Goal: Task Accomplishment & Management: Manage account settings

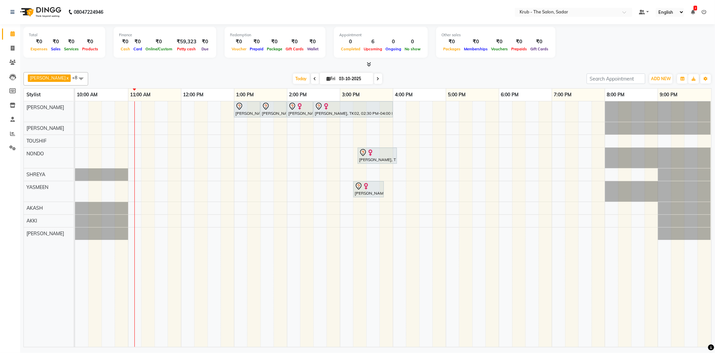
click at [314, 78] on icon at bounding box center [315, 79] width 3 height 4
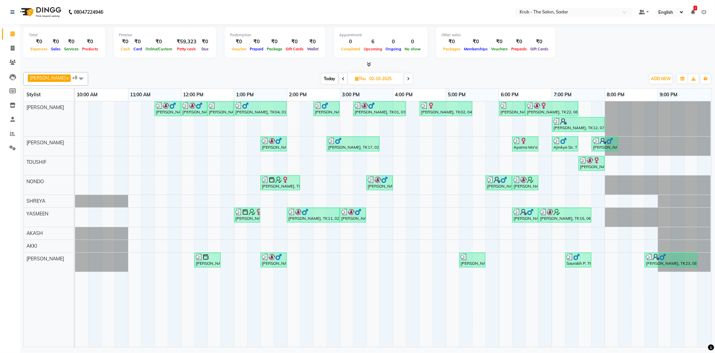
click at [339, 74] on span at bounding box center [343, 78] width 8 height 10
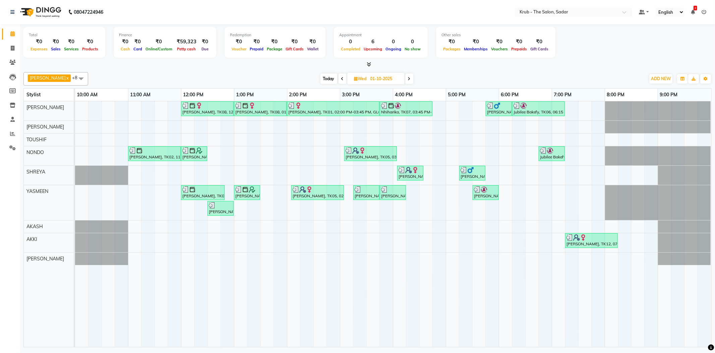
click at [405, 79] on span at bounding box center [409, 78] width 8 height 10
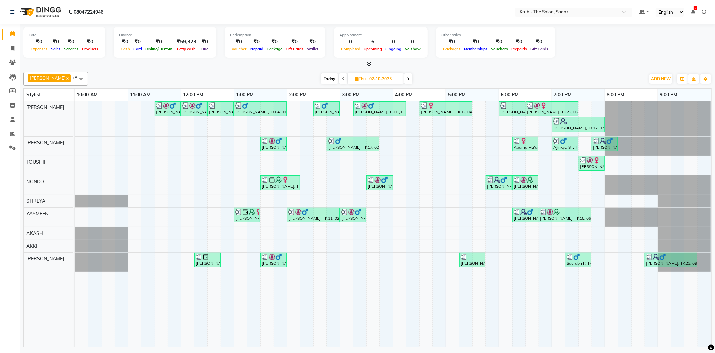
click at [404, 79] on span at bounding box center [408, 78] width 8 height 10
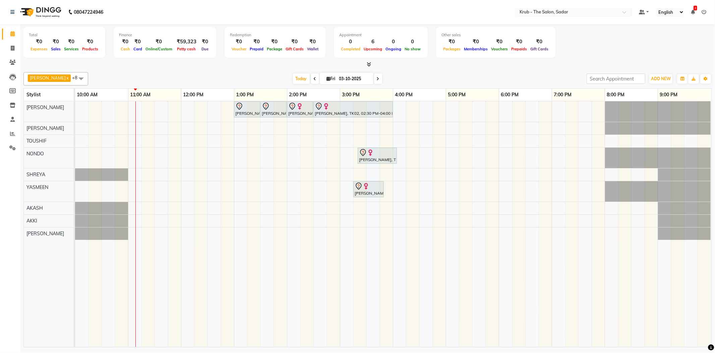
click at [314, 77] on icon at bounding box center [315, 79] width 3 height 4
type input "02-10-2025"
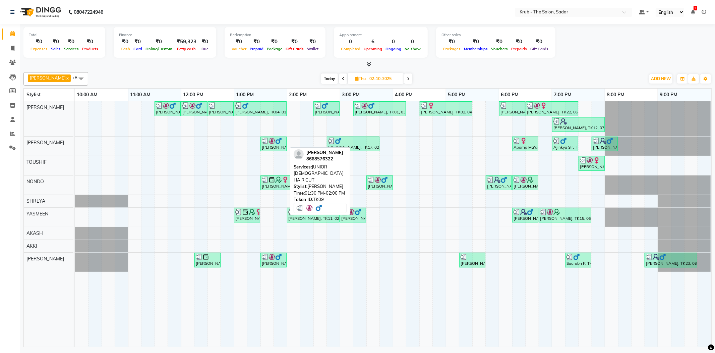
click at [274, 145] on div "[PERSON_NAME], TK09, 01:30 PM-02:00 PM, JUNIOR [DEMOGRAPHIC_DATA] HAIR CUT" at bounding box center [273, 143] width 25 height 13
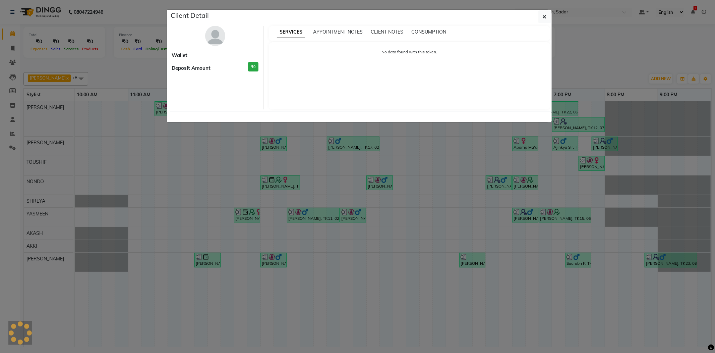
select select "3"
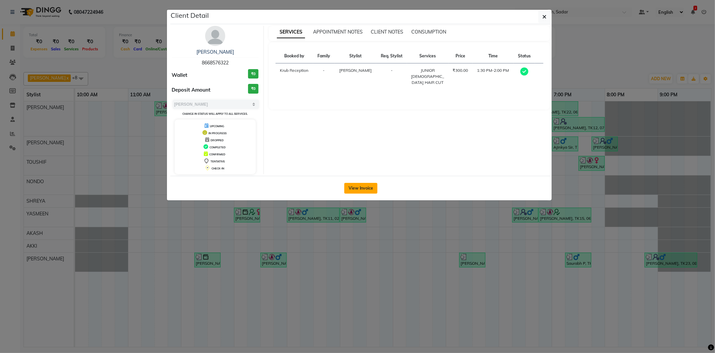
click at [367, 187] on button "View Invoice" at bounding box center [360, 188] width 33 height 11
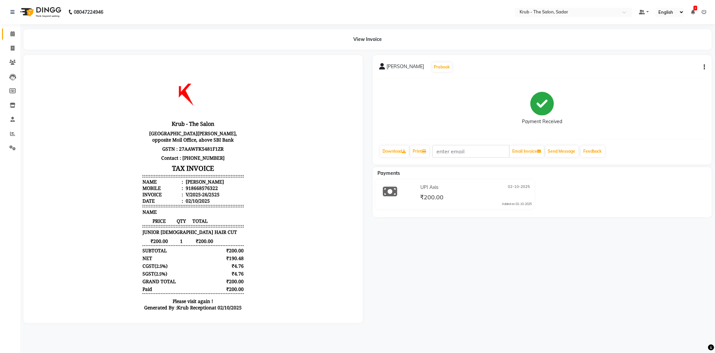
click at [12, 38] on link "Calendar" at bounding box center [10, 33] width 16 height 11
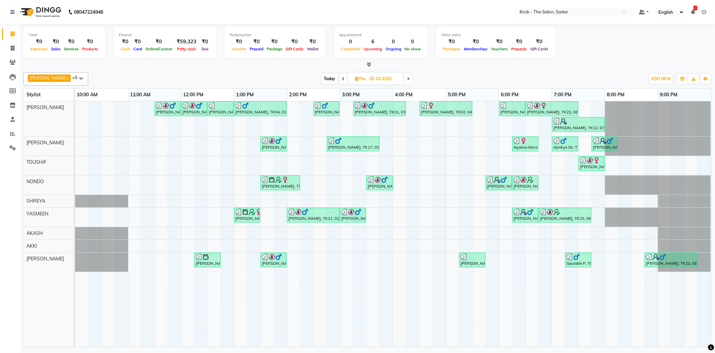
click at [407, 77] on icon at bounding box center [408, 79] width 3 height 4
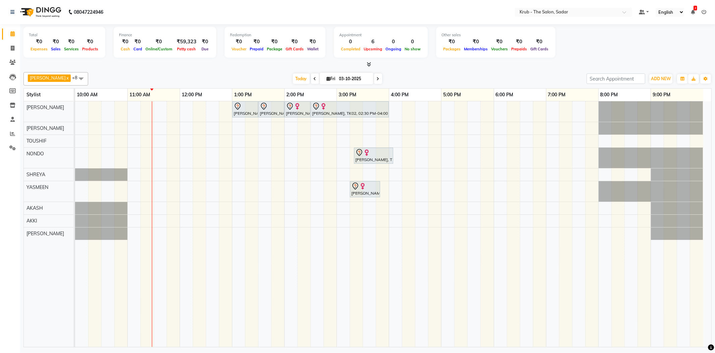
click at [311, 73] on span at bounding box center [315, 78] width 8 height 10
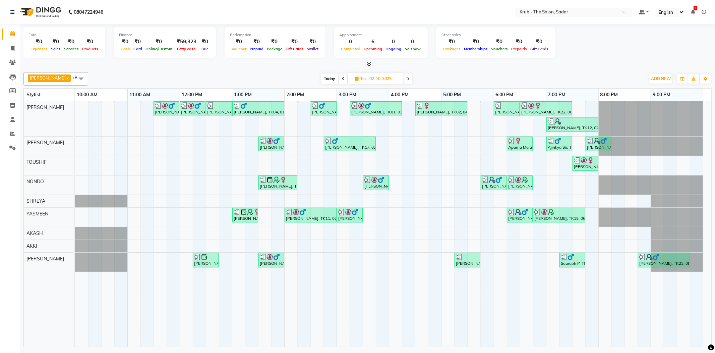
click at [407, 77] on icon at bounding box center [408, 79] width 3 height 4
type input "03-10-2025"
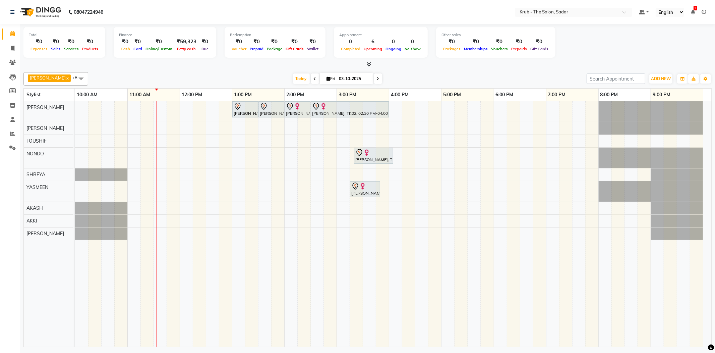
drag, startPoint x: 497, startPoint y: 74, endPoint x: 266, endPoint y: 53, distance: 231.6
click at [494, 74] on div "[DATE] [DATE]" at bounding box center [338, 79] width 492 height 10
click at [191, 42] on div "₹59,323" at bounding box center [186, 42] width 25 height 8
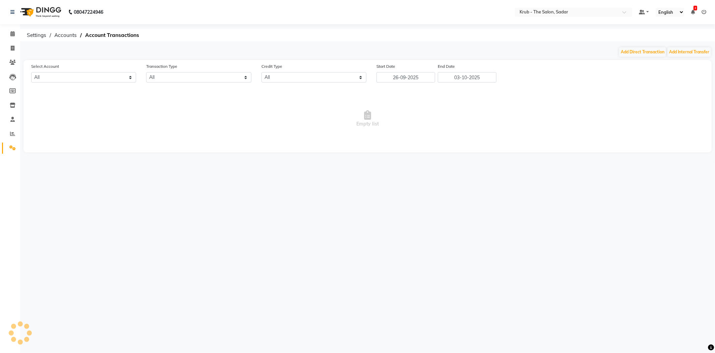
select select "3267"
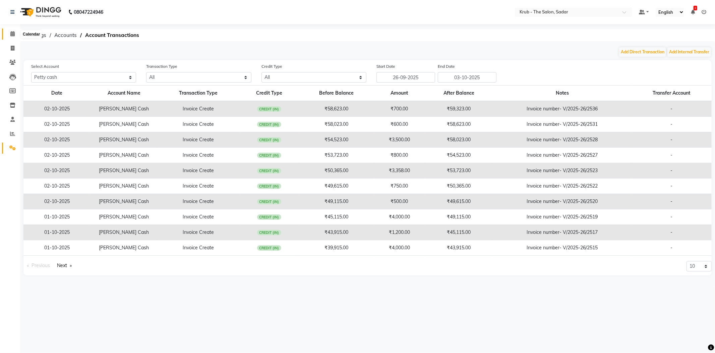
click at [16, 34] on span at bounding box center [13, 34] width 12 height 8
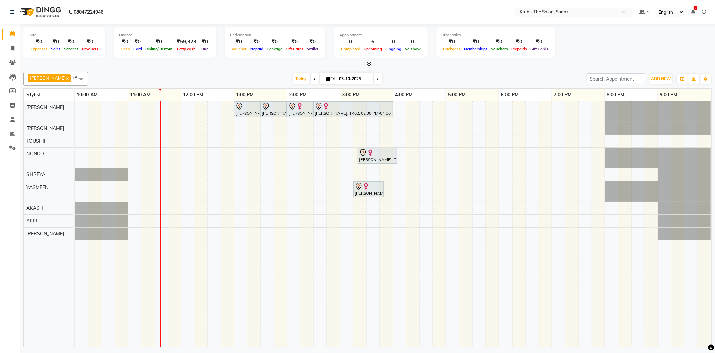
click at [351, 75] on input "03-10-2025" at bounding box center [354, 79] width 34 height 10
select select "10"
select select "2025"
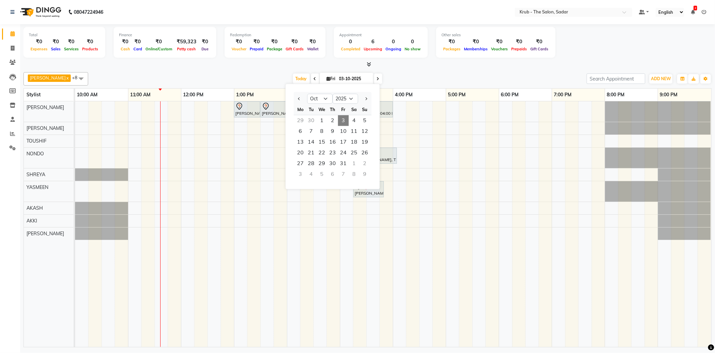
click at [308, 115] on div "30" at bounding box center [311, 120] width 11 height 11
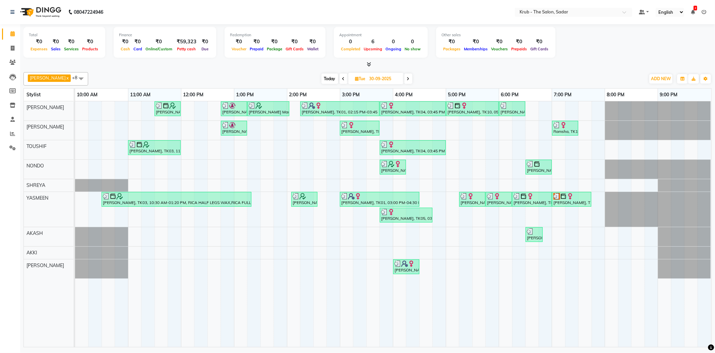
click at [407, 78] on icon at bounding box center [408, 79] width 3 height 4
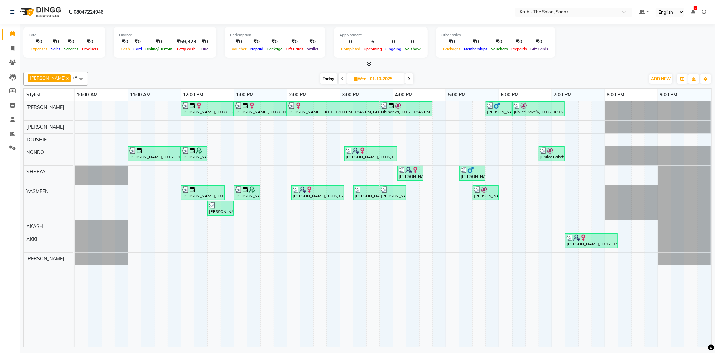
click at [341, 78] on icon at bounding box center [342, 79] width 3 height 4
type input "30-09-2025"
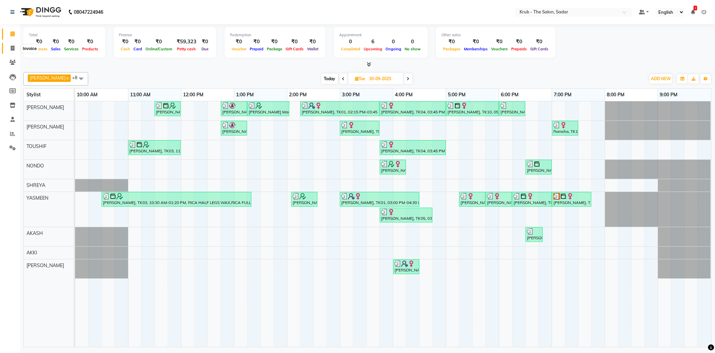
click at [7, 46] on span at bounding box center [13, 49] width 12 height 8
select select "service"
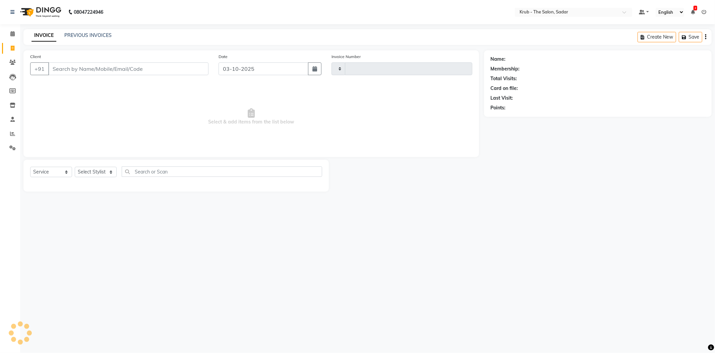
type input "2541"
select select "4449"
click at [90, 32] on link "PREVIOUS INVOICES" at bounding box center [87, 35] width 47 height 6
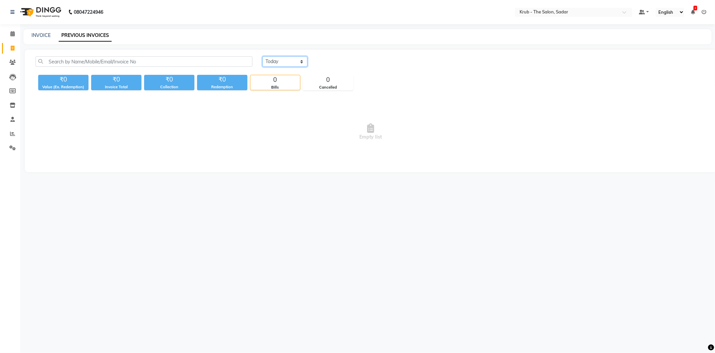
click at [264, 57] on select "[DATE] [DATE] Custom Range" at bounding box center [285, 61] width 45 height 10
select select "range"
click at [263, 56] on select "[DATE] [DATE] Custom Range" at bounding box center [285, 61] width 45 height 10
click at [337, 57] on input "03-10-2025" at bounding box center [339, 61] width 47 height 9
select select "10"
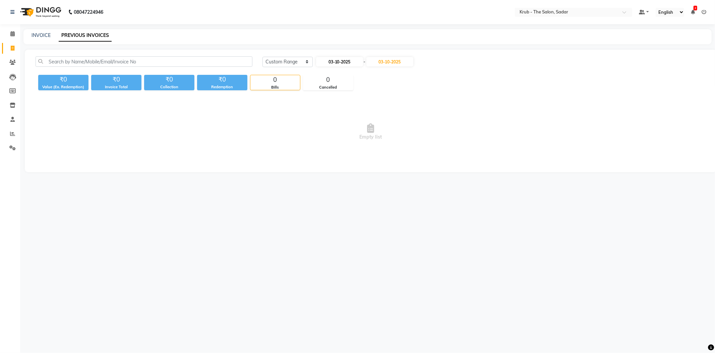
select select "2025"
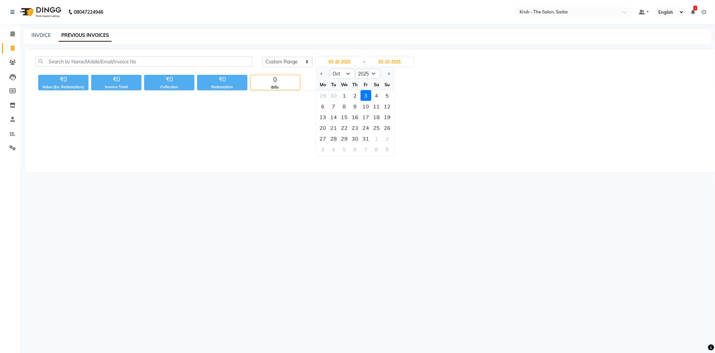
click at [330, 90] on div "30" at bounding box center [333, 95] width 11 height 11
type input "30-09-2025"
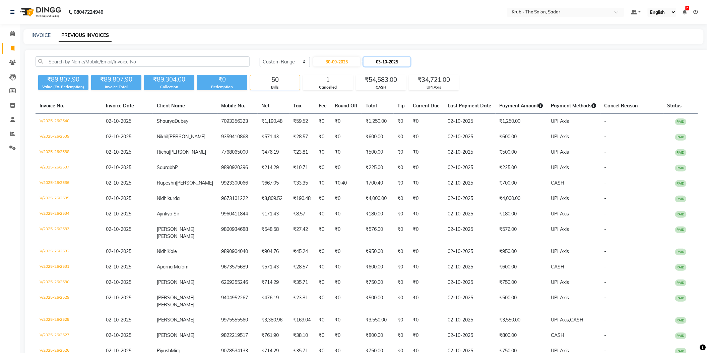
click at [393, 61] on input "03-10-2025" at bounding box center [387, 61] width 47 height 9
select select "10"
click at [386, 90] on div "30" at bounding box center [391, 95] width 11 height 11
type input "30-09-2025"
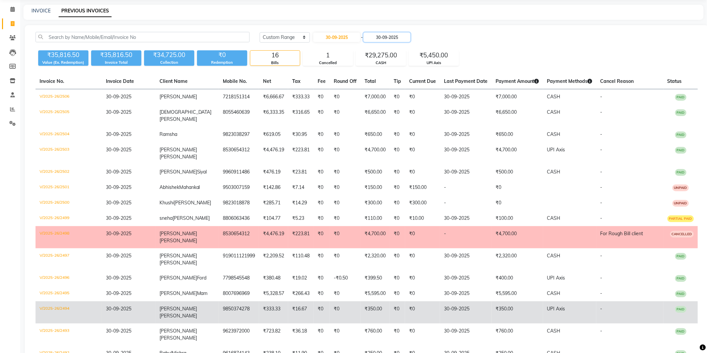
scroll to position [38, 0]
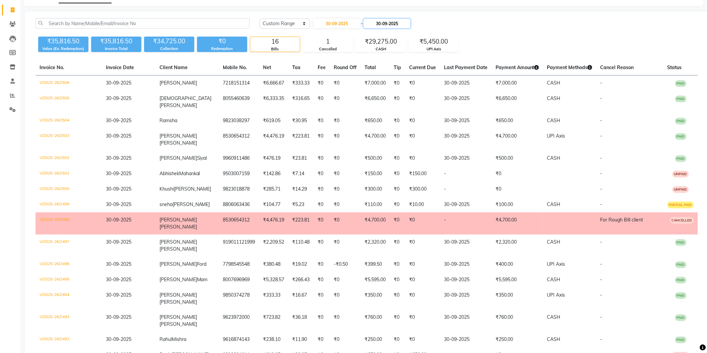
click at [392, 19] on input "30-09-2025" at bounding box center [387, 23] width 47 height 9
click at [499, 24] on div "Today Yesterday Custom Range 30-09-2025 - 30-09-2025 Sep Oct Nov Dec 2025 2026 …" at bounding box center [479, 23] width 439 height 11
click at [342, 20] on input "30-09-2025" at bounding box center [336, 23] width 47 height 9
select select "9"
select select "2025"
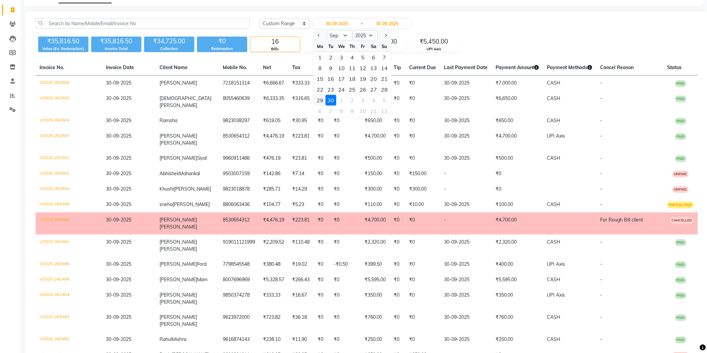
click at [317, 95] on div "29" at bounding box center [320, 100] width 11 height 11
type input "29-09-2025"
click at [407, 21] on input "30-09-2025" at bounding box center [387, 23] width 47 height 9
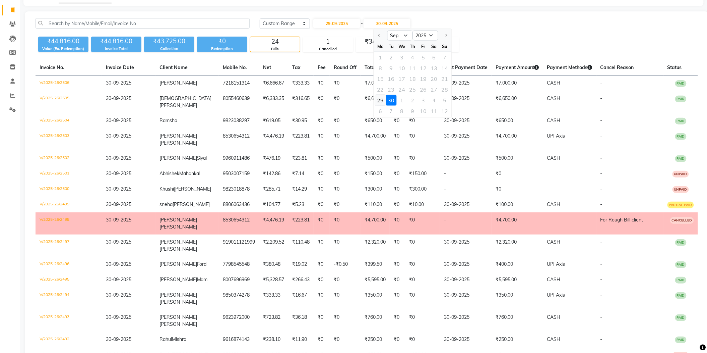
click at [380, 95] on div "29" at bounding box center [380, 100] width 11 height 11
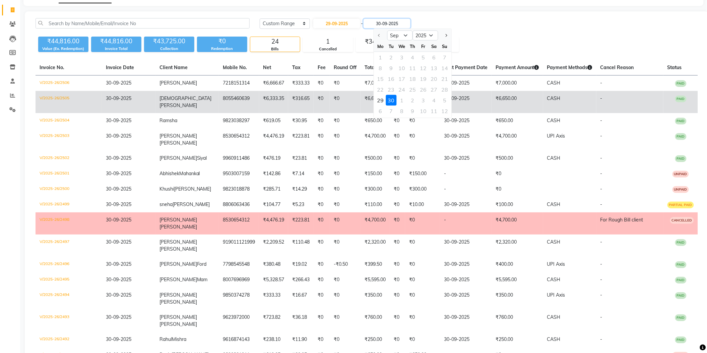
type input "29-09-2025"
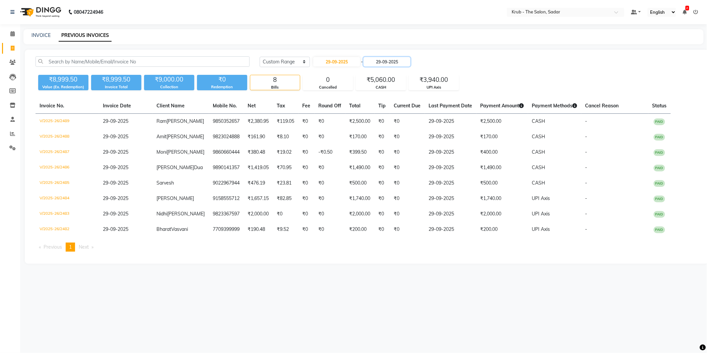
scroll to position [0, 0]
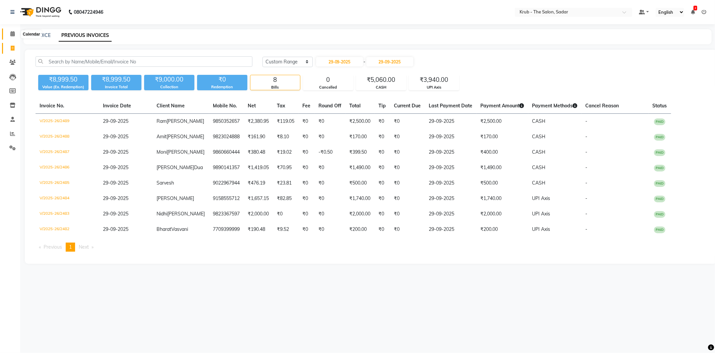
click at [8, 36] on span at bounding box center [13, 34] width 12 height 8
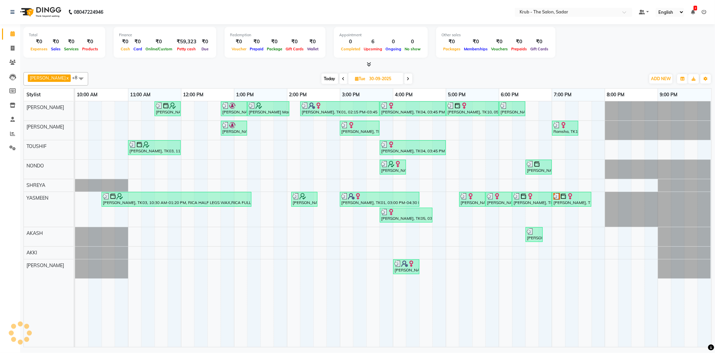
click at [372, 81] on input "30-09-2025" at bounding box center [384, 79] width 34 height 10
select select "9"
select select "2025"
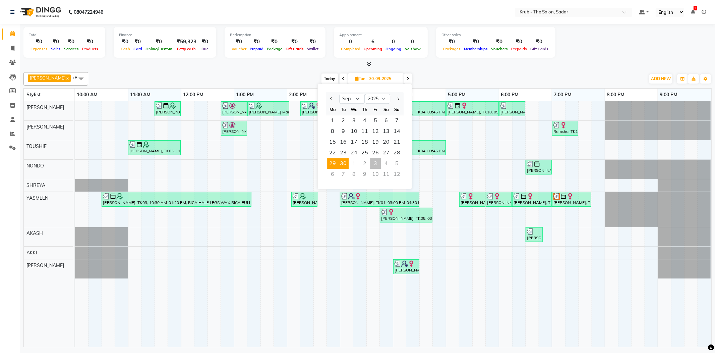
click at [331, 158] on span "29" at bounding box center [332, 163] width 11 height 11
type input "29-09-2025"
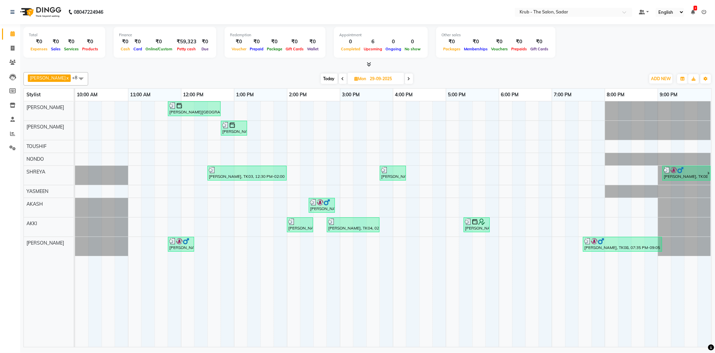
click at [359, 79] on span "Mon 29-09-2025" at bounding box center [376, 78] width 57 height 11
click at [8, 48] on span at bounding box center [13, 49] width 12 height 8
select select "service"
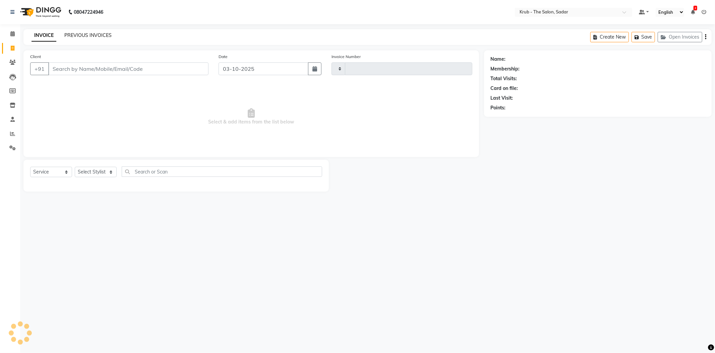
click at [80, 32] on link "PREVIOUS INVOICES" at bounding box center [87, 35] width 47 height 6
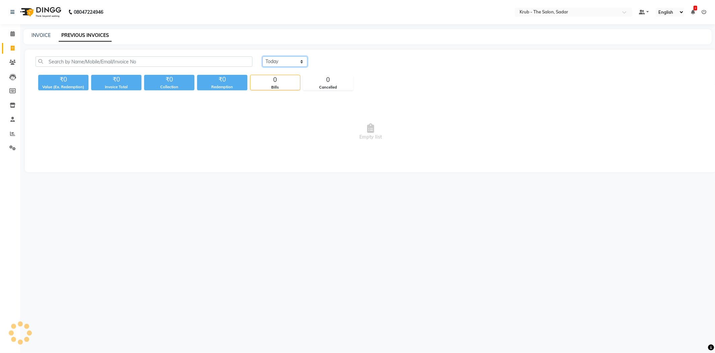
click at [286, 62] on select "[DATE] [DATE] Custom Range" at bounding box center [285, 61] width 45 height 10
select select "range"
click at [263, 56] on select "[DATE] [DATE] Custom Range" at bounding box center [285, 61] width 45 height 10
click at [356, 57] on input "03-10-2025" at bounding box center [339, 61] width 47 height 9
select select "10"
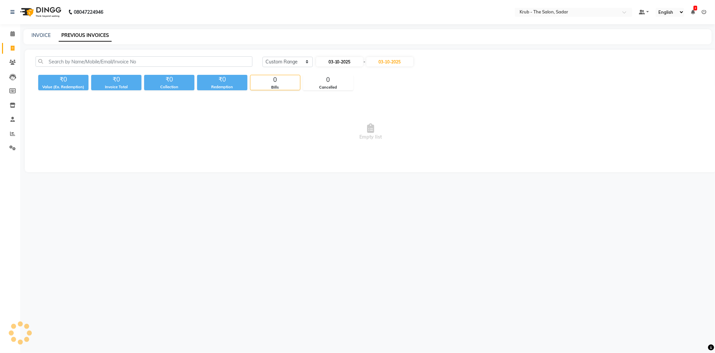
select select "2025"
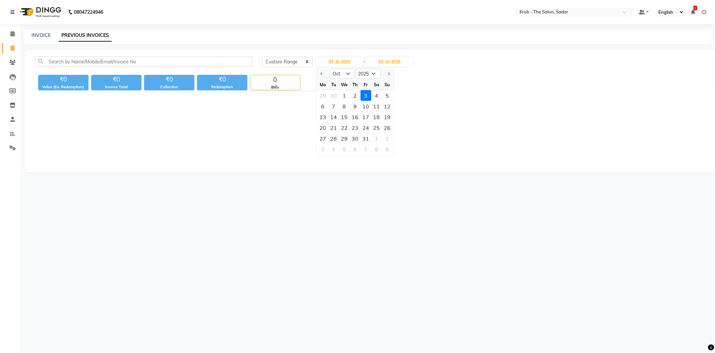
click at [329, 90] on div "30" at bounding box center [333, 95] width 11 height 11
type input "30-09-2025"
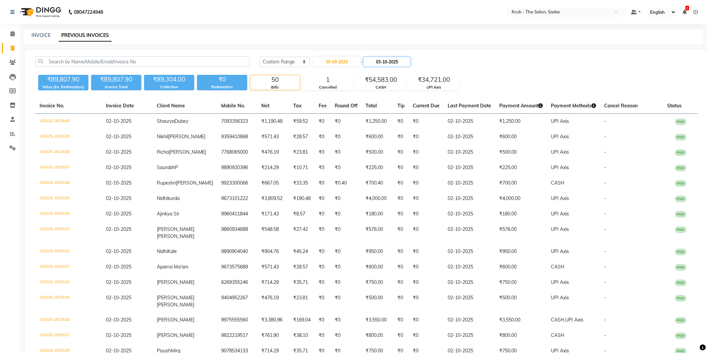
click at [405, 62] on input "03-10-2025" at bounding box center [387, 61] width 47 height 9
select select "10"
click at [387, 90] on div "30" at bounding box center [391, 95] width 11 height 11
type input "30-09-2025"
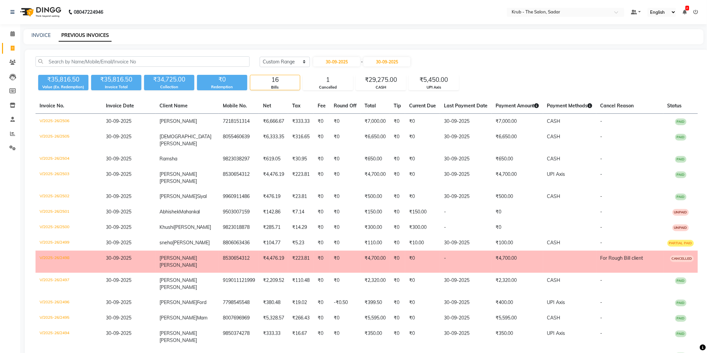
click at [463, 52] on div "Today Yesterday Custom Range 30-09-2025 - 30-09-2025 ₹35,816.50 Value (Ex. Rede…" at bounding box center [367, 246] width 684 height 393
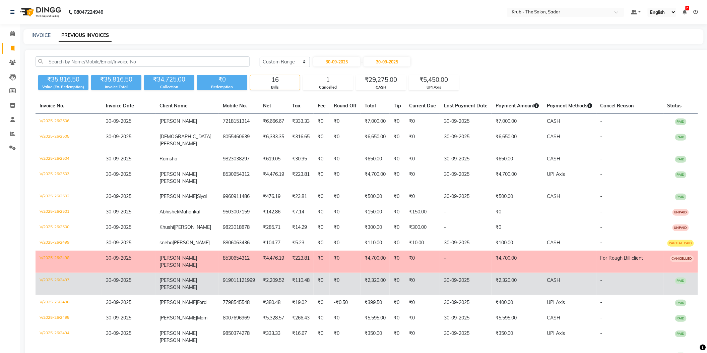
scroll to position [38, 0]
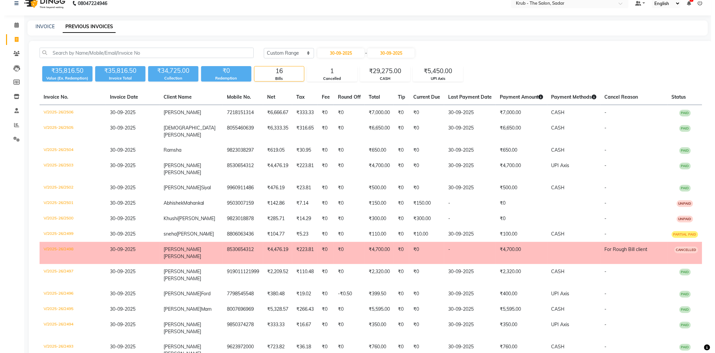
scroll to position [0, 0]
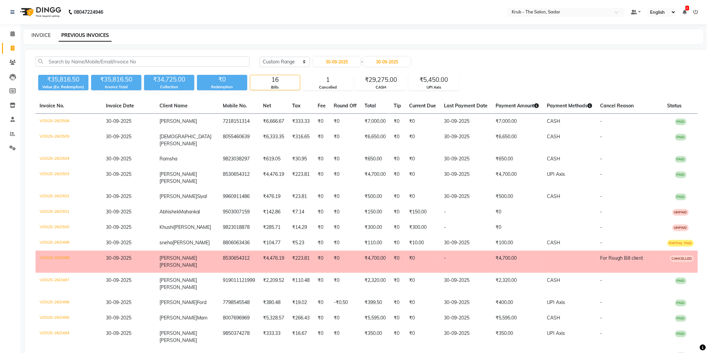
click at [43, 32] on link "INVOICE" at bounding box center [41, 35] width 19 height 6
select select "4449"
select select "service"
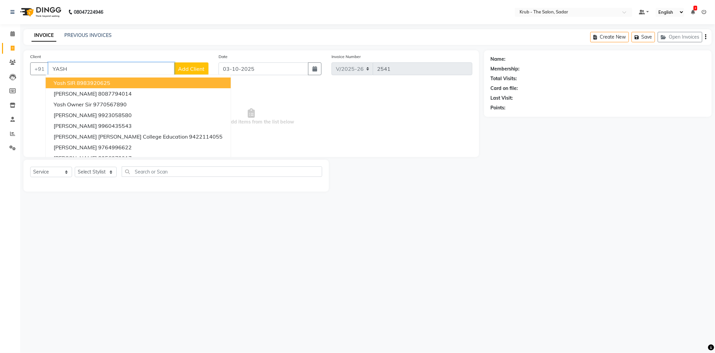
drag, startPoint x: 69, startPoint y: 59, endPoint x: 0, endPoint y: 80, distance: 71.9
click at [0, 80] on app-home "08047224946 Select Location × Krub - The Salon, Sadar Default Panel My Panel En…" at bounding box center [357, 100] width 715 height 201
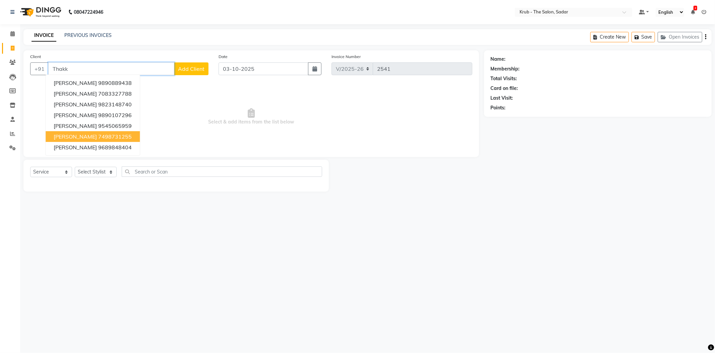
click at [107, 133] on ngb-highlight "7498731255" at bounding box center [115, 136] width 34 height 7
type input "7498731255"
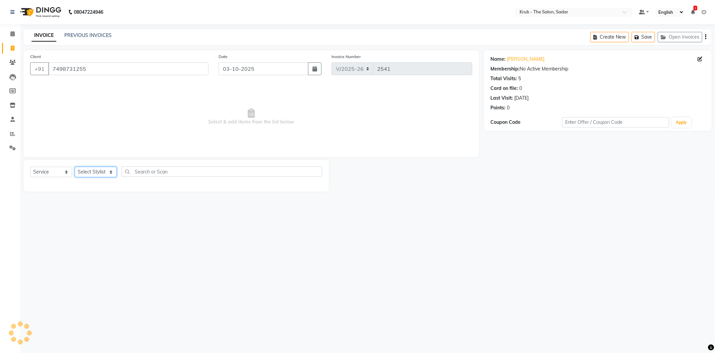
click at [90, 167] on select "Select Stylist AKASH AKKI AKSHAY AMIT Andreas GURVEER Krub Reception KUNAL NOND…" at bounding box center [96, 172] width 42 height 10
click at [192, 123] on span "Select & add items from the list below" at bounding box center [251, 116] width 442 height 67
click at [91, 167] on select "Select Stylist AKASH AKKI AKSHAY AMIT Andreas GURVEER Krub Reception KUNAL NOND…" at bounding box center [96, 172] width 42 height 10
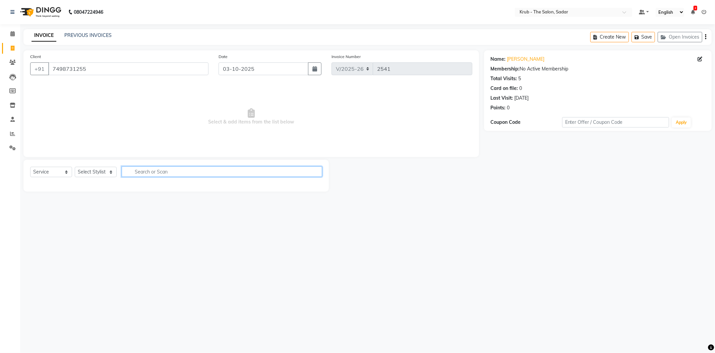
click at [196, 167] on input "text" at bounding box center [222, 171] width 200 height 10
click at [85, 167] on select "Select Stylist AKASH AKKI AKSHAY AMIT Andreas GURVEER Krub Reception KUNAL NOND…" at bounding box center [96, 172] width 42 height 10
select select "24979"
click at [75, 167] on select "Select Stylist AKASH AKKI AKSHAY AMIT Andreas GURVEER Krub Reception KUNAL NOND…" at bounding box center [96, 172] width 42 height 10
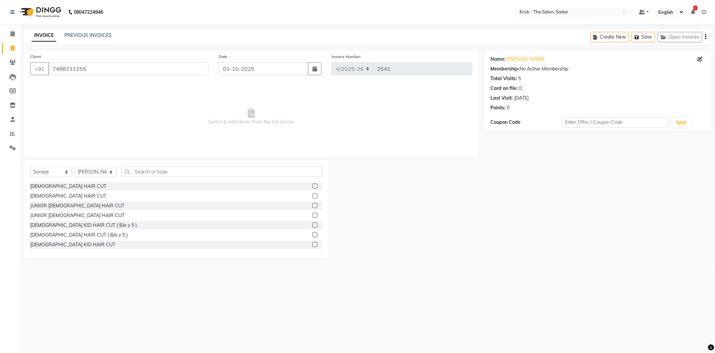
click at [312, 193] on label at bounding box center [314, 195] width 5 height 5
click at [312, 194] on input "checkbox" at bounding box center [314, 196] width 4 height 4
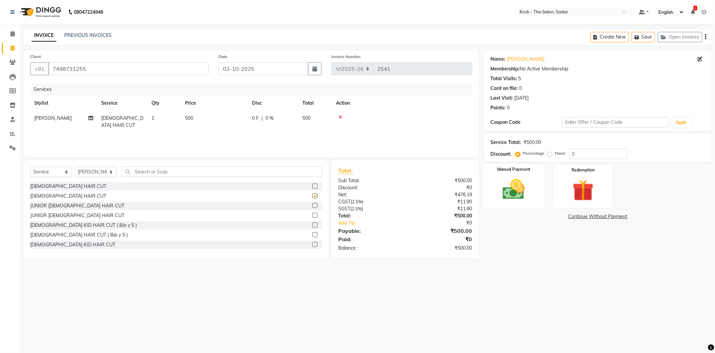
checkbox input "false"
click at [535, 178] on div "Manual Payment" at bounding box center [514, 185] width 62 height 45
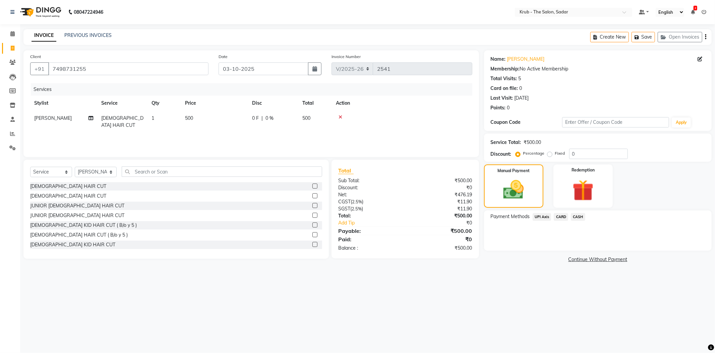
drag, startPoint x: 541, startPoint y: 204, endPoint x: 554, endPoint y: 213, distance: 15.8
click at [541, 213] on span "UPI Axis" at bounding box center [542, 217] width 19 height 8
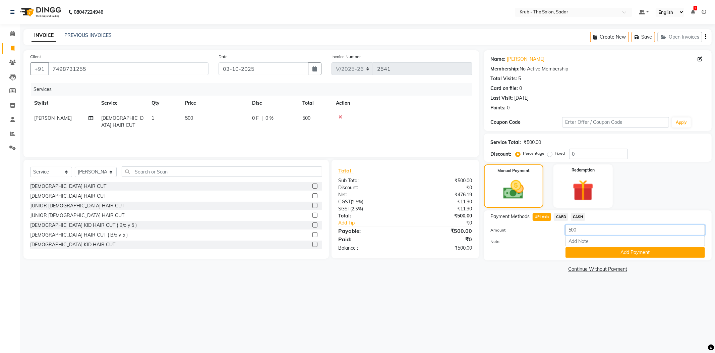
drag, startPoint x: 584, startPoint y: 222, endPoint x: 507, endPoint y: 248, distance: 81.5
click at [507, 248] on div "Name: Yash Thakkar Membership: No Active Membership Total Visits: 5 Card on fil…" at bounding box center [600, 162] width 233 height 224
type input "400"
click at [637, 247] on button "Add Payment" at bounding box center [635, 252] width 139 height 10
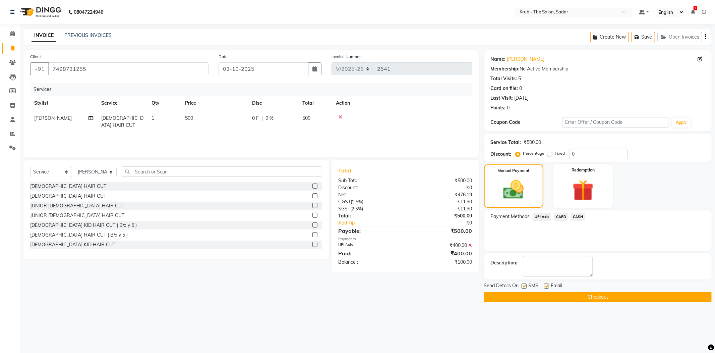
click at [585, 213] on span "CASH" at bounding box center [578, 217] width 14 height 8
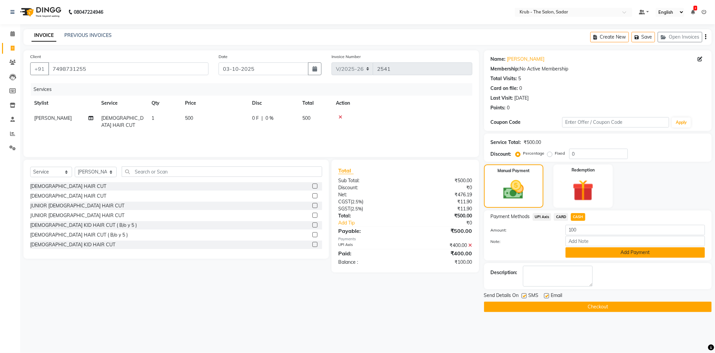
drag, startPoint x: 594, startPoint y: 238, endPoint x: 585, endPoint y: 245, distance: 11.7
click at [594, 247] on button "Add Payment" at bounding box center [635, 252] width 139 height 10
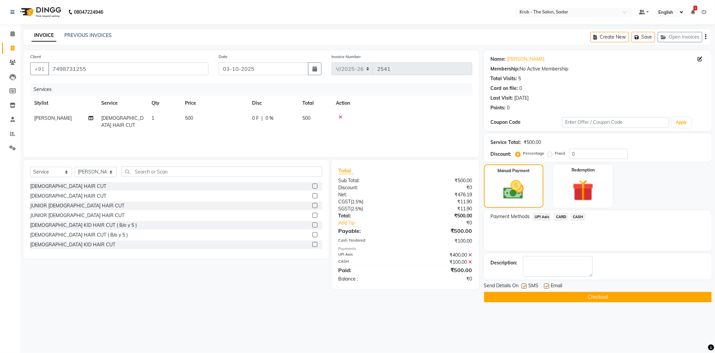
drag, startPoint x: 545, startPoint y: 273, endPoint x: 526, endPoint y: 275, distance: 19.3
click at [544, 283] on label at bounding box center [546, 285] width 5 height 5
click at [544, 284] on input "checkbox" at bounding box center [546, 286] width 4 height 4
checkbox input "false"
click at [525, 283] on label at bounding box center [524, 285] width 5 height 5
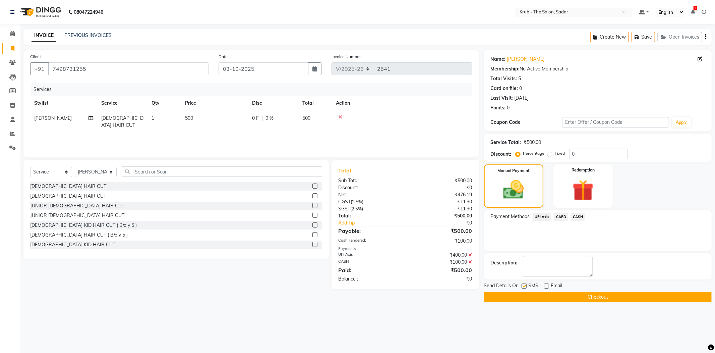
click at [525, 284] on input "checkbox" at bounding box center [524, 286] width 4 height 4
checkbox input "false"
click at [534, 292] on button "Checkout" at bounding box center [598, 297] width 228 height 10
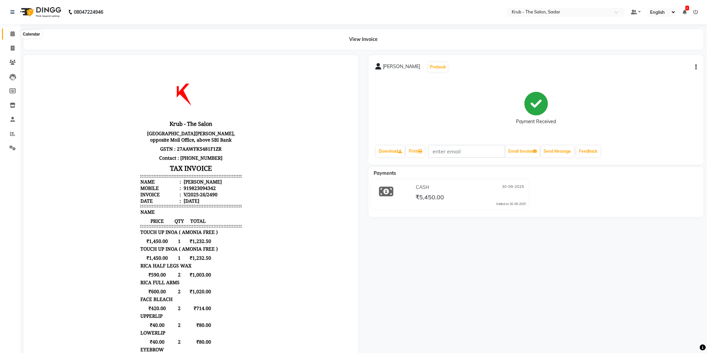
click at [12, 30] on span at bounding box center [13, 34] width 12 height 8
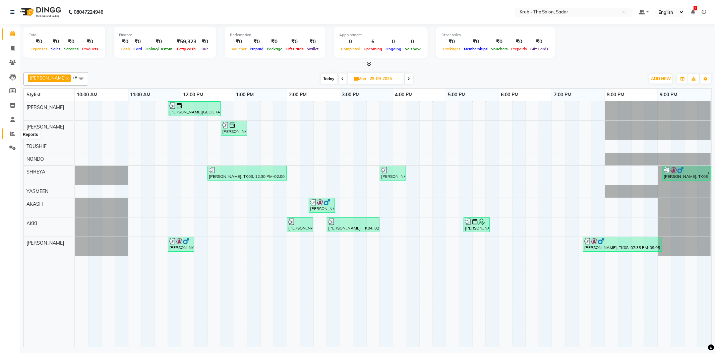
click at [15, 135] on span at bounding box center [13, 134] width 12 height 8
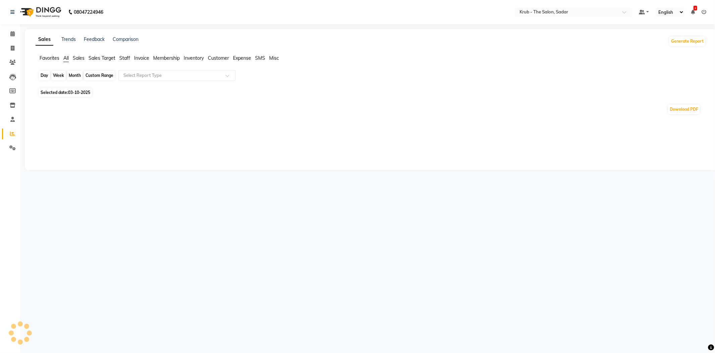
click at [41, 74] on div "Day" at bounding box center [44, 75] width 11 height 9
select select "10"
select select "2025"
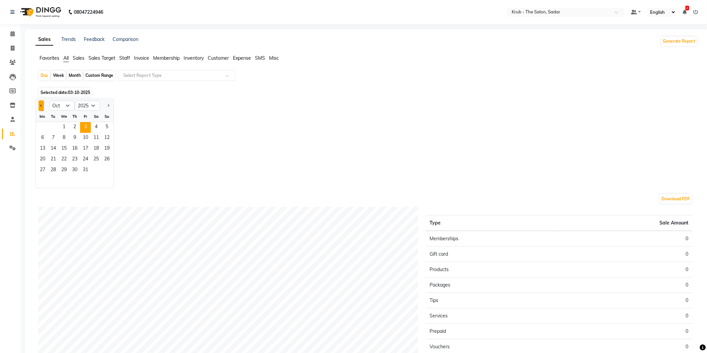
click at [40, 101] on button "Previous month" at bounding box center [41, 105] width 5 height 11
select select "9"
click at [41, 165] on span "29" at bounding box center [42, 170] width 11 height 11
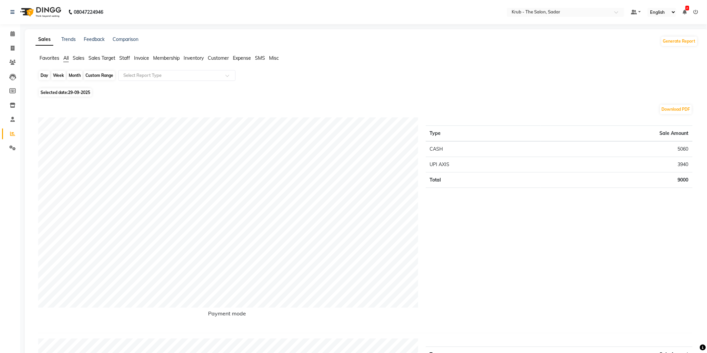
click at [42, 72] on div "Day" at bounding box center [44, 75] width 11 height 9
select select "9"
select select "2025"
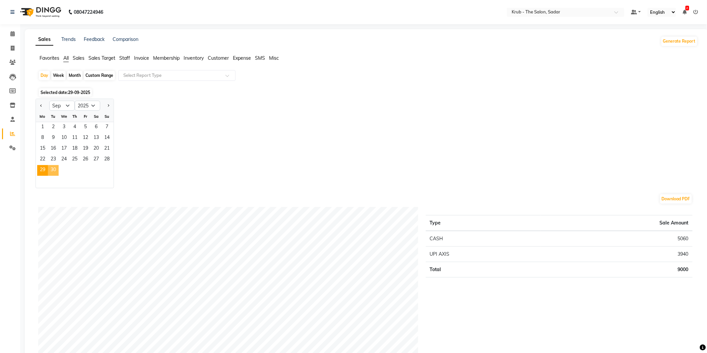
click at [50, 165] on span "30" at bounding box center [53, 170] width 11 height 11
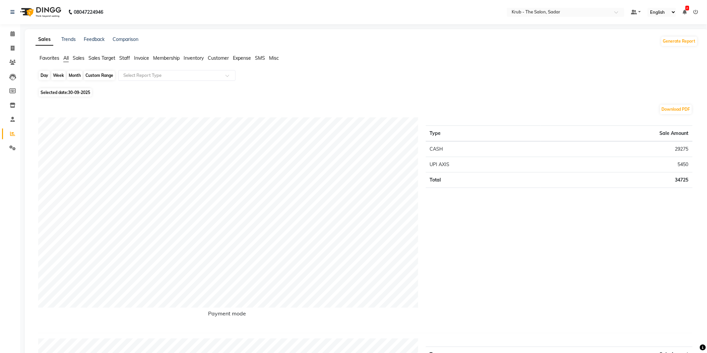
click at [39, 73] on div "Day" at bounding box center [44, 75] width 11 height 9
select select "9"
select select "2025"
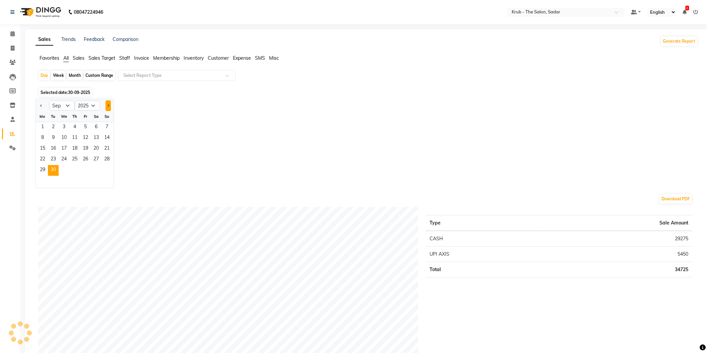
click at [107, 104] on span "Next month" at bounding box center [108, 105] width 2 height 2
select select "10"
click at [63, 122] on span "1" at bounding box center [64, 127] width 11 height 11
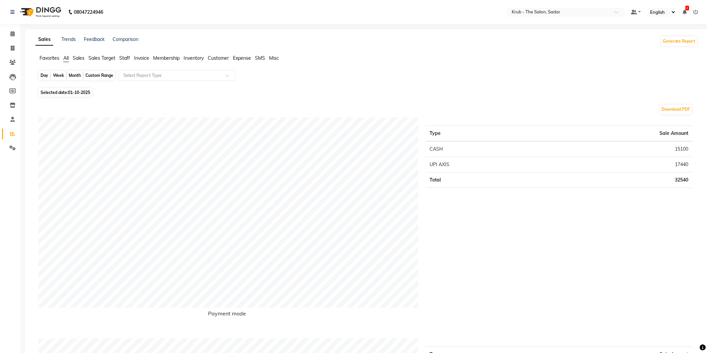
click at [41, 75] on div "Day" at bounding box center [44, 75] width 11 height 9
select select "10"
select select "2025"
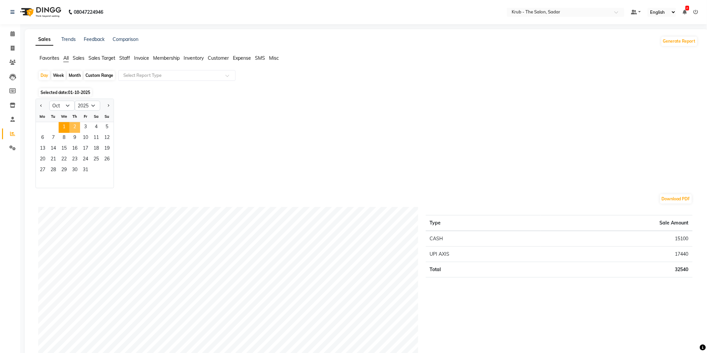
click at [69, 122] on span "2" at bounding box center [74, 127] width 11 height 11
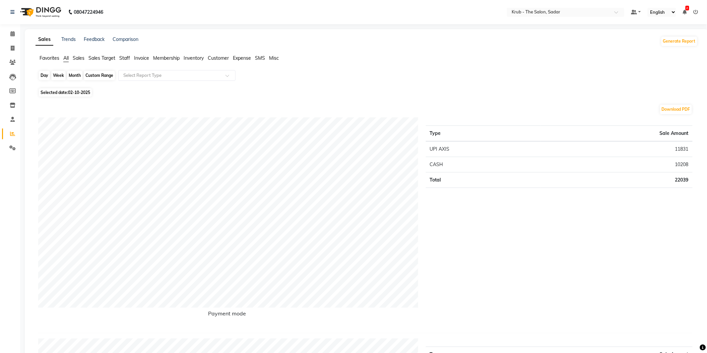
click at [42, 72] on div "Day" at bounding box center [44, 75] width 11 height 9
select select "10"
select select "2025"
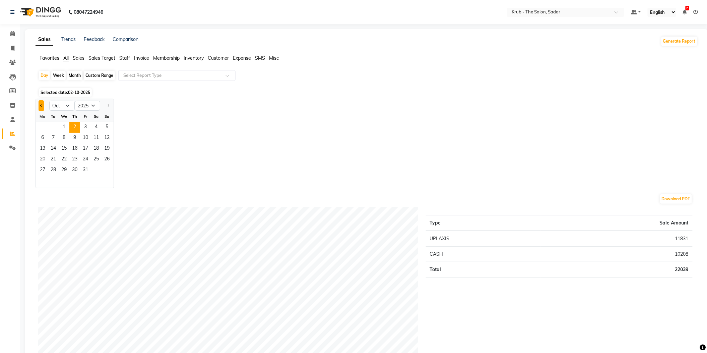
click at [40, 104] on span "Previous month" at bounding box center [41, 105] width 2 height 2
select select "9"
click at [36, 165] on div "29 30" at bounding box center [75, 170] width 78 height 11
click at [41, 165] on span "29" at bounding box center [42, 170] width 11 height 11
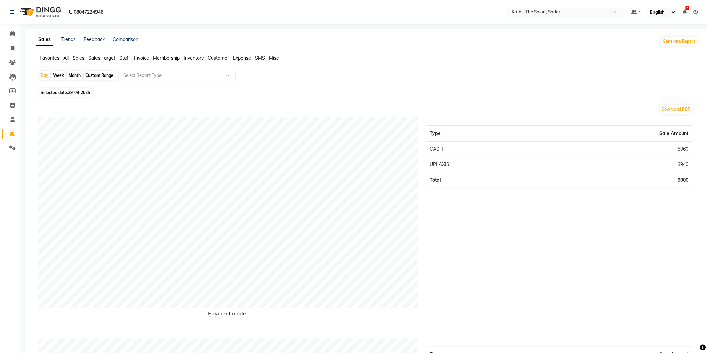
click at [10, 41] on li "Invoice" at bounding box center [10, 48] width 20 height 14
click at [11, 46] on icon at bounding box center [13, 48] width 4 height 5
select select "service"
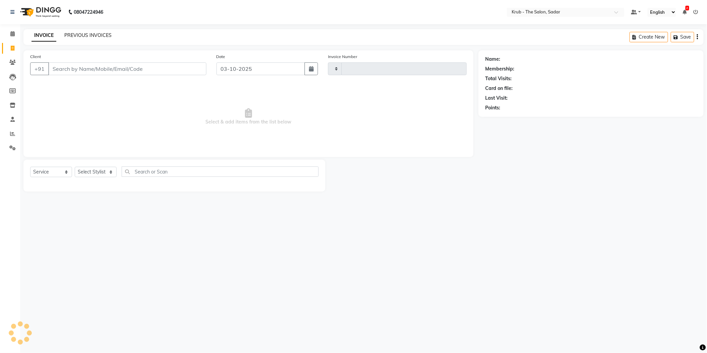
type input "2541"
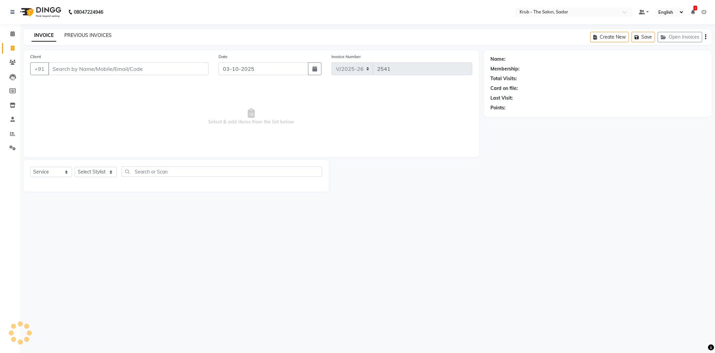
click at [85, 34] on link "PREVIOUS INVOICES" at bounding box center [87, 35] width 47 height 6
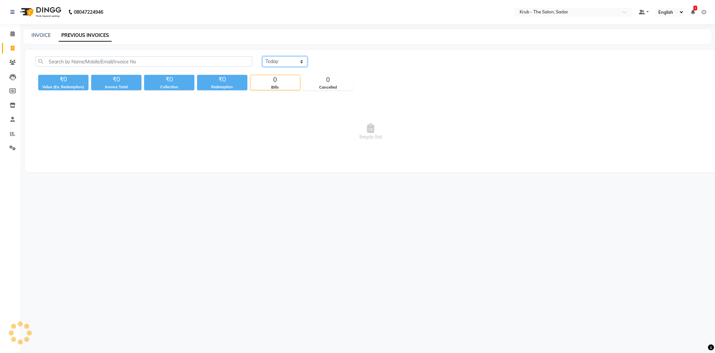
click at [274, 62] on select "[DATE] [DATE] Custom Range" at bounding box center [285, 61] width 45 height 10
select select "range"
click at [263, 56] on select "[DATE] [DATE] Custom Range" at bounding box center [285, 61] width 45 height 10
click at [341, 61] on input "03-10-2025" at bounding box center [339, 61] width 47 height 9
select select "10"
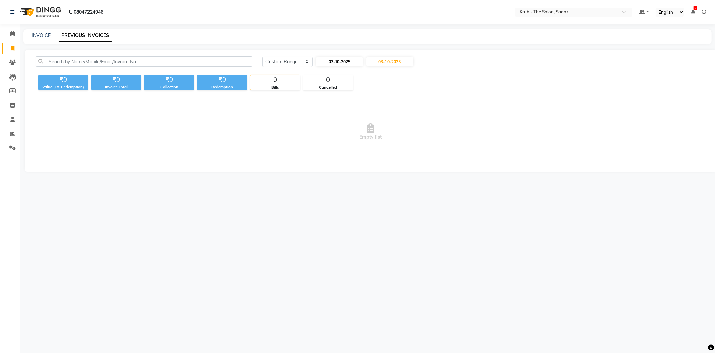
select select "2025"
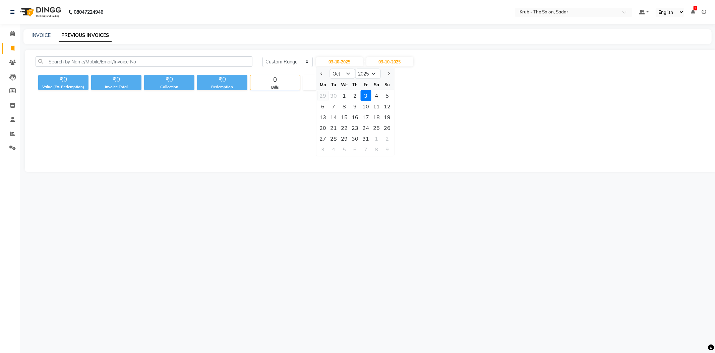
click at [321, 92] on div "29" at bounding box center [322, 95] width 11 height 11
type input "29-09-2025"
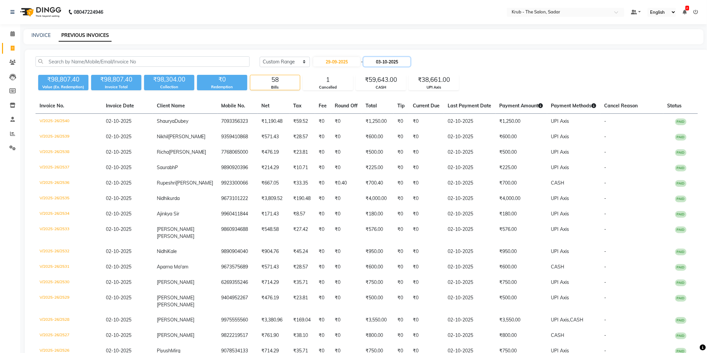
click at [408, 60] on input "03-10-2025" at bounding box center [387, 61] width 47 height 9
select select "10"
click at [382, 91] on div "29" at bounding box center [380, 95] width 11 height 11
type input "29-09-2025"
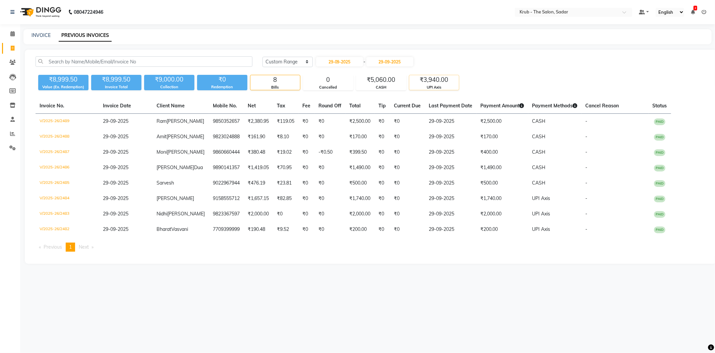
click at [428, 84] on div "UPI Axis" at bounding box center [434, 87] width 50 height 6
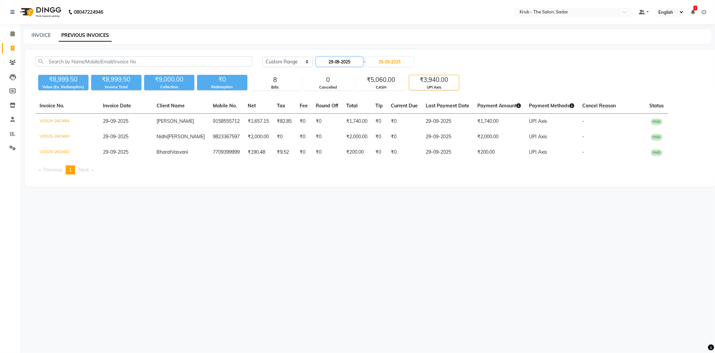
click at [342, 58] on input "29-09-2025" at bounding box center [339, 61] width 47 height 9
select select "9"
select select "2025"
click at [332, 133] on div "30" at bounding box center [333, 138] width 11 height 11
type input "30-09-2025"
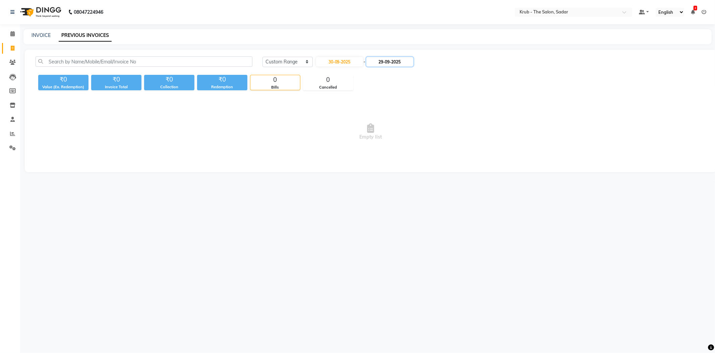
drag, startPoint x: 408, startPoint y: 57, endPoint x: 405, endPoint y: 61, distance: 5.1
click at [408, 57] on input "29-09-2025" at bounding box center [389, 61] width 47 height 9
click at [392, 133] on div "30" at bounding box center [394, 138] width 11 height 11
type input "30-09-2025"
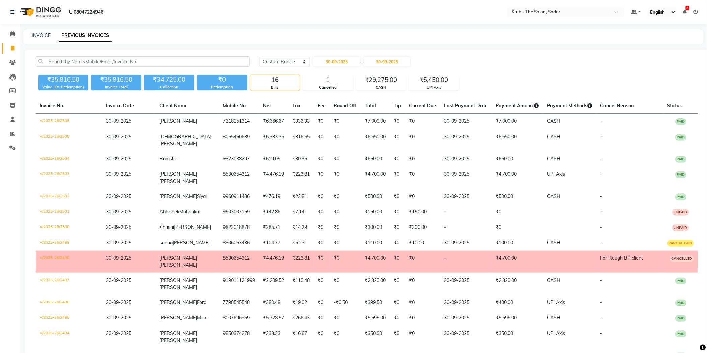
click at [444, 66] on div "Today Yesterday Custom Range 30-09-2025 - 30-09-2025" at bounding box center [479, 64] width 449 height 16
click at [428, 84] on div "UPI Axis" at bounding box center [434, 87] width 50 height 6
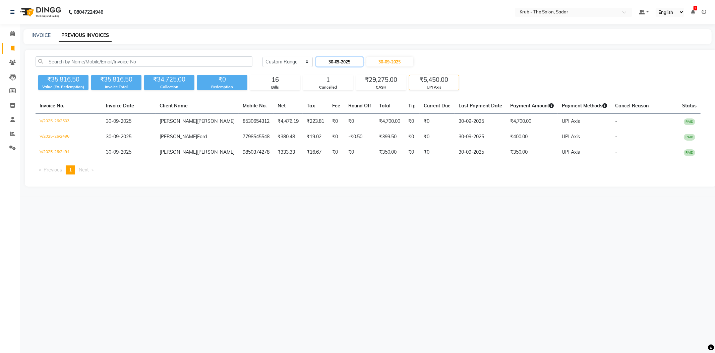
click at [338, 57] on input "30-09-2025" at bounding box center [339, 61] width 47 height 9
select select "9"
select select "2025"
click at [342, 133] on div "1" at bounding box center [344, 138] width 11 height 11
type input "01-10-2025"
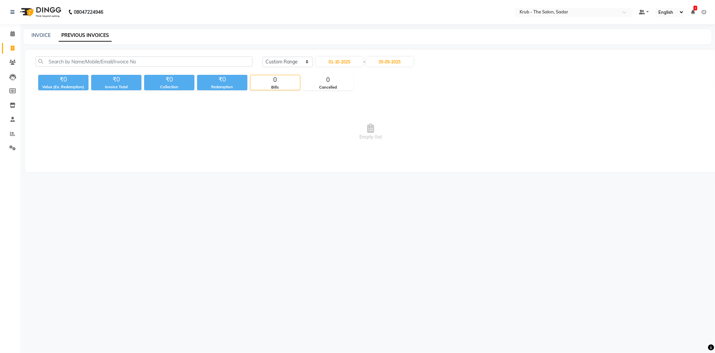
click at [391, 65] on div "Today Yesterday Custom Range 01-10-2025 - 30-09-2025" at bounding box center [484, 64] width 454 height 16
click at [396, 62] on input "30-09-2025" at bounding box center [389, 61] width 47 height 9
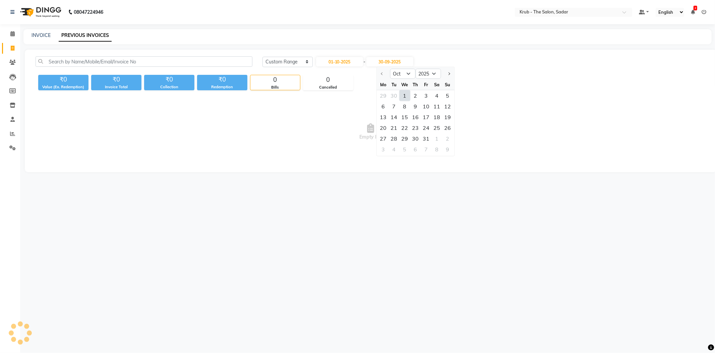
click at [399, 90] on div "1" at bounding box center [404, 95] width 11 height 11
type input "01-10-2025"
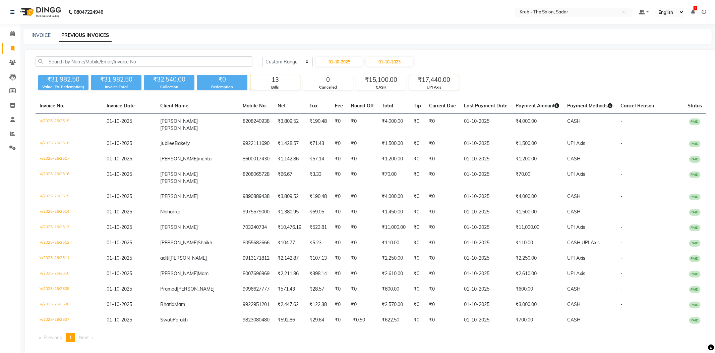
click at [437, 76] on div "₹17,440.00" at bounding box center [434, 79] width 50 height 9
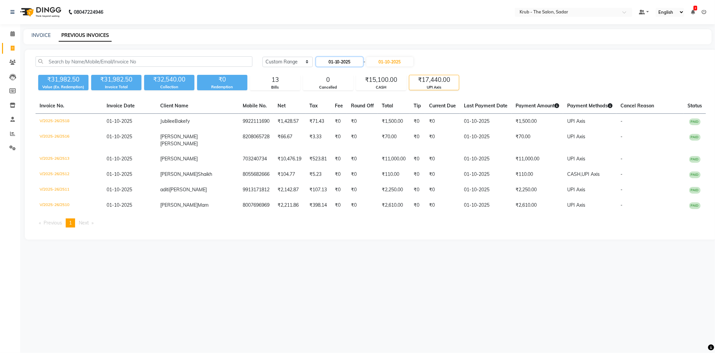
click at [347, 58] on input "01-10-2025" at bounding box center [339, 61] width 47 height 9
select select "10"
select select "2025"
click at [353, 90] on div "2" at bounding box center [355, 95] width 11 height 11
type input "02-10-2025"
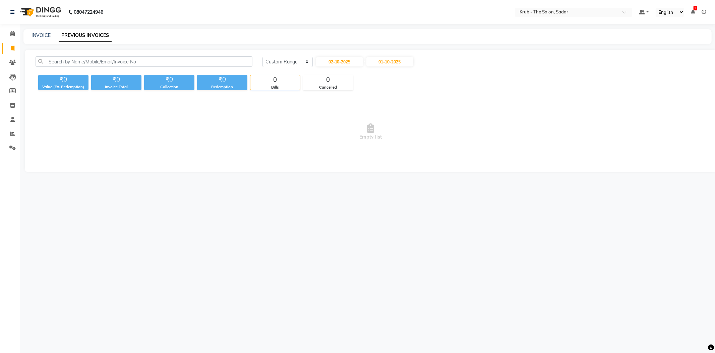
click at [395, 63] on div "02-10-2025 - 01-10-2025" at bounding box center [364, 61] width 99 height 11
click at [399, 62] on input "01-10-2025" at bounding box center [389, 61] width 47 height 9
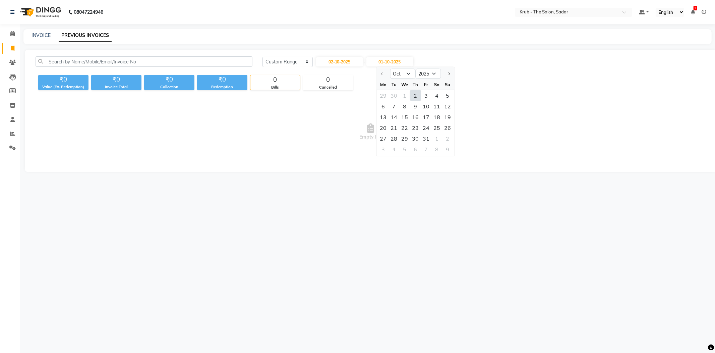
click at [411, 90] on div "2" at bounding box center [415, 95] width 11 height 11
type input "02-10-2025"
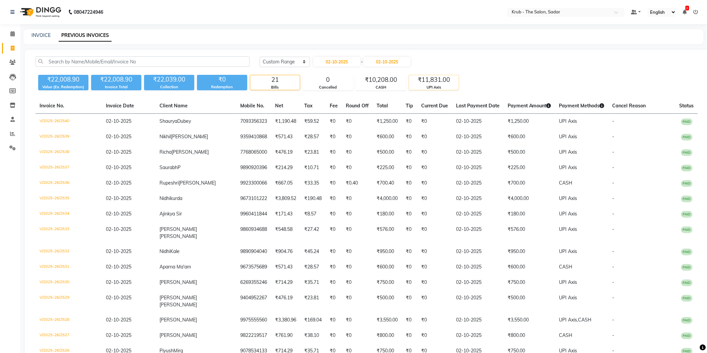
click at [447, 75] on div "₹11,831.00" at bounding box center [434, 79] width 50 height 9
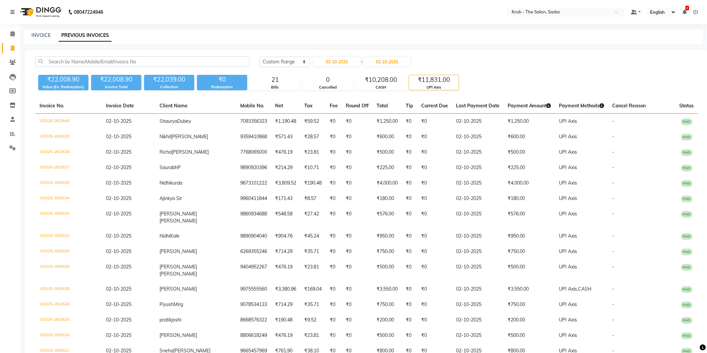
click at [506, 64] on div "Today Yesterday Custom Range 02-10-2025 - 02-10-2025" at bounding box center [479, 64] width 449 height 16
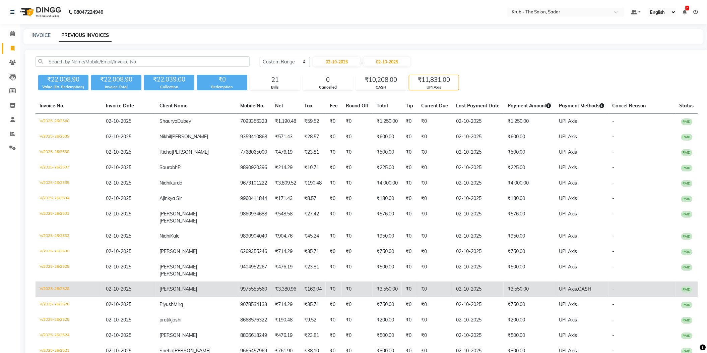
click at [556, 281] on td "UPI Axis, CASH" at bounding box center [582, 288] width 53 height 15
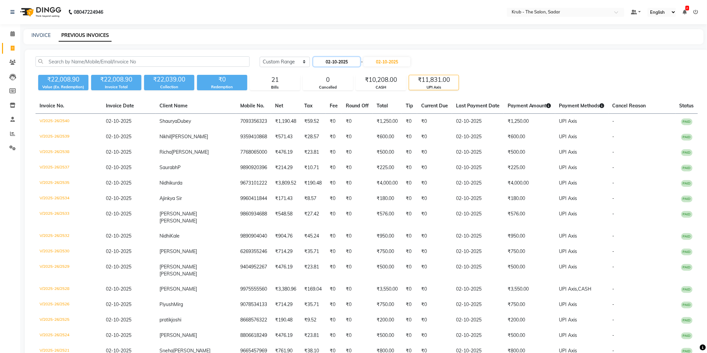
click at [347, 62] on input "02-10-2025" at bounding box center [336, 61] width 47 height 9
select select "10"
select select "2025"
click at [337, 90] on div "1" at bounding box center [342, 95] width 11 height 11
type input "01-10-2025"
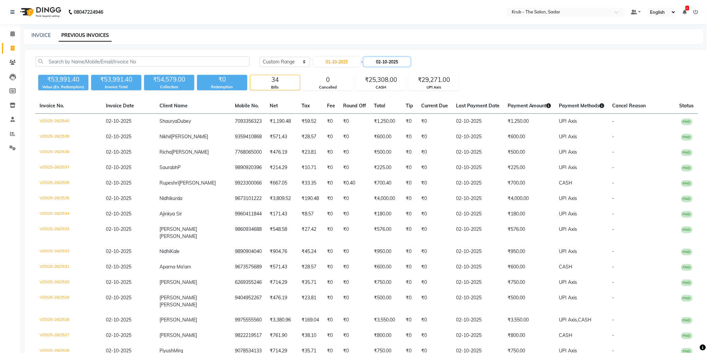
click at [395, 57] on input "02-10-2025" at bounding box center [387, 61] width 47 height 9
click at [397, 90] on div "1" at bounding box center [402, 95] width 11 height 11
type input "01-10-2025"
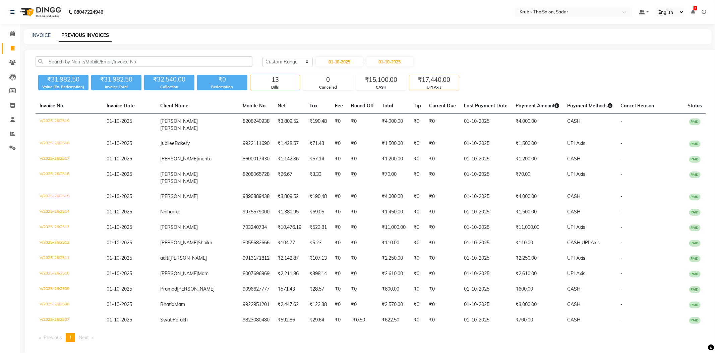
click at [449, 75] on div "₹17,440.00" at bounding box center [434, 79] width 50 height 9
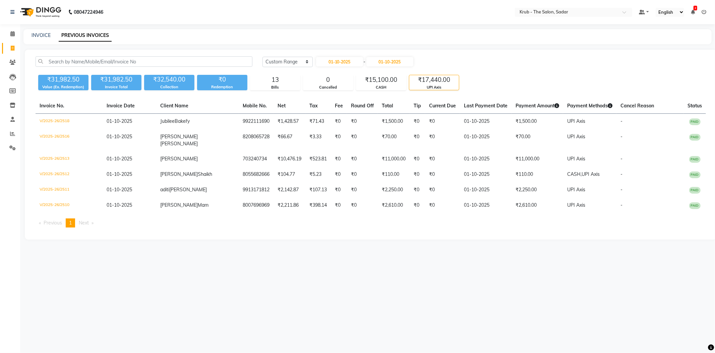
click at [528, 59] on div "Today Yesterday Custom Range 01-10-2025 - 01-10-2025" at bounding box center [485, 61] width 444 height 11
click at [352, 59] on input "01-10-2025" at bounding box center [339, 61] width 47 height 9
select select "10"
select select "2025"
click at [333, 90] on div "30" at bounding box center [333, 95] width 11 height 11
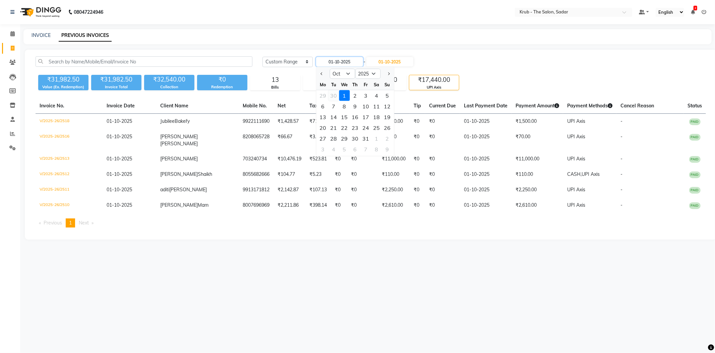
type input "30-09-2025"
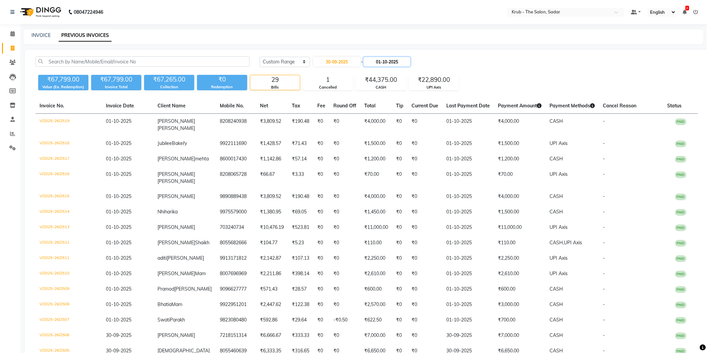
click at [401, 59] on input "01-10-2025" at bounding box center [387, 61] width 47 height 9
select select "10"
click at [384, 90] on div "29 30 1 2 3 4 5" at bounding box center [413, 95] width 78 height 11
click at [502, 72] on div "₹67,799.00 Value (Ex. Redemption) ₹67,799.00 Invoice Total ₹67,265.00 Collectio…" at bounding box center [367, 81] width 663 height 18
click at [411, 59] on input "01-10-2025" at bounding box center [387, 61] width 47 height 9
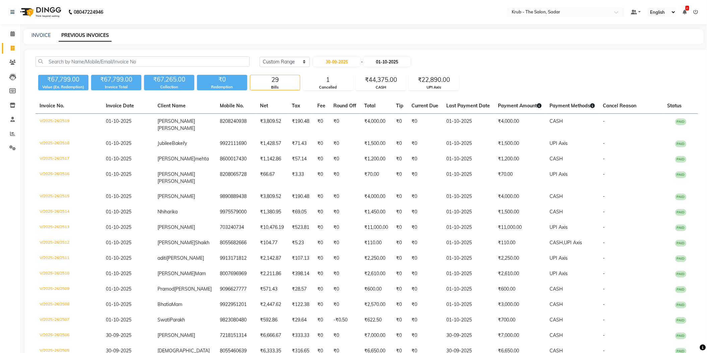
select select "10"
click at [388, 90] on div "30" at bounding box center [391, 95] width 11 height 11
type input "30-09-2025"
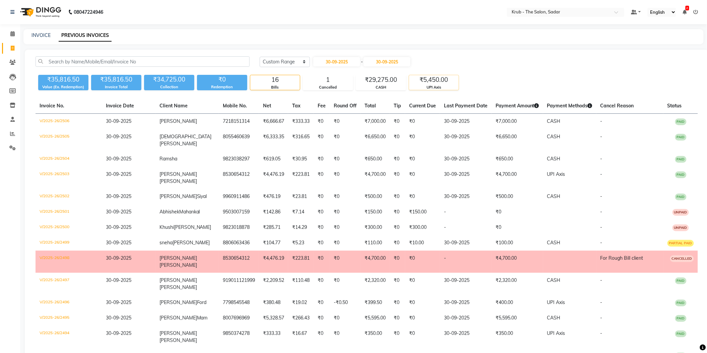
click at [441, 76] on div "₹5,450.00" at bounding box center [434, 79] width 50 height 9
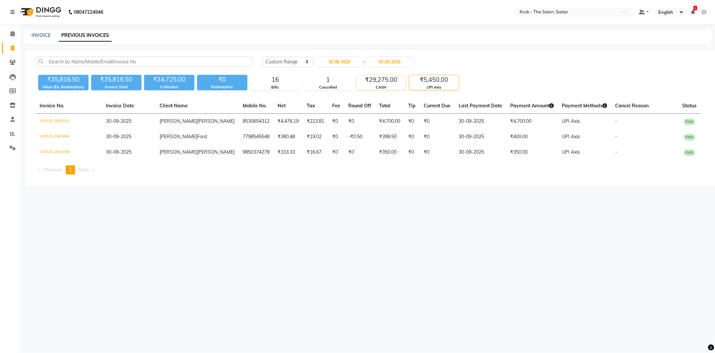
click at [374, 84] on div "CASH" at bounding box center [381, 87] width 50 height 6
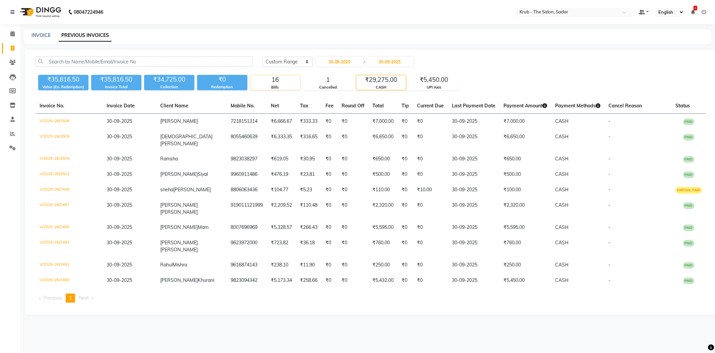
click at [286, 84] on div "Bills" at bounding box center [275, 87] width 50 height 6
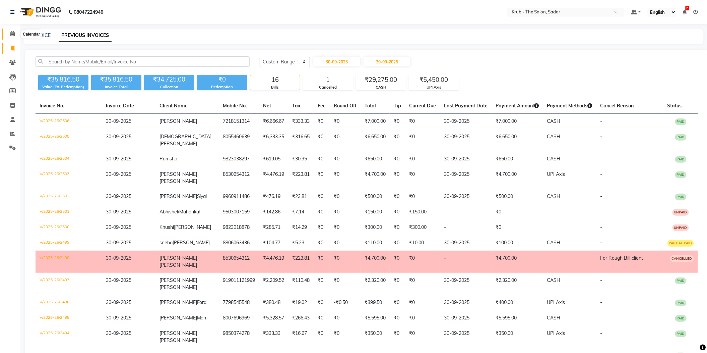
click at [12, 35] on icon at bounding box center [12, 33] width 4 height 5
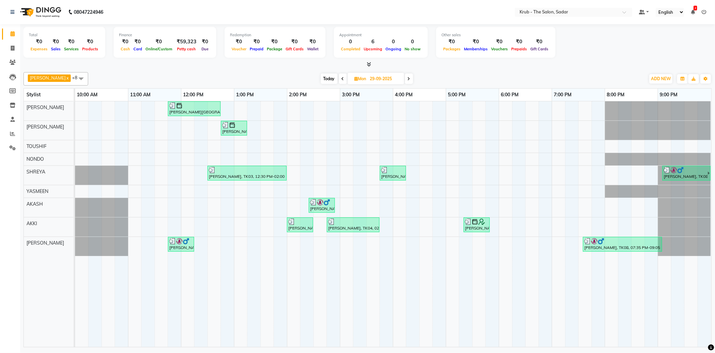
click at [357, 77] on span "Mon" at bounding box center [360, 78] width 15 height 5
select select "9"
select select "2025"
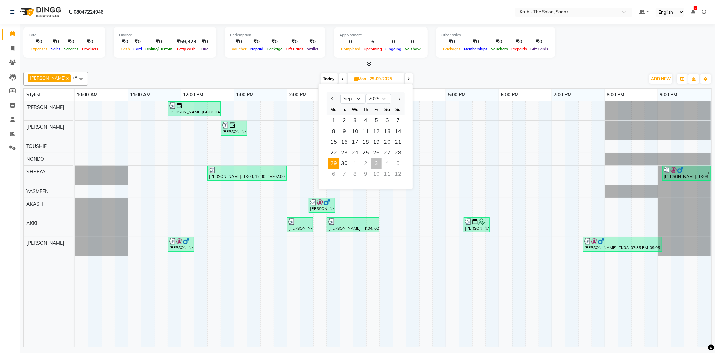
click at [371, 158] on div "3" at bounding box center [376, 163] width 11 height 11
type input "03-10-2025"
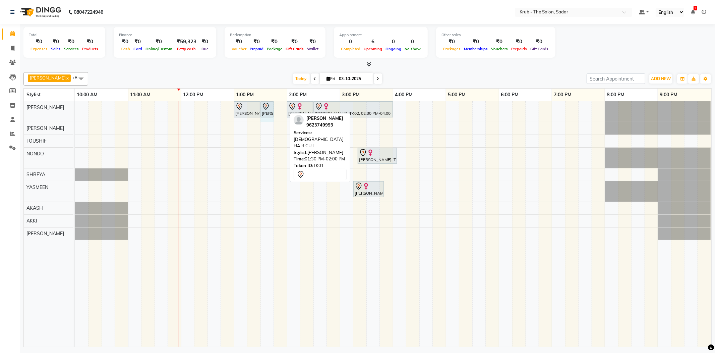
drag, startPoint x: 285, startPoint y: 110, endPoint x: 269, endPoint y: 111, distance: 16.1
click at [75, 111] on div "Dev Kukreja, TK01, 01:00 PM-01:30 PM, B/STYLING Dev Kukreja, TK01, 01:30 PM-02:…" at bounding box center [75, 111] width 0 height 20
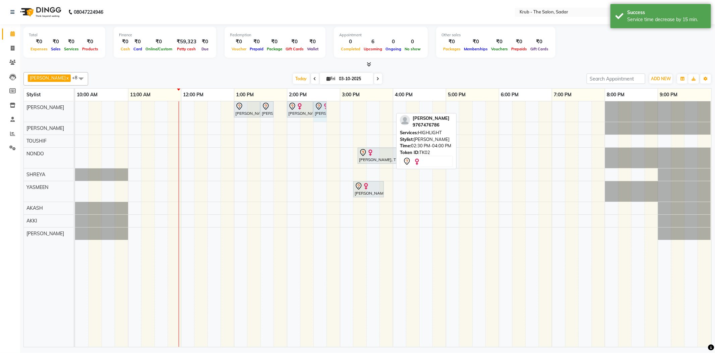
drag, startPoint x: 392, startPoint y: 108, endPoint x: 321, endPoint y: 108, distance: 71.4
click at [75, 108] on div "Dev Kukreja, TK01, 01:00 PM-01:30 PM, B/STYLING Dev Kukreja, TK01, 01:30 PM-01:…" at bounding box center [75, 111] width 0 height 20
click at [199, 42] on div "₹59,323" at bounding box center [186, 42] width 25 height 8
select select "3267"
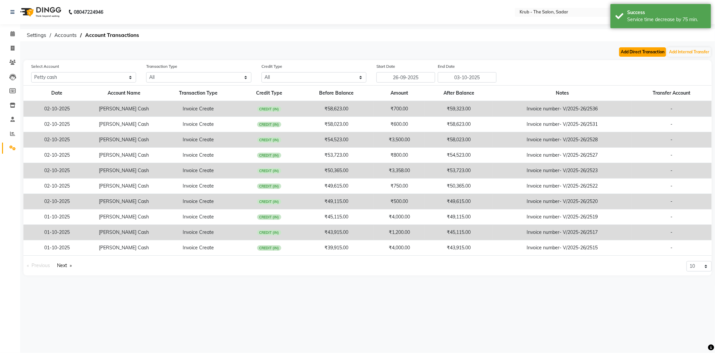
click at [619, 54] on button "Add Direct Transaction" at bounding box center [642, 51] width 47 height 9
select select "direct"
select select "3267"
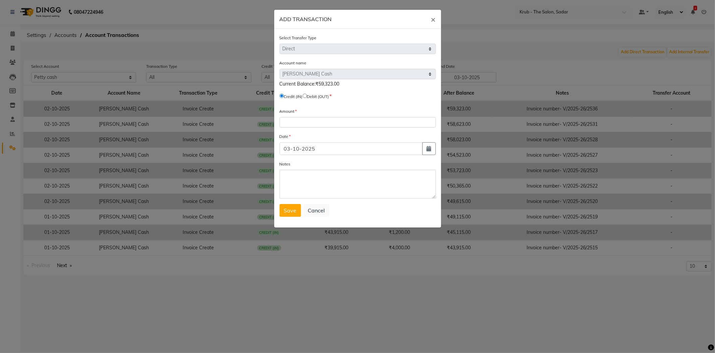
click at [307, 94] on input "radio" at bounding box center [305, 96] width 4 height 4
radio input "true"
click at [320, 117] on input "number" at bounding box center [358, 122] width 156 height 10
type input "59323"
click at [291, 207] on span "Save" at bounding box center [290, 210] width 13 height 7
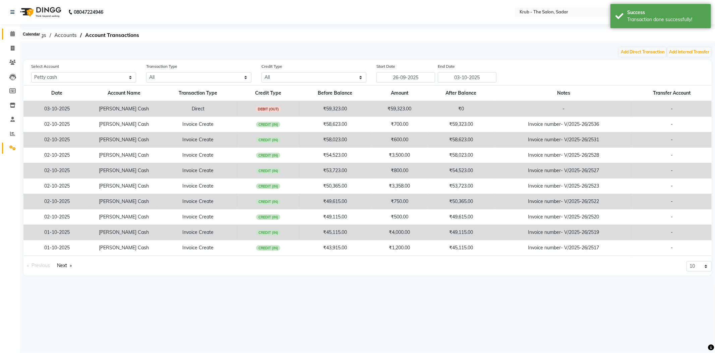
click at [15, 36] on span at bounding box center [13, 34] width 12 height 8
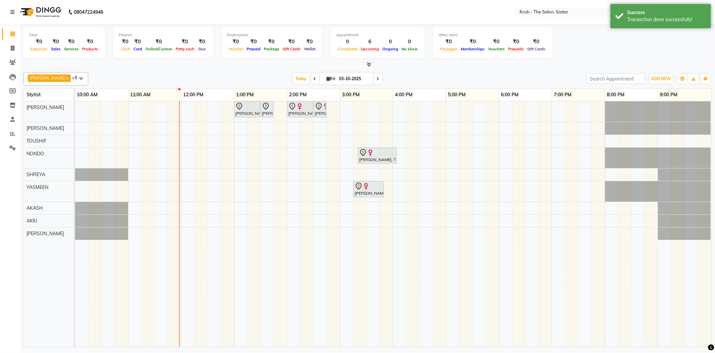
click at [374, 76] on span at bounding box center [378, 78] width 8 height 10
type input "04-10-2025"
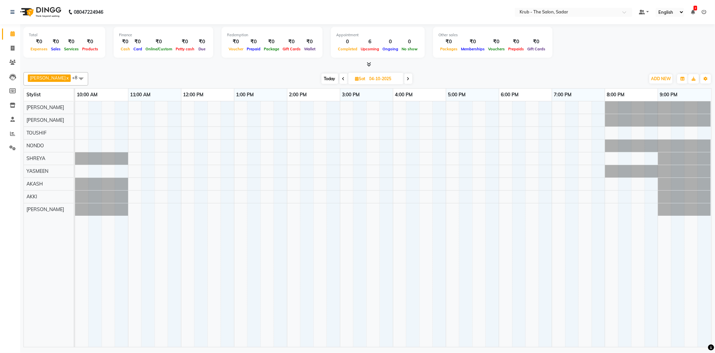
click at [371, 76] on input "04-10-2025" at bounding box center [384, 79] width 34 height 10
select select "10"
select select "2025"
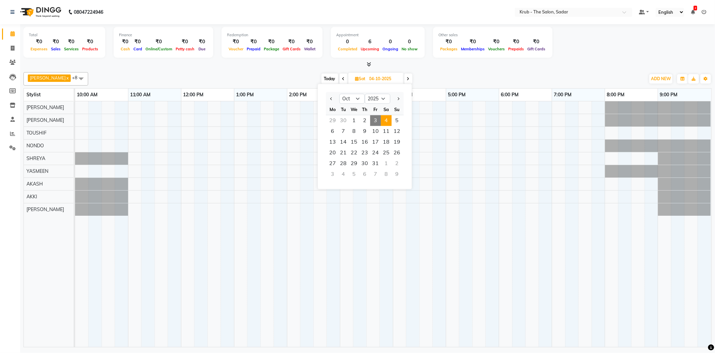
click at [370, 115] on span "3" at bounding box center [375, 120] width 11 height 11
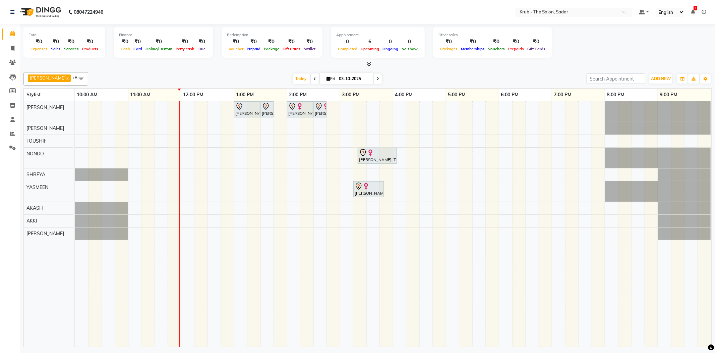
click at [374, 74] on div "Today Fri 03-10-2025" at bounding box center [337, 79] width 91 height 10
click at [374, 78] on span at bounding box center [378, 78] width 8 height 10
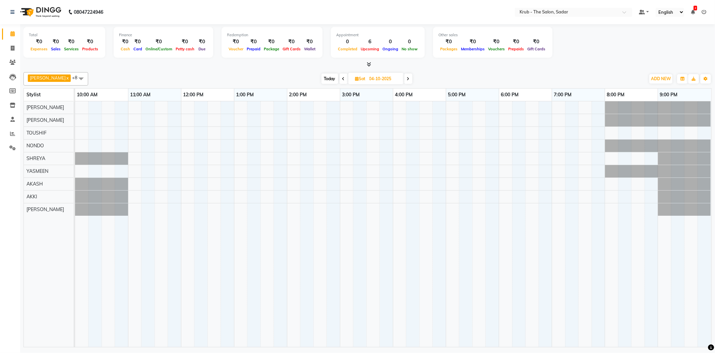
click at [342, 78] on icon at bounding box center [343, 79] width 3 height 4
type input "03-10-2025"
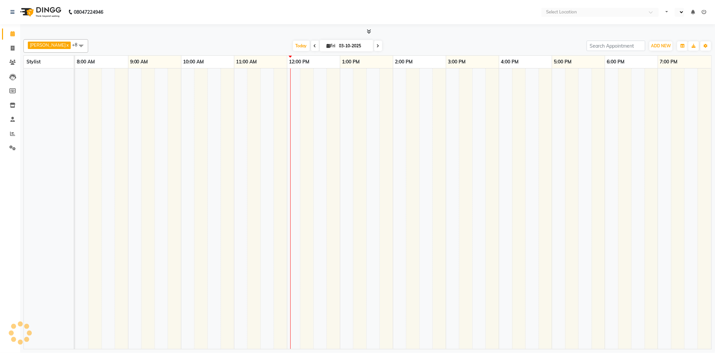
select select "en"
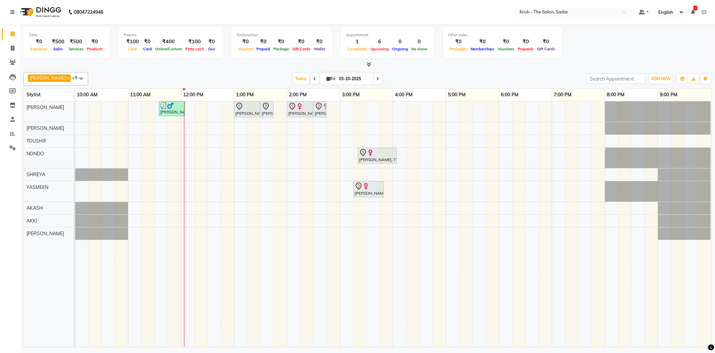
click at [695, 12] on icon at bounding box center [693, 12] width 4 height 5
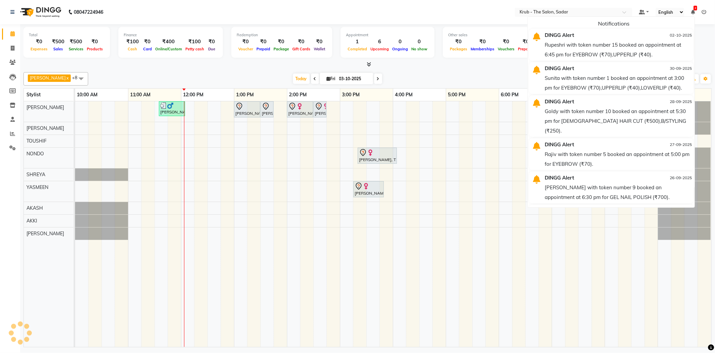
click at [695, 12] on icon at bounding box center [693, 12] width 4 height 5
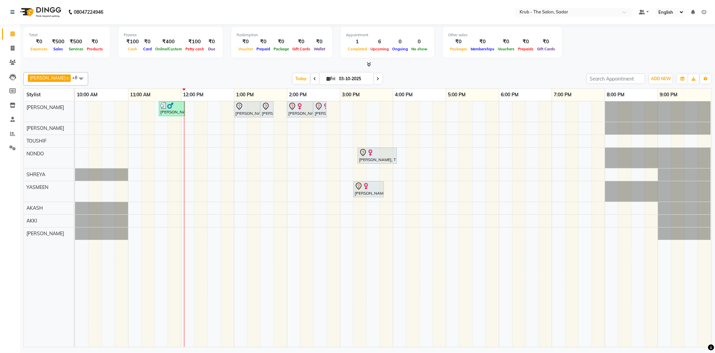
click at [486, 79] on div "Today Fri 03-10-2025" at bounding box center [338, 79] width 492 height 10
click at [14, 45] on span at bounding box center [13, 49] width 12 height 8
select select "4449"
select select "service"
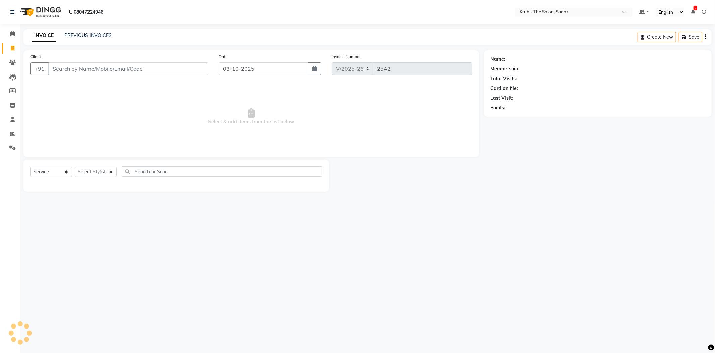
click at [101, 27] on div "08047224946 Select Location × Krub - The Salon, Sadar Default Panel My Panel En…" at bounding box center [357, 176] width 715 height 353
click at [94, 34] on link "PREVIOUS INVOICES" at bounding box center [87, 35] width 47 height 6
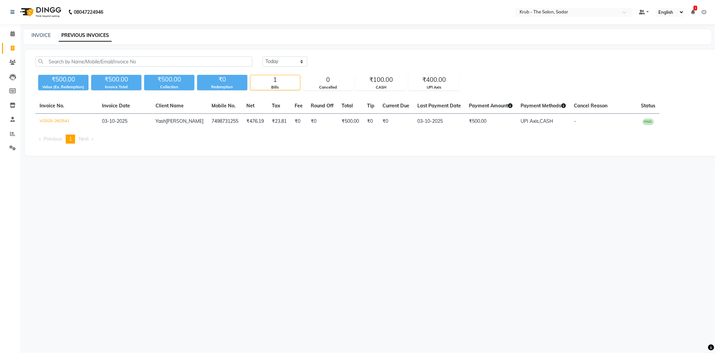
click at [295, 63] on div "[DATE] [DATE] Custom Range" at bounding box center [484, 64] width 454 height 16
click at [290, 59] on select "[DATE] [DATE] Custom Range" at bounding box center [285, 61] width 45 height 10
select select "range"
click at [263, 56] on select "[DATE] [DATE] Custom Range" at bounding box center [285, 61] width 45 height 10
click at [343, 58] on input "03-10-2025" at bounding box center [339, 61] width 47 height 9
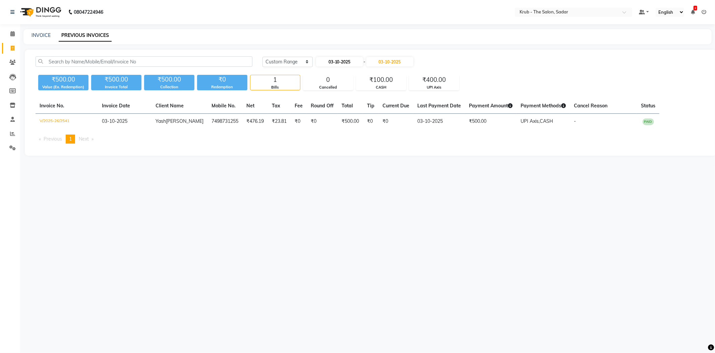
select select "10"
select select "2025"
click at [322, 90] on div "29" at bounding box center [322, 95] width 11 height 11
type input "29-09-2025"
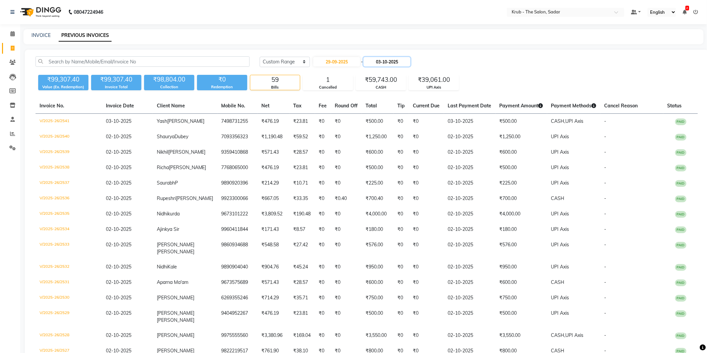
click at [395, 61] on input "03-10-2025" at bounding box center [387, 61] width 47 height 9
select select "10"
click at [383, 90] on div "29" at bounding box center [380, 95] width 11 height 11
type input "29-09-2025"
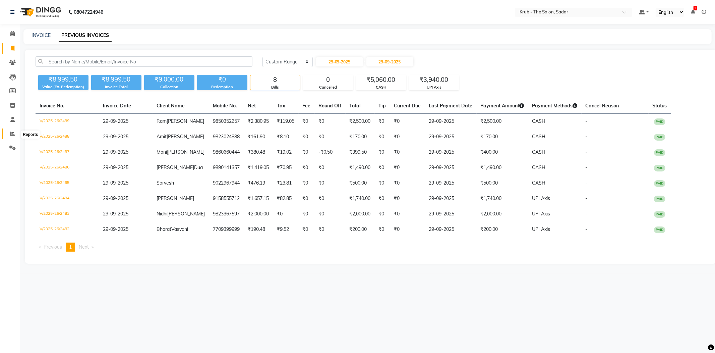
click at [16, 134] on span at bounding box center [13, 134] width 12 height 8
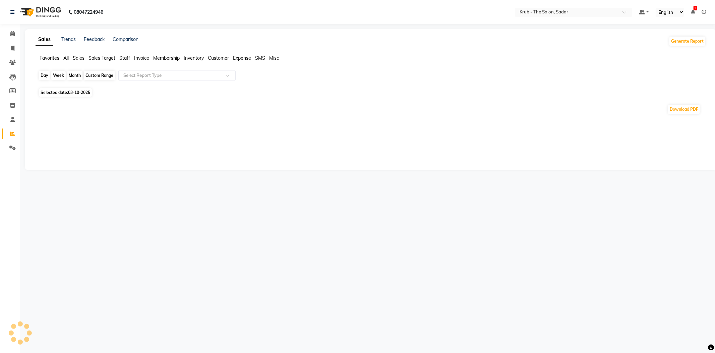
click at [41, 71] on div "Day" at bounding box center [44, 75] width 11 height 9
select select "10"
select select "2025"
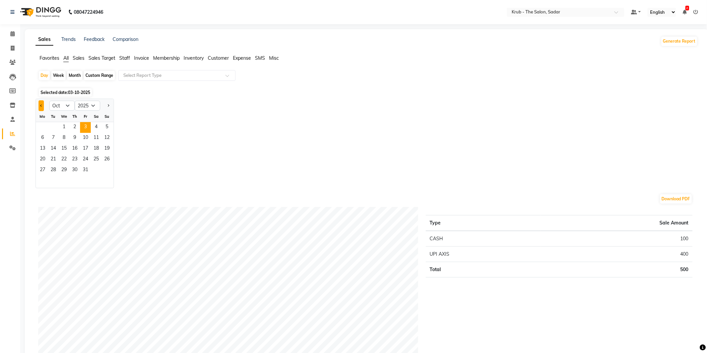
click at [39, 100] on button "Previous month" at bounding box center [41, 105] width 5 height 11
select select "9"
click at [41, 165] on span "29" at bounding box center [42, 170] width 11 height 11
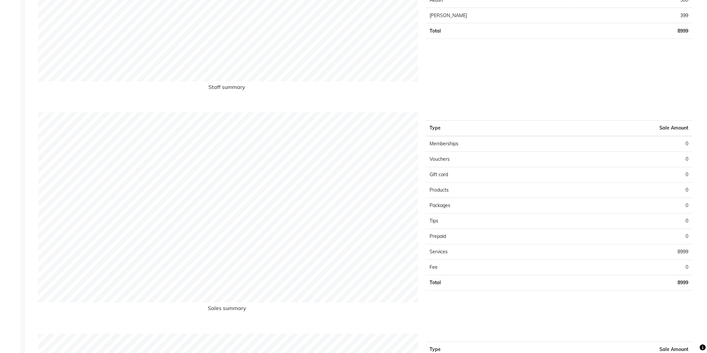
scroll to position [626, 0]
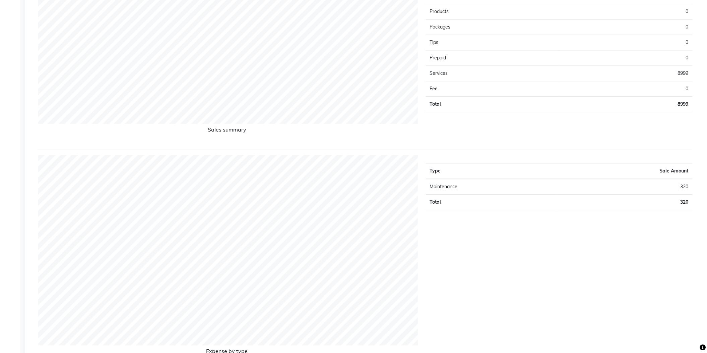
click at [562, 272] on div "Type Sale Amount Maintenance 320 Total 320" at bounding box center [559, 260] width 277 height 210
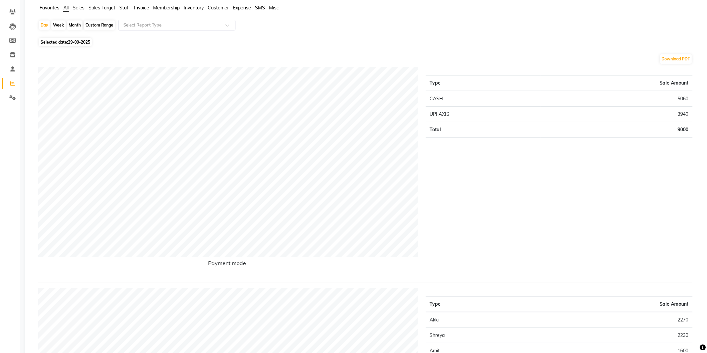
scroll to position [0, 0]
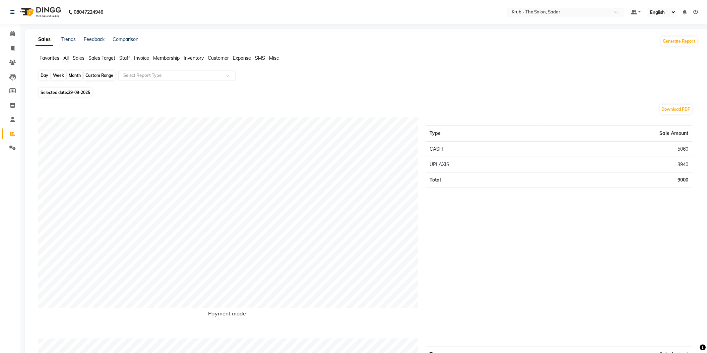
click at [46, 72] on div "Day" at bounding box center [44, 75] width 11 height 9
select select "9"
select select "2025"
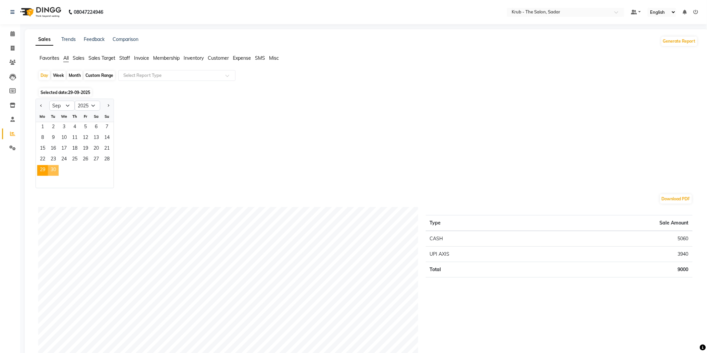
click at [48, 165] on span "30" at bounding box center [53, 170] width 11 height 11
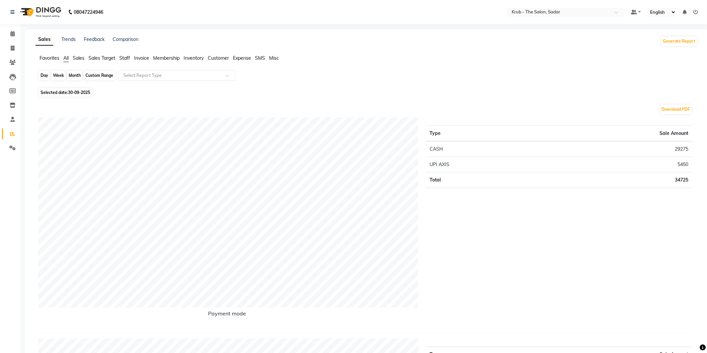
click at [44, 74] on div "Day" at bounding box center [44, 75] width 11 height 9
select select "9"
select select "2025"
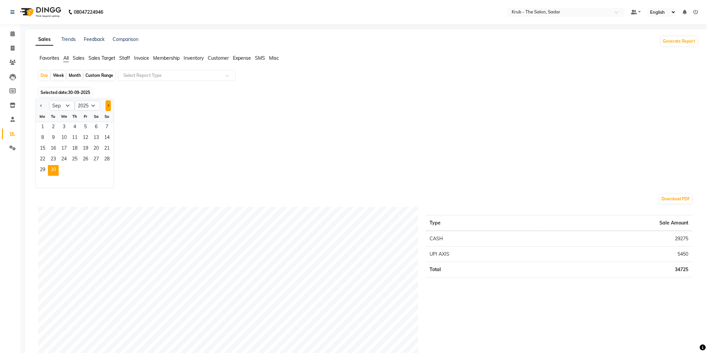
click at [106, 103] on button "Next month" at bounding box center [108, 105] width 5 height 11
select select "10"
click at [59, 122] on span "1" at bounding box center [64, 127] width 11 height 11
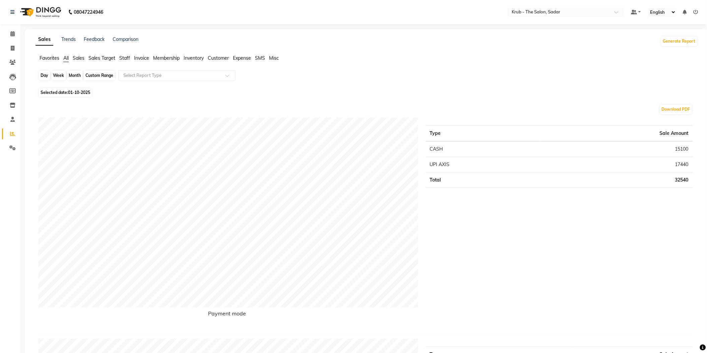
click at [45, 75] on div "Day" at bounding box center [44, 75] width 11 height 9
select select "10"
select select "2025"
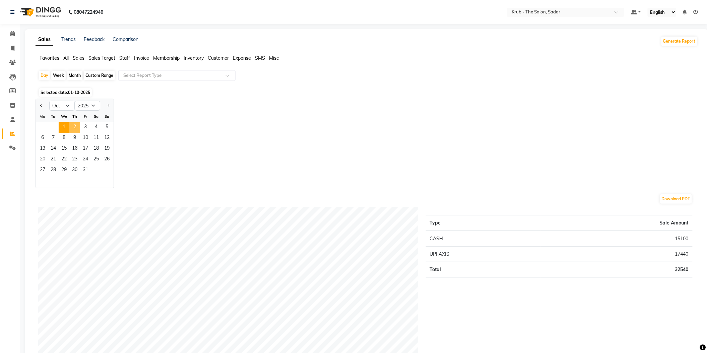
click at [69, 122] on span "2" at bounding box center [74, 127] width 11 height 11
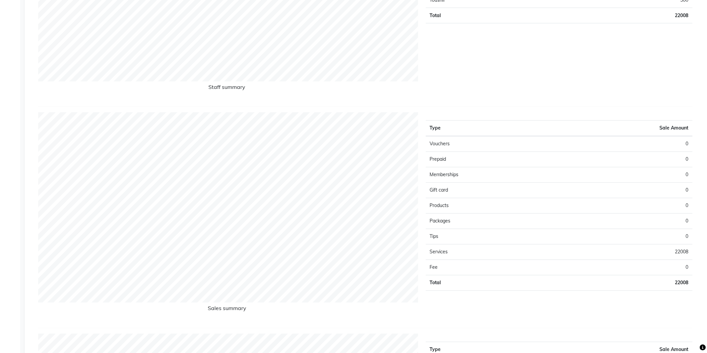
scroll to position [626, 0]
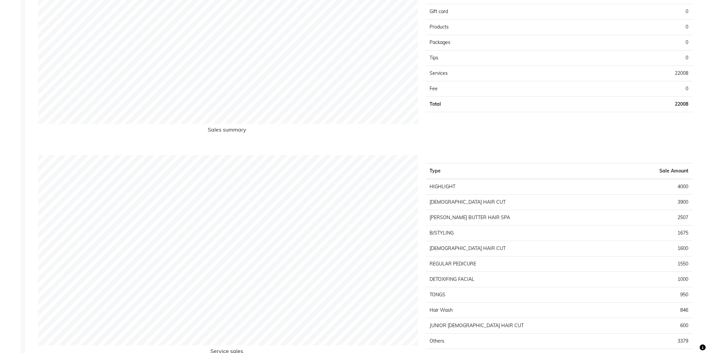
click at [569, 132] on div "Sales summary Type Sale Amount Vouchers 0 Prepaid 0 Memberships 0 Gift card 0 P…" at bounding box center [365, 42] width 655 height 216
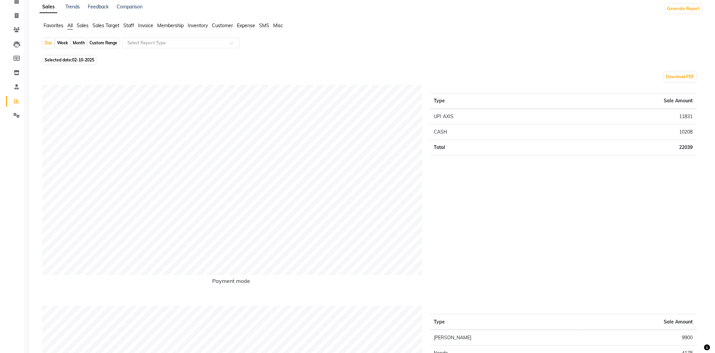
scroll to position [0, 0]
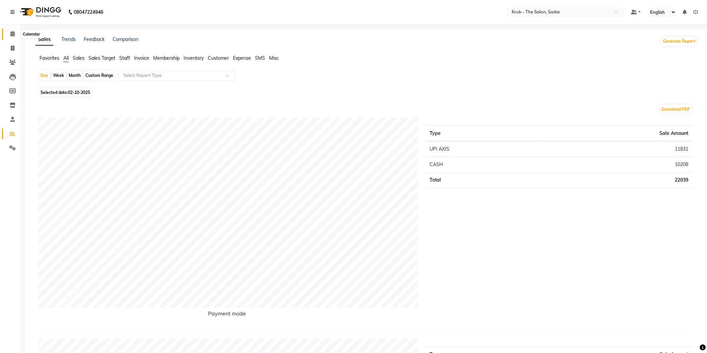
click at [11, 33] on icon at bounding box center [12, 33] width 4 height 5
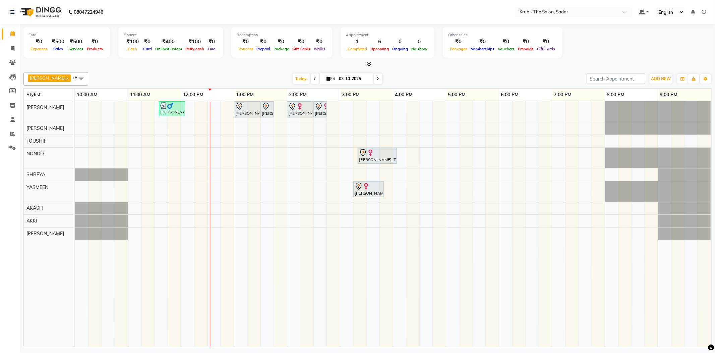
click at [495, 55] on div "Other sales ₹0 Packages ₹0 Memberships ₹0 Vouchers ₹0 Prepaids ₹0 Gift Cards" at bounding box center [502, 42] width 119 height 31
drag, startPoint x: 360, startPoint y: 77, endPoint x: 404, endPoint y: 86, distance: 45.5
click at [404, 86] on div "GURVEER x RAJESH x TOUSHIF x NONDO x SHREYA x YASMEEN x AKASH x AKKI x AMIT x +…" at bounding box center [367, 208] width 688 height 278
click at [443, 69] on div "GURVEER x RAJESH x TOUSHIF x NONDO x SHREYA x YASMEEN x AKASH x AKKI x AMIT x +…" at bounding box center [367, 208] width 688 height 278
click at [691, 10] on ul "Default Panel My Panel English ENGLISH Español العربية मराठी हिंदी ગુજરાતી தமிழ…" at bounding box center [673, 12] width 74 height 9
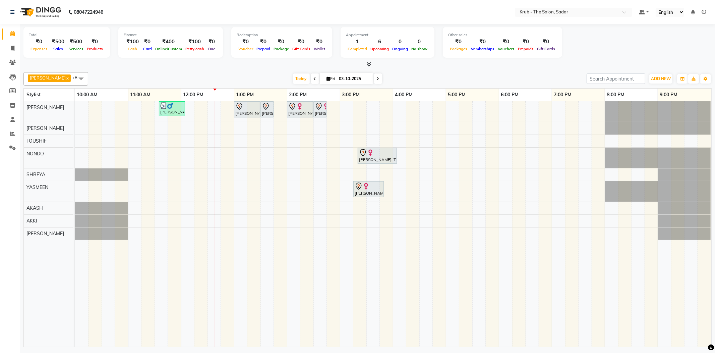
click at [562, 52] on div "Other sales ₹0 Packages ₹0 Memberships ₹0 Vouchers ₹0 Prepaids ₹0 Gift Cards" at bounding box center [502, 42] width 119 height 31
drag, startPoint x: 326, startPoint y: 107, endPoint x: 333, endPoint y: 107, distance: 6.4
click at [75, 107] on div "Yash Thakkar, TK03, 11:35 AM-12:05 PM, MALE HAIR CUT Dev Kukreja, TK01, 01:00 P…" at bounding box center [75, 111] width 0 height 20
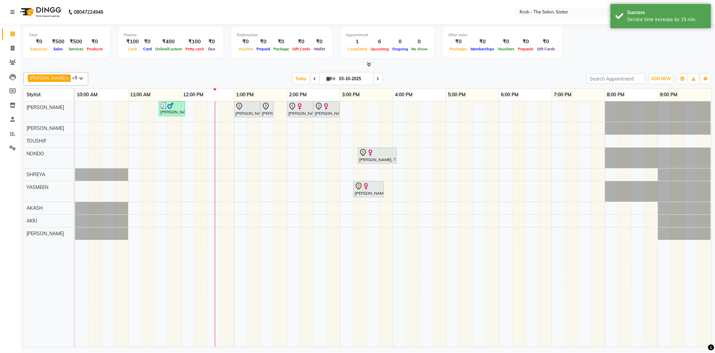
drag, startPoint x: 359, startPoint y: 76, endPoint x: 294, endPoint y: 82, distance: 65.3
click at [294, 82] on div "Today Fri 03-10-2025" at bounding box center [337, 79] width 91 height 10
click at [249, 61] on div at bounding box center [367, 64] width 688 height 7
drag, startPoint x: 329, startPoint y: 74, endPoint x: 392, endPoint y: 76, distance: 63.0
click at [392, 76] on div "Today Fri 03-10-2025" at bounding box center [338, 79] width 492 height 10
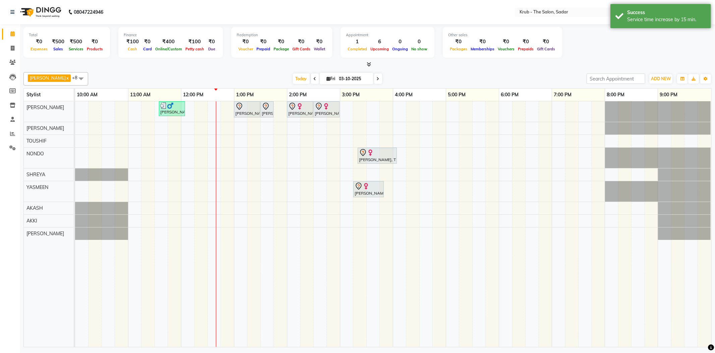
click at [436, 74] on div "Today Fri 03-10-2025" at bounding box center [338, 79] width 492 height 10
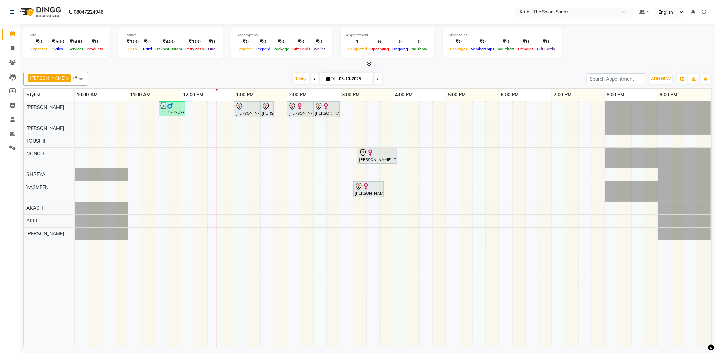
click at [311, 76] on span at bounding box center [315, 78] width 8 height 10
type input "02-10-2025"
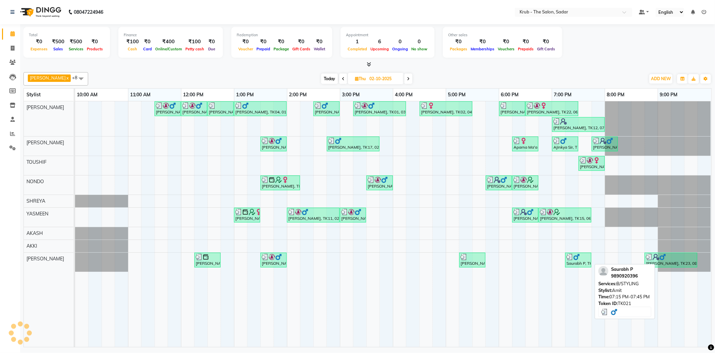
click at [575, 259] on div "Saurabh P, TK21, 07:15 PM-07:45 PM, B/STYLING" at bounding box center [578, 259] width 25 height 13
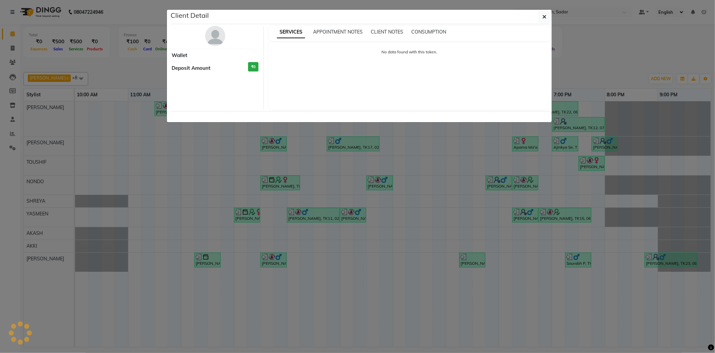
select select "3"
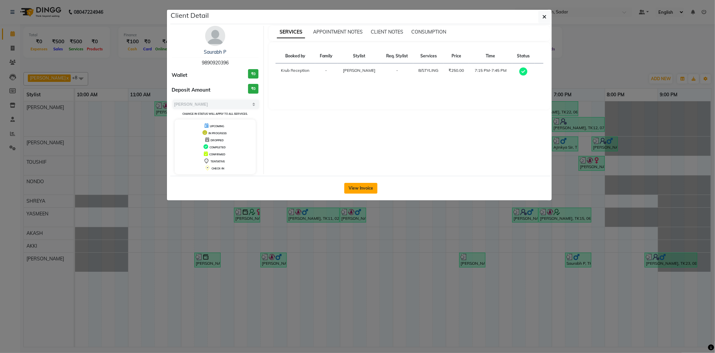
click at [363, 191] on button "View Invoice" at bounding box center [360, 188] width 33 height 11
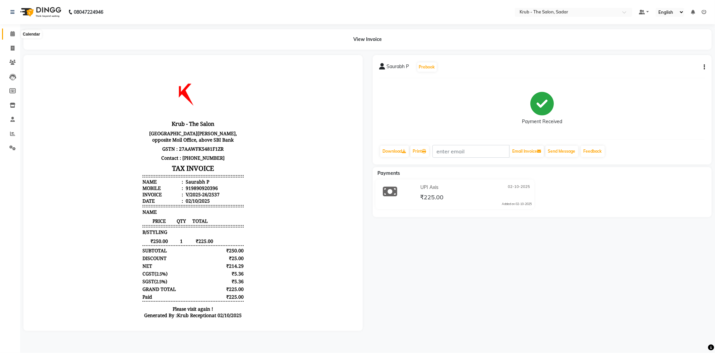
click at [11, 34] on icon at bounding box center [12, 33] width 4 height 5
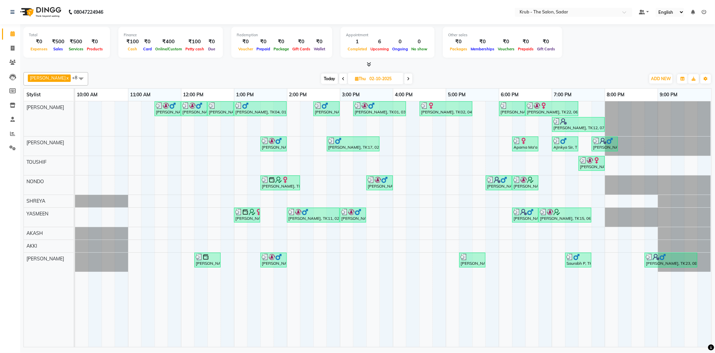
click at [407, 77] on icon at bounding box center [408, 79] width 3 height 4
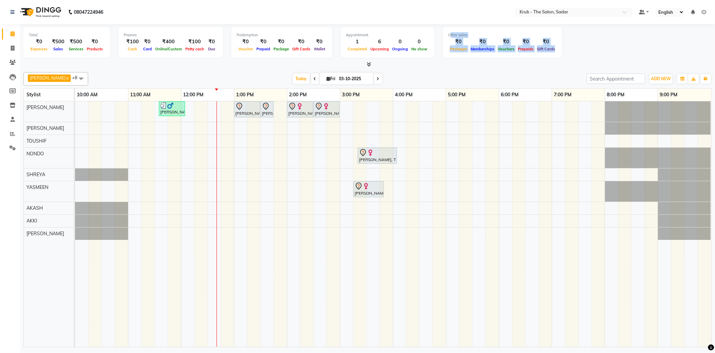
drag, startPoint x: 486, startPoint y: 31, endPoint x: 619, endPoint y: 57, distance: 135.2
click at [619, 57] on div "Total ₹0 Expenses ₹500 Sales ₹500 Services ₹0 Products Finance ₹100 Cash ₹0 Car…" at bounding box center [367, 43] width 688 height 33
click at [525, 58] on div "Total ₹0 Expenses ₹500 Sales ₹500 Services ₹0 Products Finance ₹100 Cash ₹0 Car…" at bounding box center [367, 43] width 688 height 33
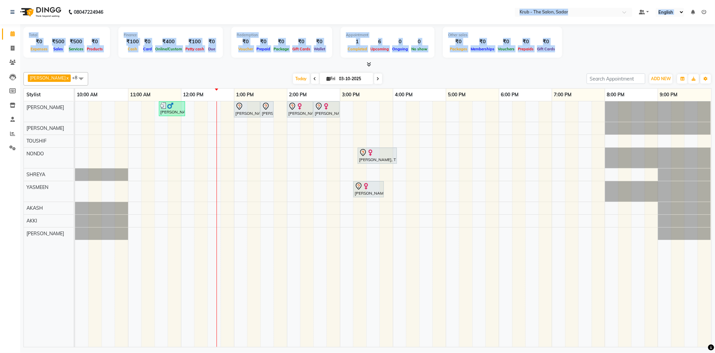
drag, startPoint x: 475, startPoint y: 23, endPoint x: 626, endPoint y: 56, distance: 154.5
click at [626, 56] on app-home "08047224946 Select Location × Krub - The Salon, Sadar Default Panel My Panel En…" at bounding box center [357, 174] width 715 height 349
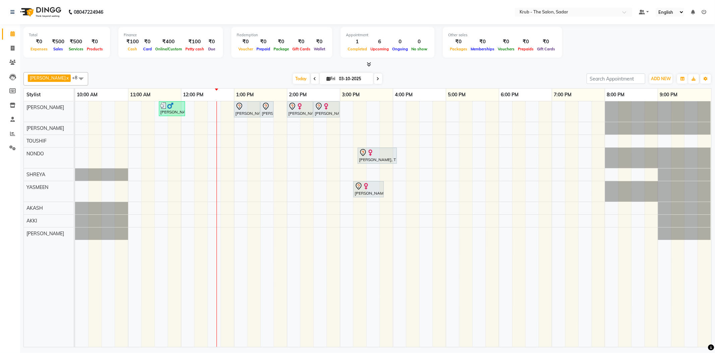
click at [496, 70] on div "GURVEER x RAJESH x TOUSHIF x NONDO x SHREYA x YASMEEN x AKASH x AKKI x AMIT x +…" at bounding box center [367, 208] width 688 height 278
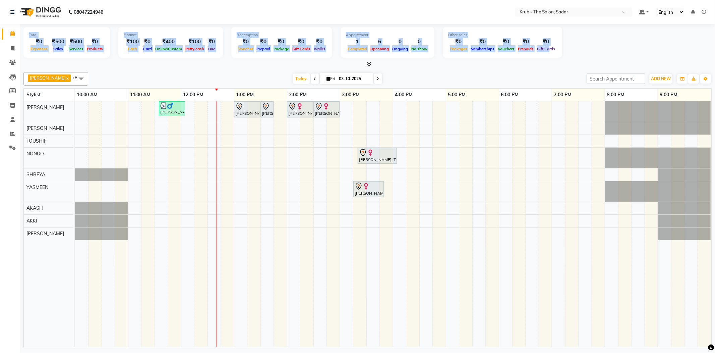
drag, startPoint x: 26, startPoint y: 32, endPoint x: 601, endPoint y: 55, distance: 575.4
click at [601, 55] on div "Total ₹0 Expenses ₹500 Sales ₹500 Services ₹0 Products Finance ₹100 Cash ₹0 Car…" at bounding box center [367, 43] width 688 height 33
click at [562, 55] on div "Other sales ₹0 Packages ₹0 Memberships ₹0 Vouchers ₹0 Prepaids ₹0 Gift Cards" at bounding box center [502, 42] width 119 height 31
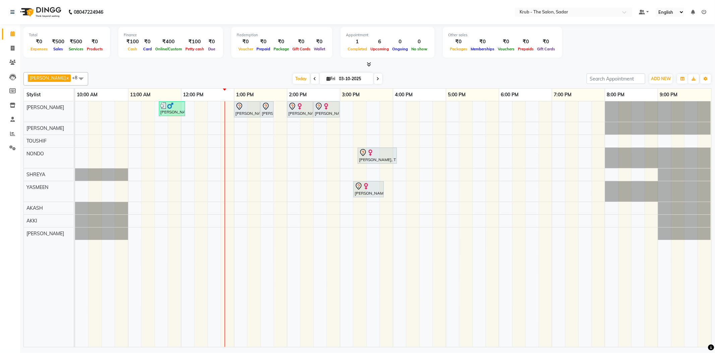
click at [374, 74] on span at bounding box center [378, 78] width 8 height 10
type input "04-10-2025"
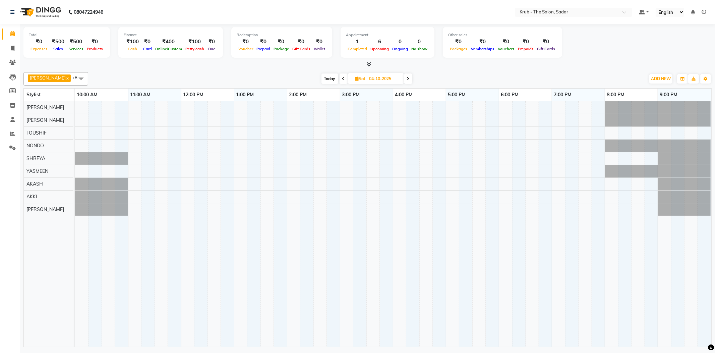
click at [168, 119] on div at bounding box center [393, 223] width 636 height 245
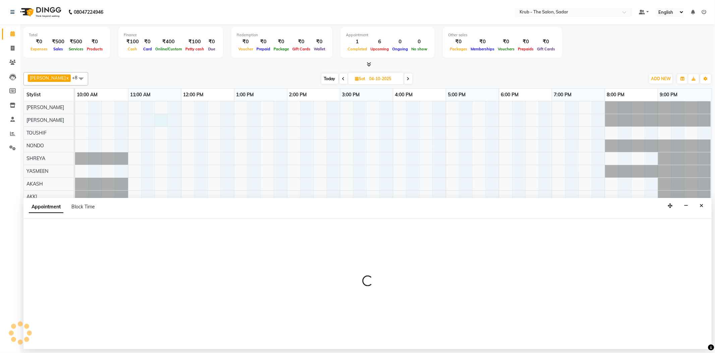
select select "24980"
select select "690"
select select "tentative"
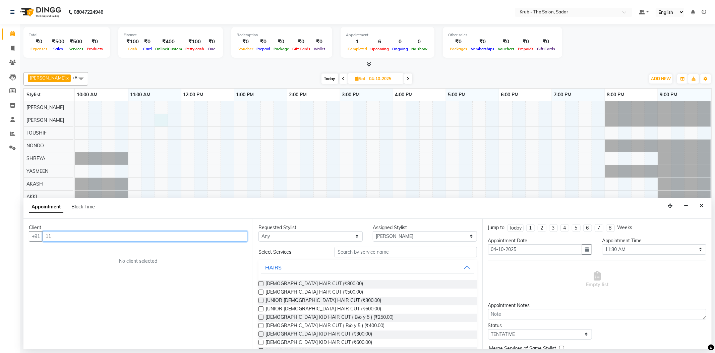
type input "1"
click at [96, 246] on span "77198541" at bounding box center [109, 248] width 27 height 7
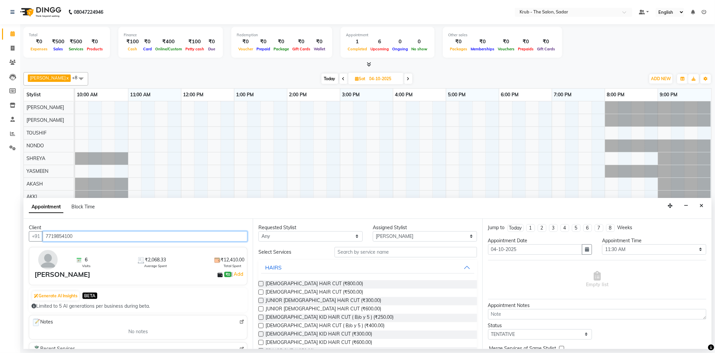
type input "7719854100"
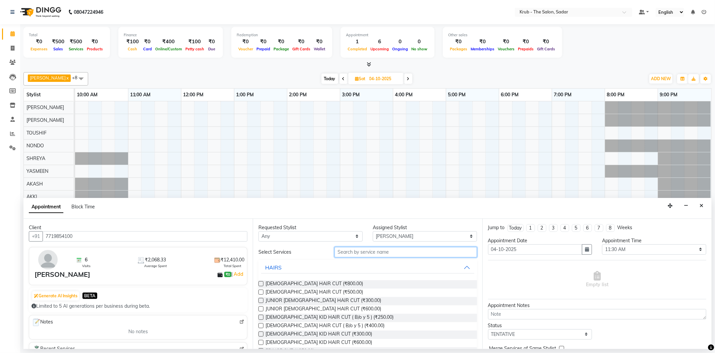
click at [355, 247] on input "text" at bounding box center [406, 252] width 142 height 10
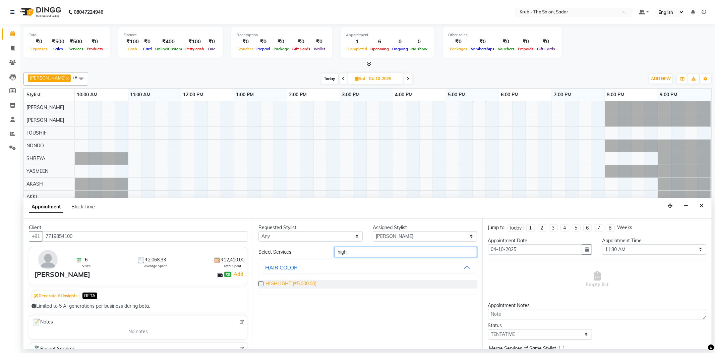
type input "high"
click at [286, 280] on span "HIGHLIGHT (₹5,000.00)" at bounding box center [291, 284] width 51 height 8
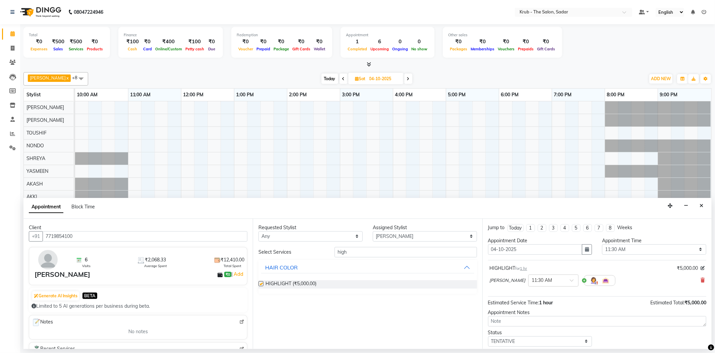
checkbox input "false"
click at [541, 281] on div "RAJESH × 11:30 AM" at bounding box center [553, 280] width 126 height 17
click at [532, 277] on div "× 11:30 AM" at bounding box center [542, 280] width 20 height 7
click at [529, 324] on div "11:45 AM" at bounding box center [554, 330] width 50 height 12
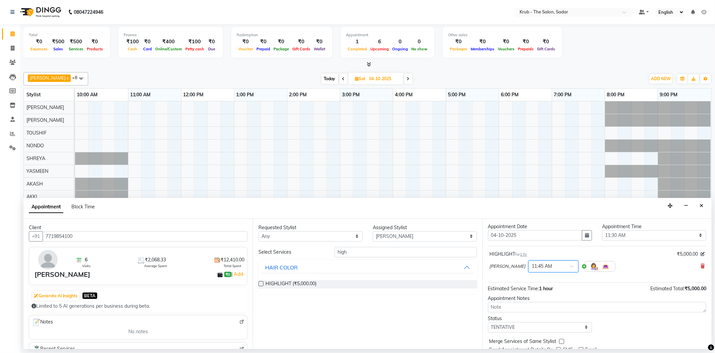
scroll to position [35, 0]
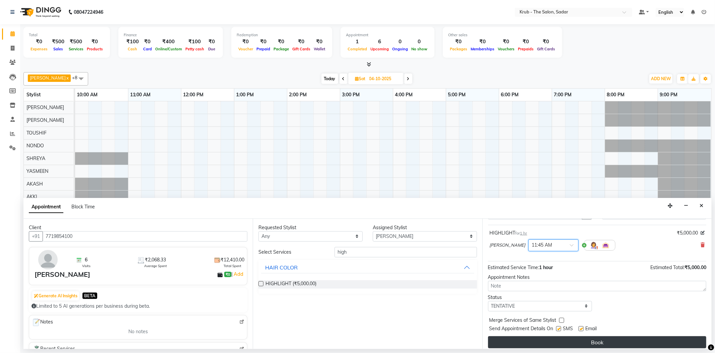
click at [607, 336] on button "Book" at bounding box center [597, 342] width 218 height 12
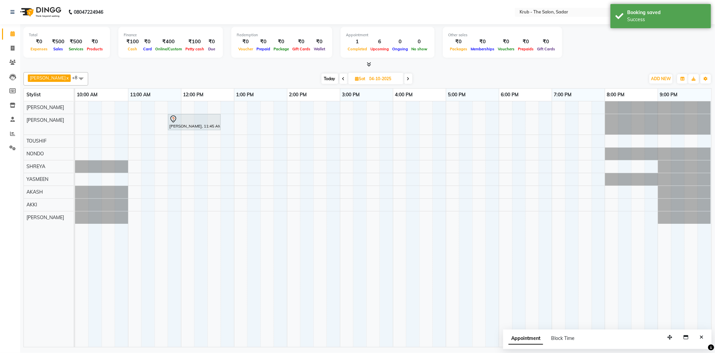
click at [340, 73] on span at bounding box center [344, 78] width 8 height 10
type input "03-10-2025"
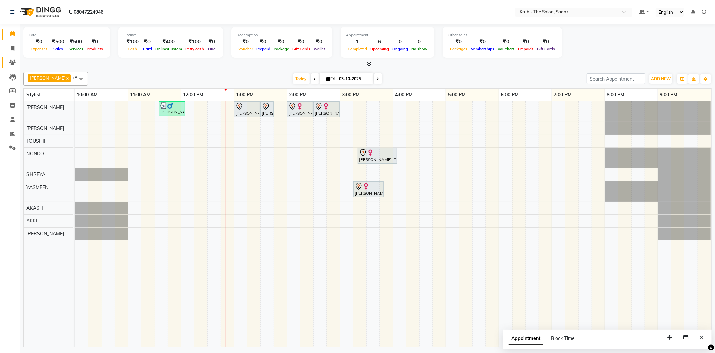
click at [11, 58] on link "Clients" at bounding box center [10, 62] width 16 height 11
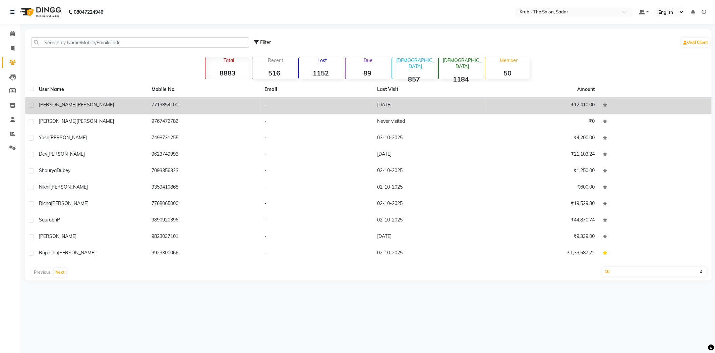
click at [168, 97] on td "7719854100" at bounding box center [204, 105] width 113 height 16
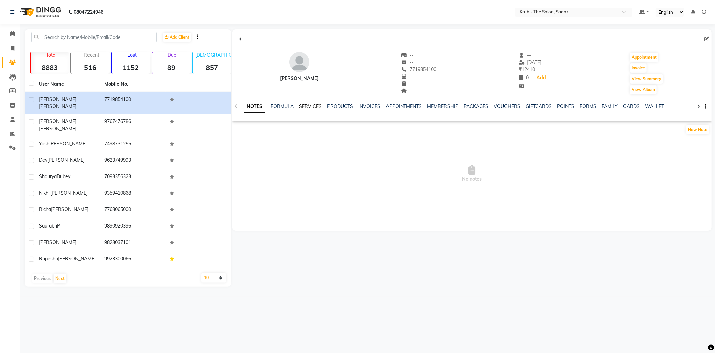
click at [305, 105] on link "SERVICES" at bounding box center [310, 106] width 23 height 6
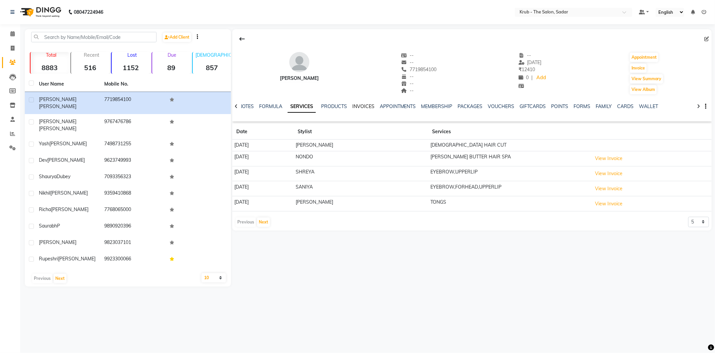
click at [366, 105] on link "INVOICES" at bounding box center [363, 106] width 22 height 6
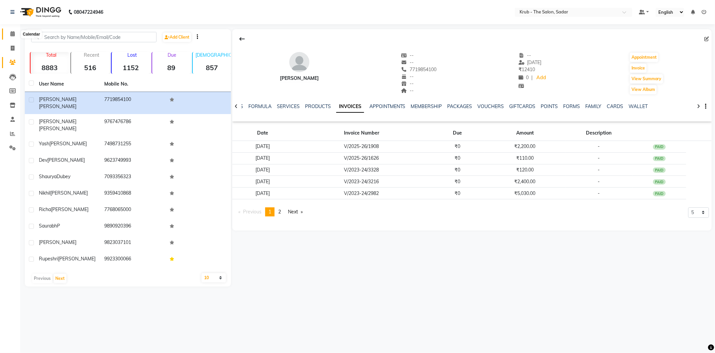
click at [11, 33] on icon at bounding box center [12, 33] width 4 height 5
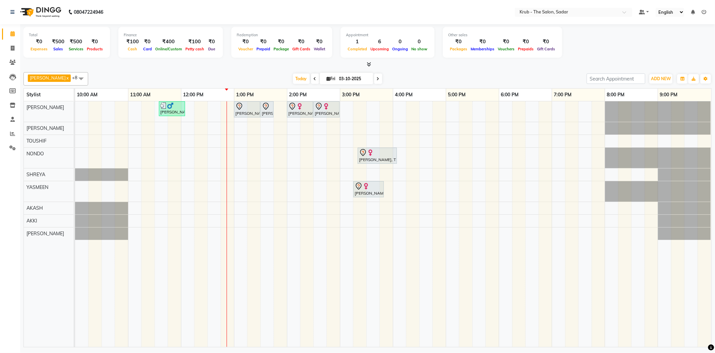
click at [519, 69] on div "GURVEER x RAJESH x TOUSHIF x NONDO x SHREYA x YASMEEN x AKASH x AKKI x AMIT x +…" at bounding box center [367, 208] width 688 height 278
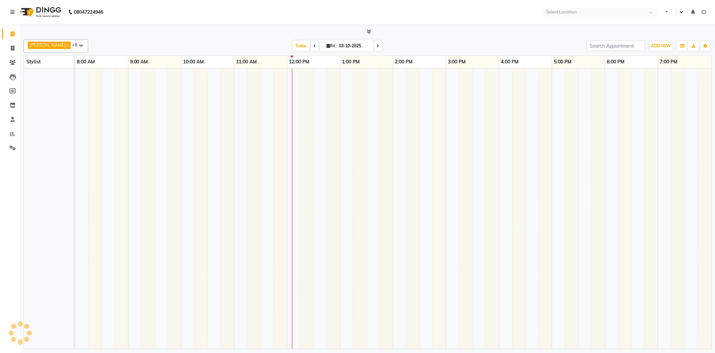
select select "en"
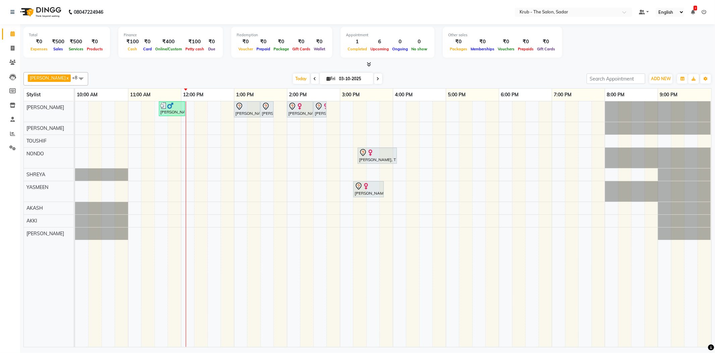
click at [694, 9] on span "2" at bounding box center [696, 8] width 4 height 5
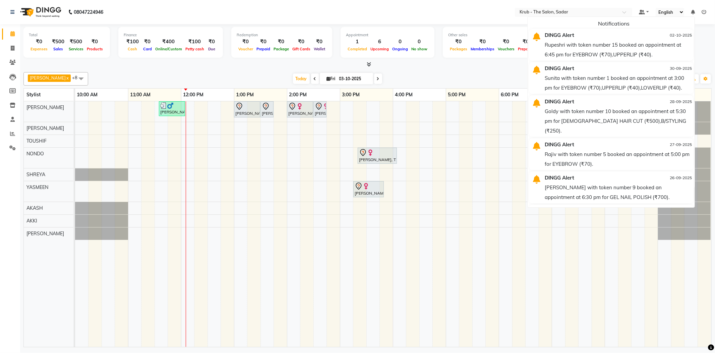
click at [694, 10] on icon at bounding box center [693, 12] width 4 height 5
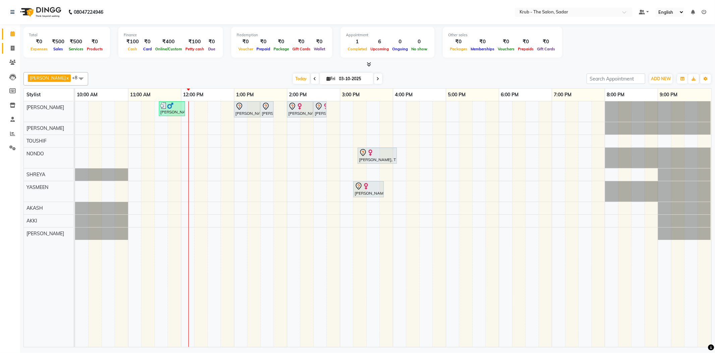
click at [13, 50] on icon at bounding box center [13, 48] width 4 height 5
select select "service"
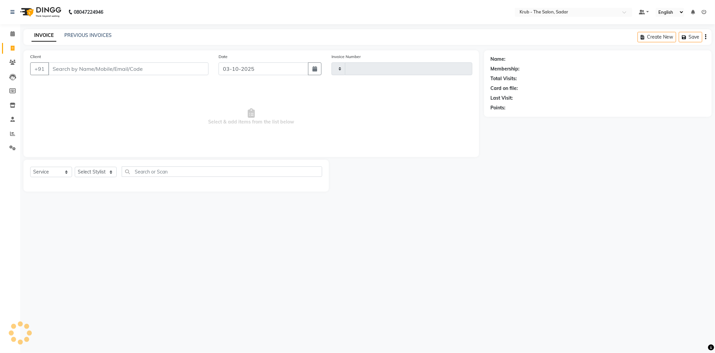
type input "2542"
select select "4449"
click at [94, 34] on link "PREVIOUS INVOICES" at bounding box center [87, 35] width 47 height 6
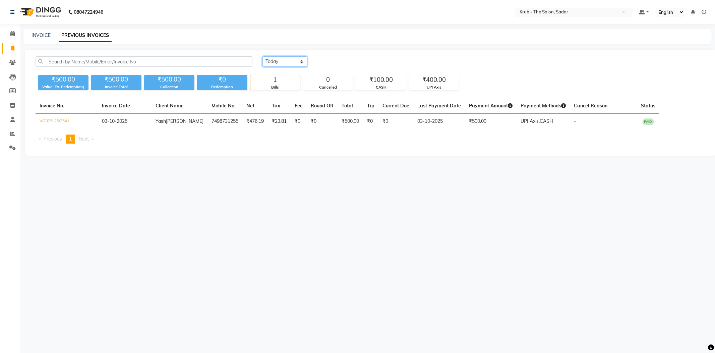
drag, startPoint x: 271, startPoint y: 58, endPoint x: 273, endPoint y: 61, distance: 3.6
click at [271, 58] on select "[DATE] [DATE] Custom Range" at bounding box center [285, 61] width 45 height 10
select select "range"
click at [263, 56] on select "[DATE] [DATE] Custom Range" at bounding box center [285, 61] width 45 height 10
click at [343, 58] on input "03-10-2025" at bounding box center [339, 61] width 47 height 9
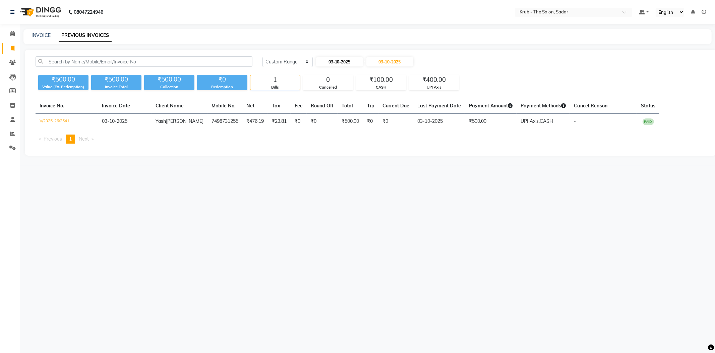
select select "10"
select select "2025"
click at [322, 92] on div "29" at bounding box center [322, 95] width 11 height 11
type input "29-09-2025"
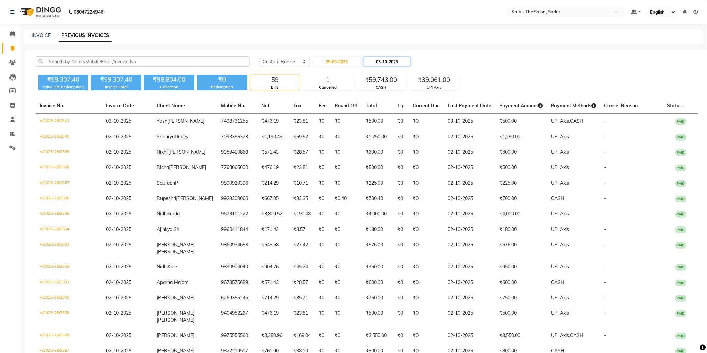
click at [411, 61] on input "03-10-2025" at bounding box center [387, 61] width 47 height 9
select select "10"
click at [380, 90] on div "29" at bounding box center [380, 95] width 11 height 11
type input "29-09-2025"
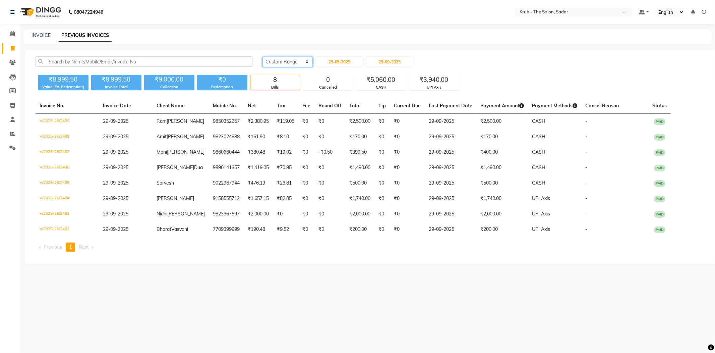
click at [290, 58] on select "[DATE] [DATE] Custom Range" at bounding box center [288, 62] width 50 height 10
click at [339, 62] on input "29-09-2025" at bounding box center [339, 61] width 47 height 9
select select "9"
select select "2025"
click at [330, 133] on div "30" at bounding box center [333, 138] width 11 height 11
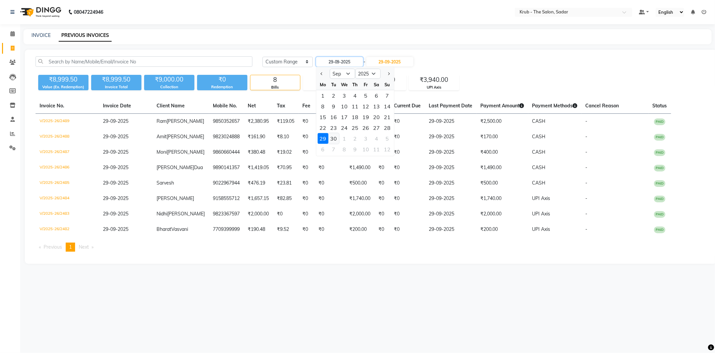
type input "30-09-2025"
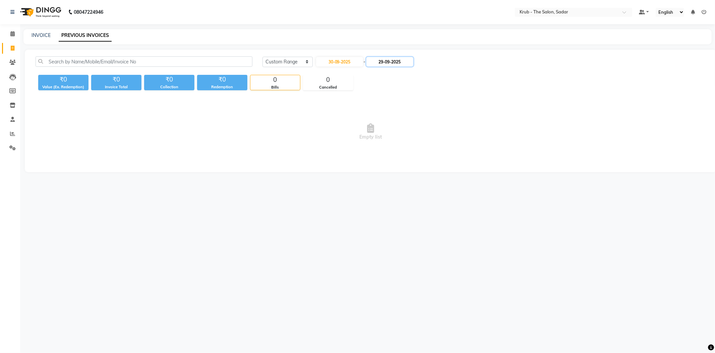
click at [403, 62] on input "29-09-2025" at bounding box center [389, 61] width 47 height 9
click at [390, 133] on div "30" at bounding box center [394, 138] width 11 height 11
type input "30-09-2025"
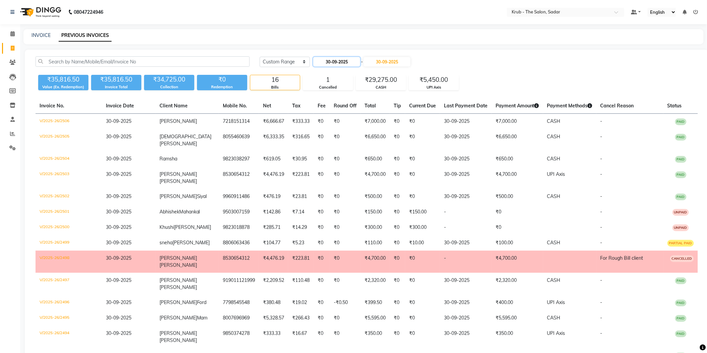
click at [338, 58] on input "30-09-2025" at bounding box center [336, 61] width 47 height 9
select select "9"
select select "2025"
click at [339, 133] on div "1" at bounding box center [342, 138] width 11 height 11
type input "01-10-2025"
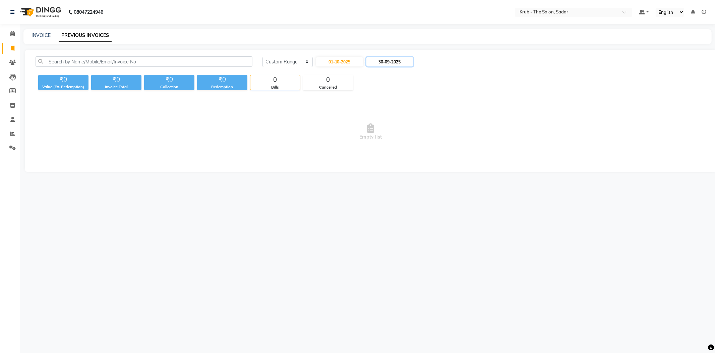
click at [400, 62] on input "30-09-2025" at bounding box center [389, 61] width 47 height 9
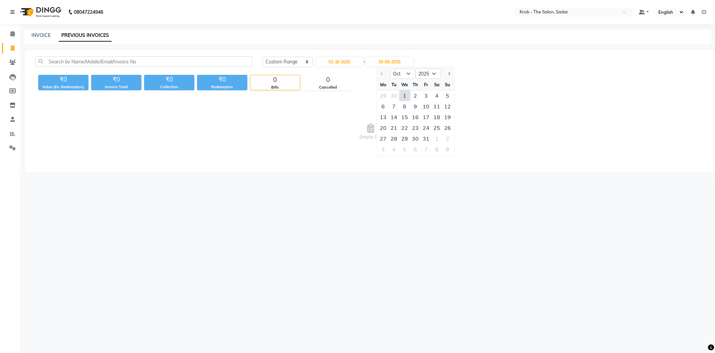
click at [399, 90] on div "1" at bounding box center [404, 95] width 11 height 11
type input "01-10-2025"
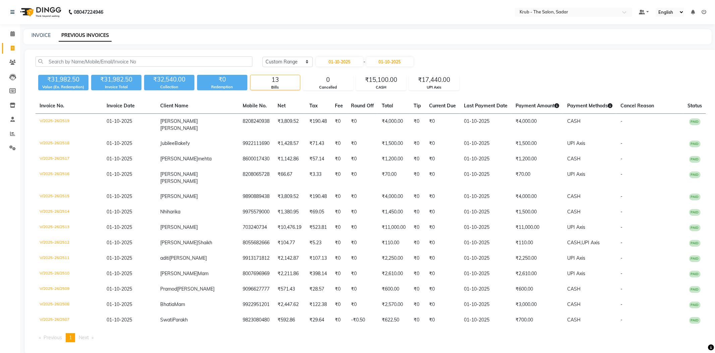
click at [298, 52] on div "Today Yesterday Custom Range 01-10-2025 - 01-10-2025 ₹31,982.50 Value (Ex. Rede…" at bounding box center [371, 202] width 692 height 304
click at [292, 60] on select "[DATE] [DATE] Custom Range" at bounding box center [288, 62] width 50 height 10
select select "yesterday"
click at [263, 57] on select "[DATE] [DATE] Custom Range" at bounding box center [288, 62] width 50 height 10
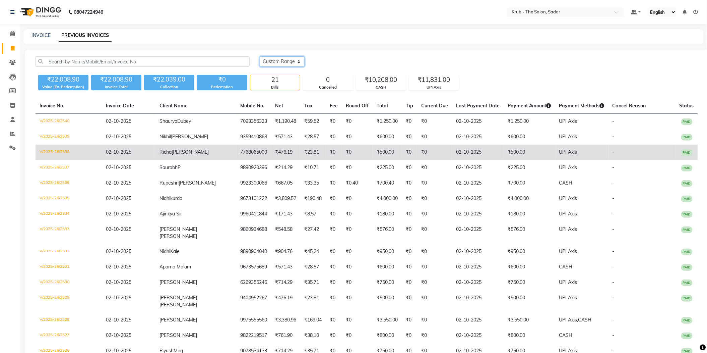
scroll to position [97, 0]
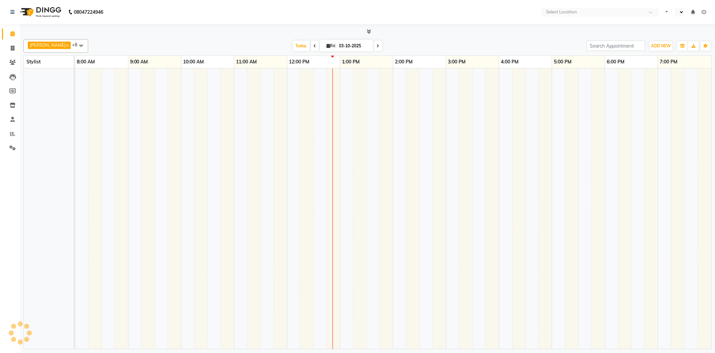
select select "en"
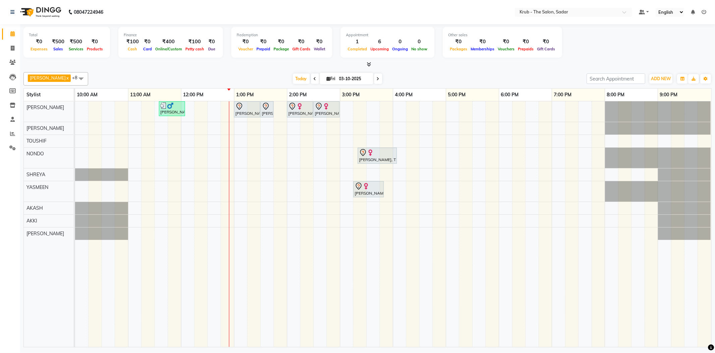
click at [347, 78] on input "03-10-2025" at bounding box center [354, 79] width 34 height 10
select select "10"
select select "2025"
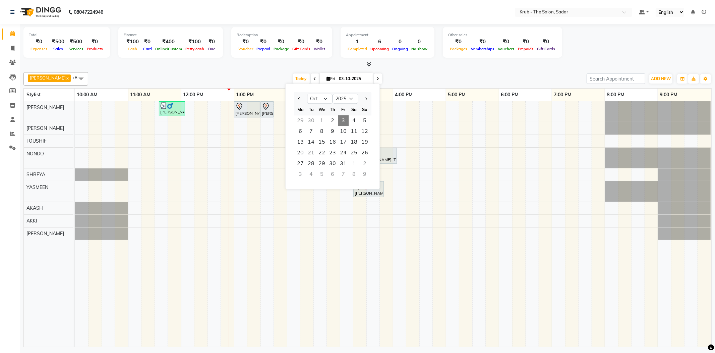
click at [313, 117] on div "30" at bounding box center [311, 120] width 11 height 11
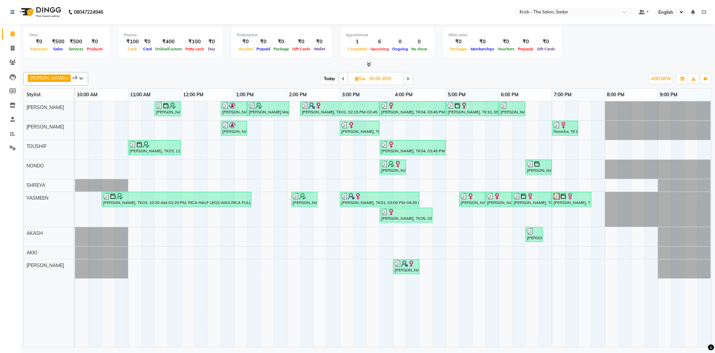
click at [407, 77] on icon at bounding box center [408, 79] width 3 height 4
type input "01-10-2025"
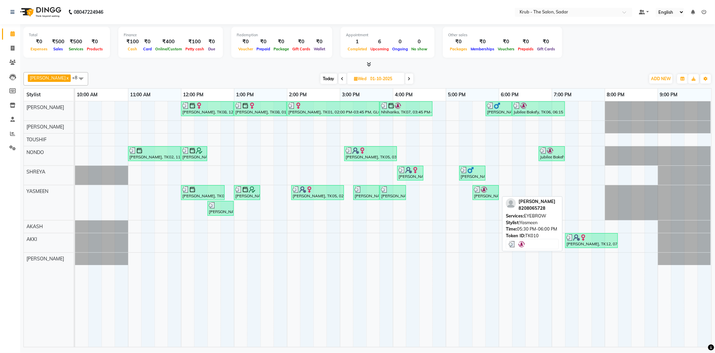
click at [485, 195] on div "[PERSON_NAME], TK10, 05:30 PM-06:00 PM, EYEBROW" at bounding box center [485, 192] width 25 height 13
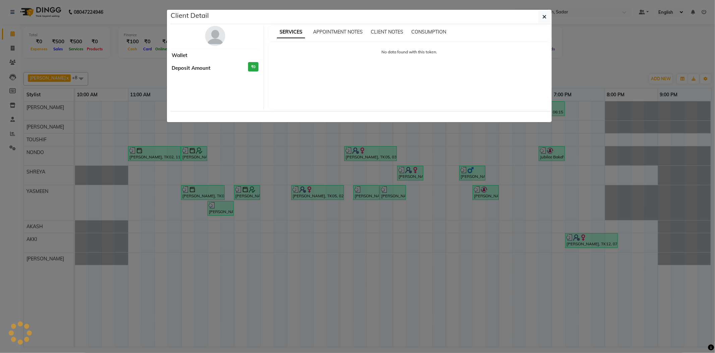
select select "3"
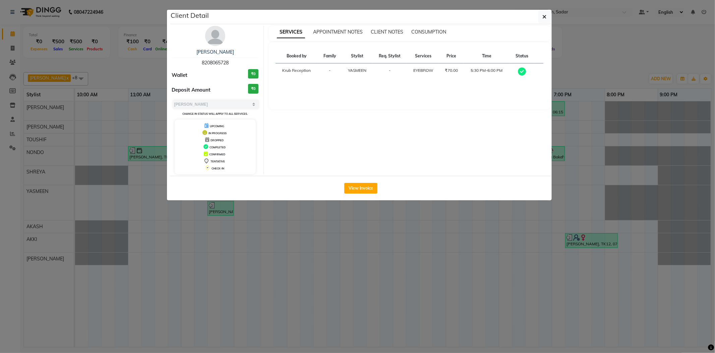
click at [589, 65] on ngb-modal-window "Client Detail [PERSON_NAME] 8208065728 Wallet ₹0 Deposit Amount ₹0 Select MARK …" at bounding box center [357, 176] width 715 height 353
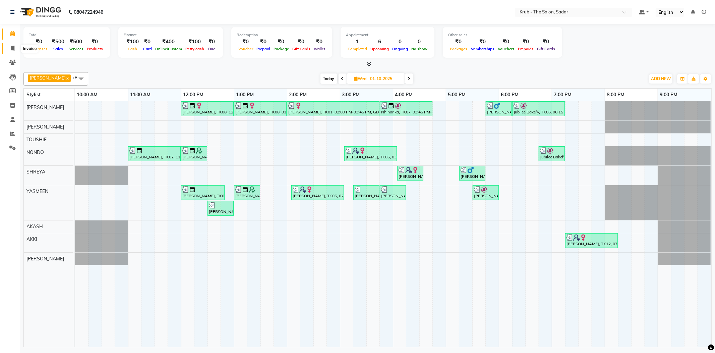
click at [10, 48] on span at bounding box center [13, 49] width 12 height 8
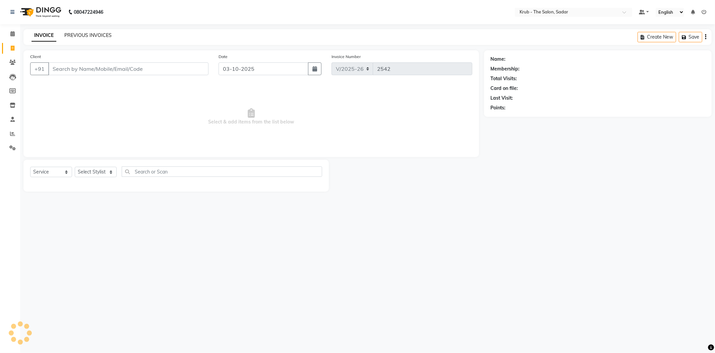
click at [66, 34] on link "PREVIOUS INVOICES" at bounding box center [87, 35] width 47 height 6
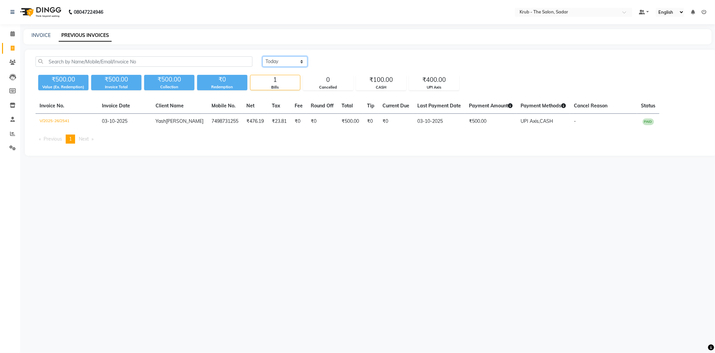
drag, startPoint x: 274, startPoint y: 57, endPoint x: 280, endPoint y: 62, distance: 8.4
click at [276, 58] on select "[DATE] [DATE] Custom Range" at bounding box center [285, 61] width 45 height 10
click at [263, 56] on select "[DATE] [DATE] Custom Range" at bounding box center [285, 61] width 45 height 10
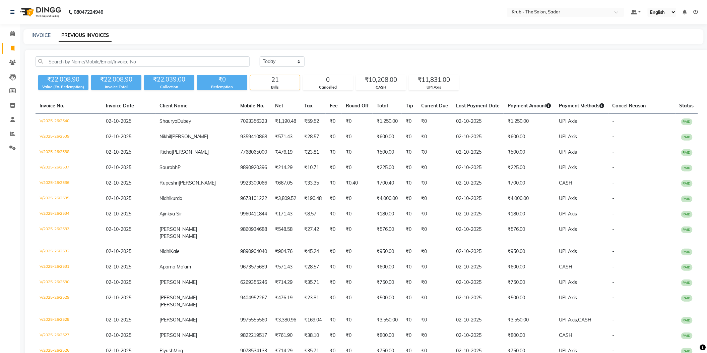
click at [278, 62] on div "[DATE] [DATE] Custom Range" at bounding box center [479, 64] width 449 height 16
click at [285, 62] on select "[DATE] [DATE] Custom Range" at bounding box center [282, 61] width 45 height 10
select select "range"
click at [260, 56] on select "[DATE] [DATE] Custom Range" at bounding box center [282, 61] width 45 height 10
click at [344, 59] on input "03-10-2025" at bounding box center [336, 61] width 47 height 9
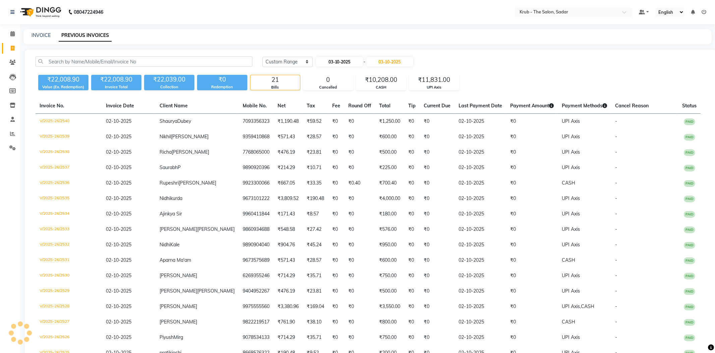
select select "10"
select select "2025"
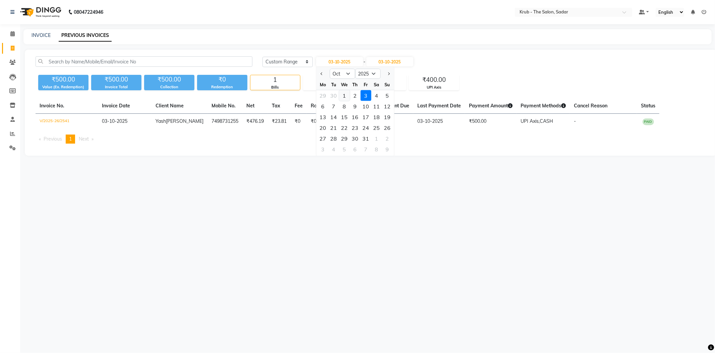
click at [341, 90] on div "1" at bounding box center [344, 95] width 11 height 11
type input "01-10-2025"
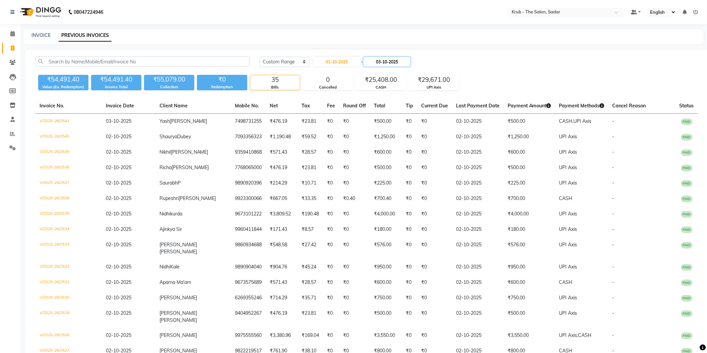
click at [395, 58] on input "03-10-2025" at bounding box center [387, 61] width 47 height 9
click at [400, 91] on div "1" at bounding box center [402, 95] width 11 height 11
type input "01-10-2025"
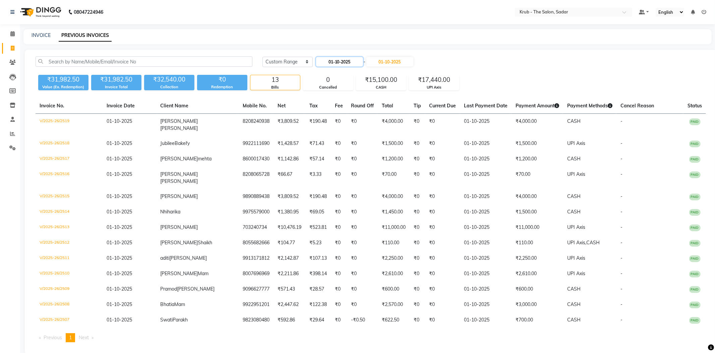
click at [342, 61] on input "01-10-2025" at bounding box center [339, 61] width 47 height 9
select select "10"
select select "2025"
drag, startPoint x: 329, startPoint y: 91, endPoint x: 390, endPoint y: 68, distance: 64.7
click at [330, 91] on div "30" at bounding box center [333, 95] width 11 height 11
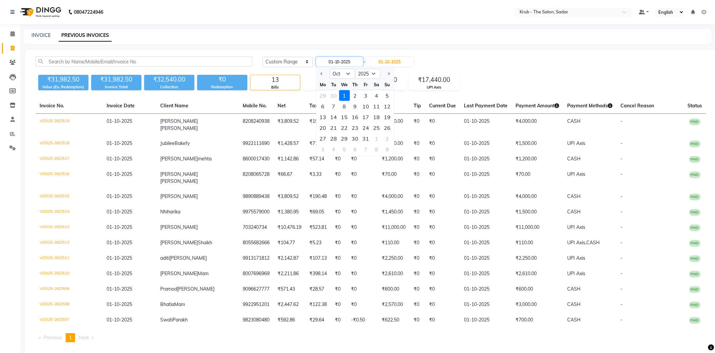
type input "30-09-2025"
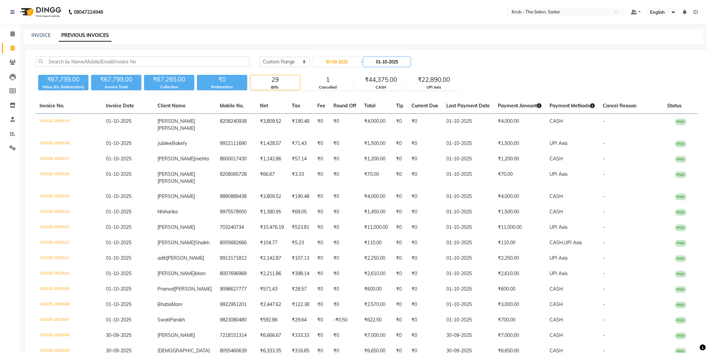
click at [400, 60] on input "01-10-2025" at bounding box center [387, 61] width 47 height 9
select select "10"
click at [387, 90] on div "30" at bounding box center [391, 95] width 11 height 11
type input "30-09-2025"
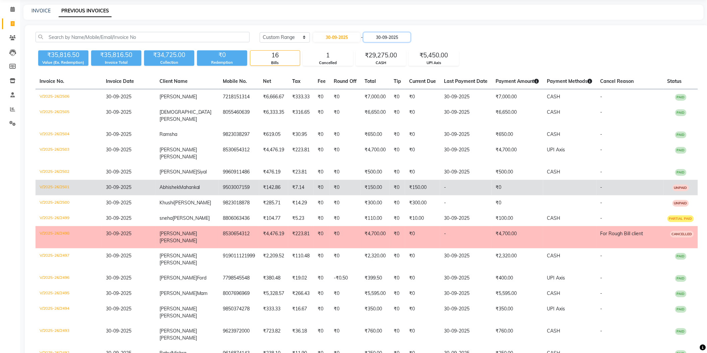
scroll to position [38, 0]
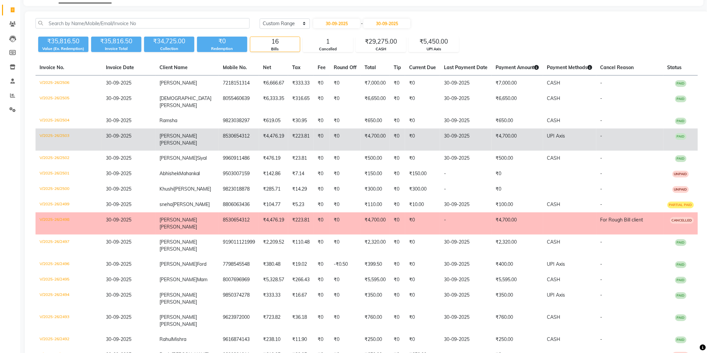
click at [558, 128] on td "UPI Axis" at bounding box center [569, 139] width 53 height 22
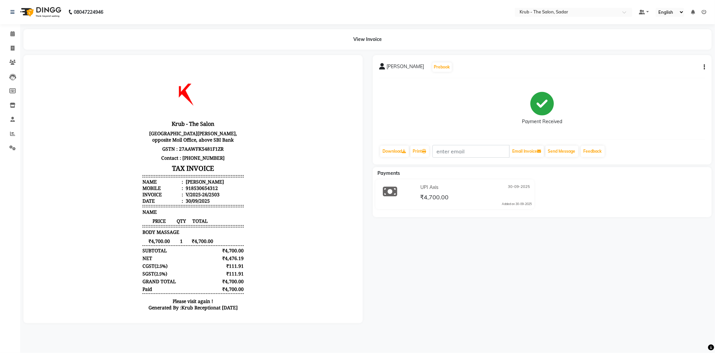
click at [703, 64] on button "button" at bounding box center [703, 67] width 4 height 7
click at [685, 61] on div "Split Service Amount" at bounding box center [672, 64] width 46 height 8
select select "24987"
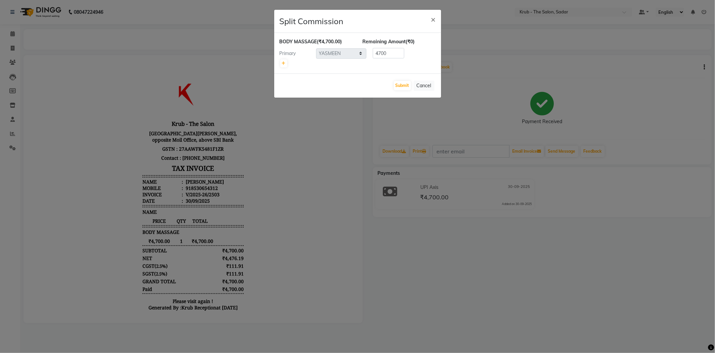
click at [491, 51] on ngb-modal-window "Split Commission × BODY MASSAGE (₹4,700.00) Remaining Amount (₹0) Primary Selec…" at bounding box center [357, 176] width 715 height 353
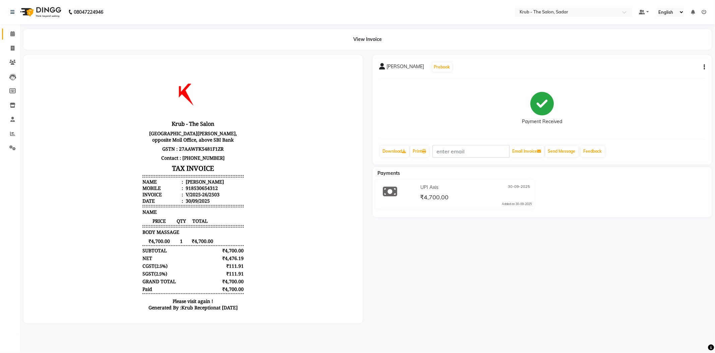
click at [6, 32] on link "Calendar" at bounding box center [10, 33] width 16 height 11
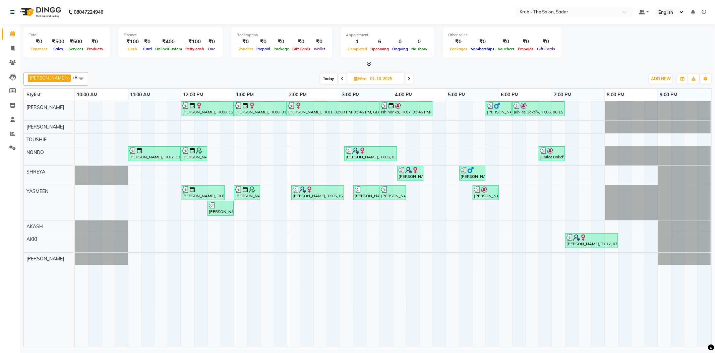
click at [387, 77] on input "01-10-2025" at bounding box center [385, 79] width 34 height 10
select select "10"
select select "2025"
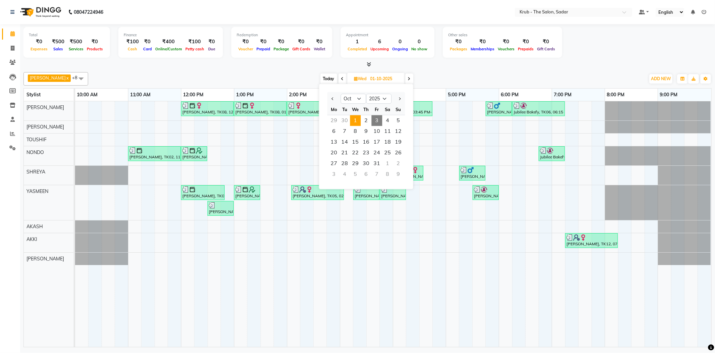
click at [371, 115] on span "3" at bounding box center [376, 120] width 11 height 11
type input "03-10-2025"
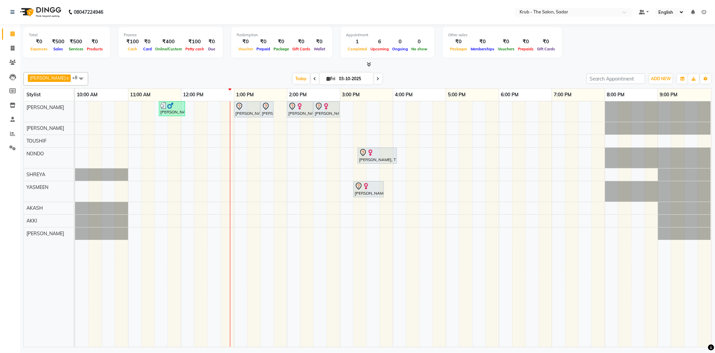
click at [469, 58] on div "Total ₹0 Expenses ₹500 Sales ₹500 Services ₹0 Products Finance ₹100 Cash ₹0 Car…" at bounding box center [367, 43] width 688 height 33
click at [3, 63] on link "Clients" at bounding box center [10, 62] width 16 height 11
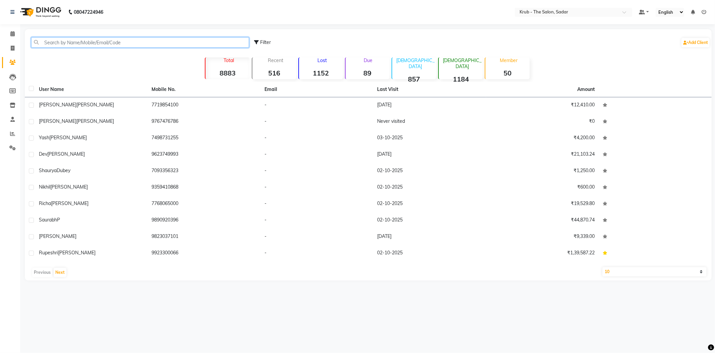
click at [139, 44] on input "text" at bounding box center [140, 42] width 218 height 10
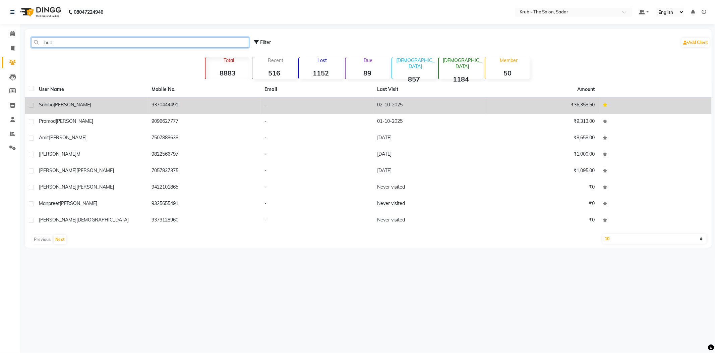
type input "bud"
click at [203, 103] on td "9370444491" at bounding box center [204, 105] width 113 height 16
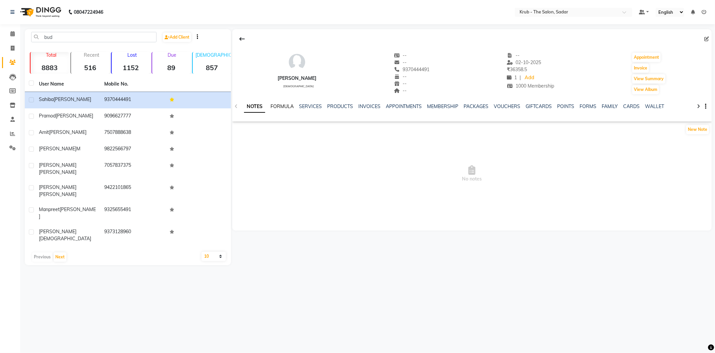
click at [287, 103] on link "FORMULA" at bounding box center [282, 106] width 23 height 6
click at [317, 103] on link "SERVICES" at bounding box center [309, 106] width 23 height 6
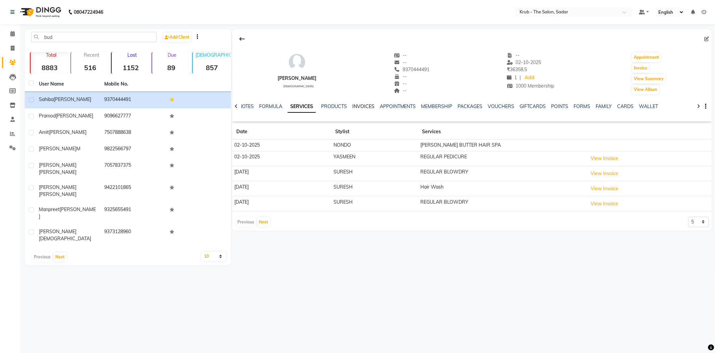
click at [355, 103] on link "INVOICES" at bounding box center [363, 106] width 22 height 6
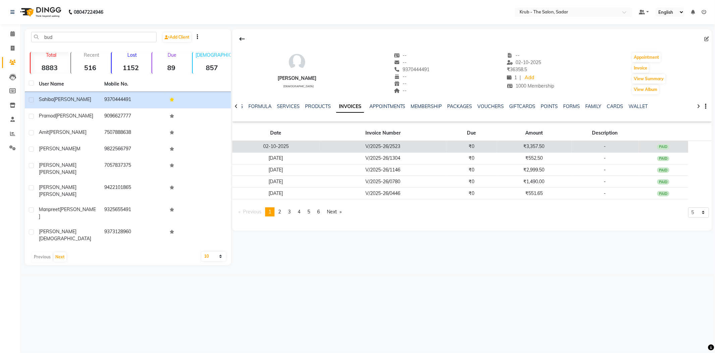
click at [455, 141] on td "₹0" at bounding box center [472, 147] width 50 height 12
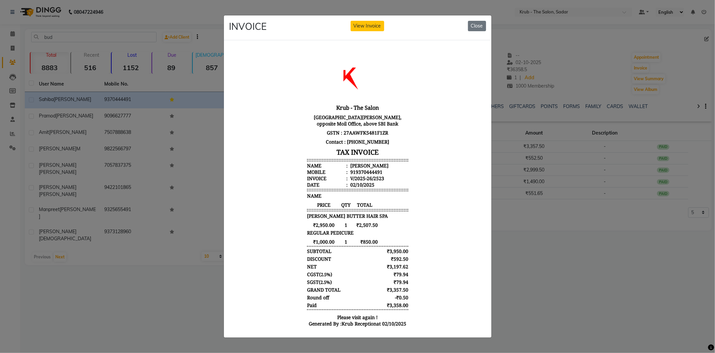
click at [546, 215] on ngb-modal-window "INVOICE View Invoice Close" at bounding box center [357, 176] width 715 height 353
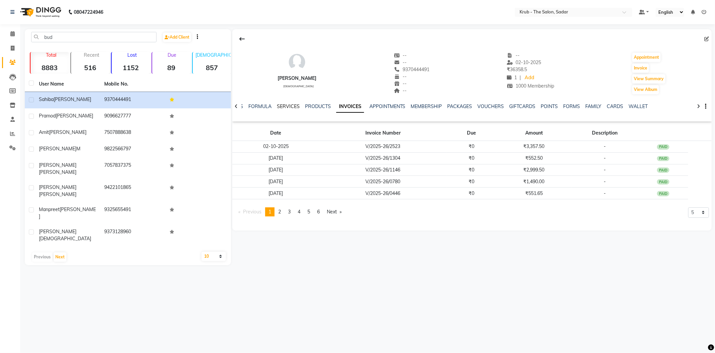
click at [288, 103] on link "SERVICES" at bounding box center [288, 106] width 23 height 6
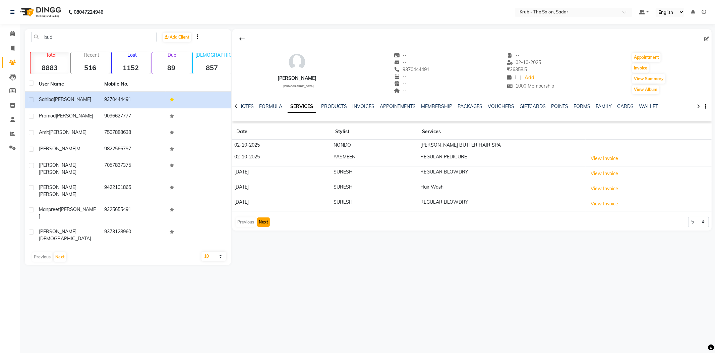
click at [263, 217] on button "Next" at bounding box center [263, 221] width 13 height 9
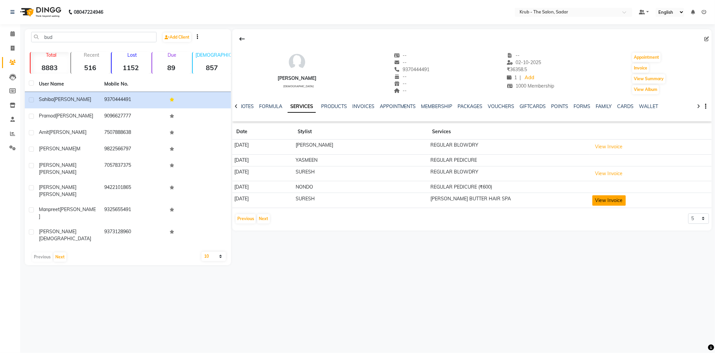
click at [607, 195] on button "View Invoice" at bounding box center [609, 200] width 34 height 10
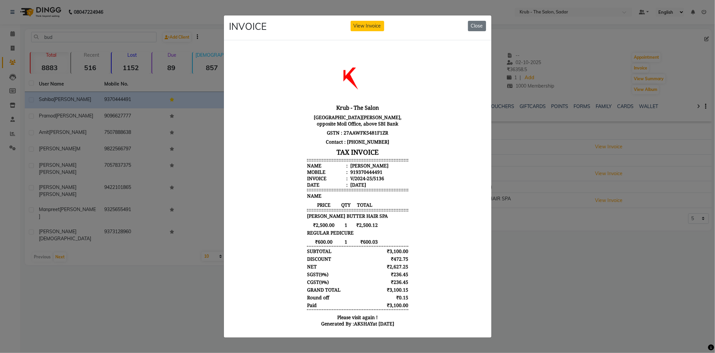
drag, startPoint x: 573, startPoint y: 205, endPoint x: 483, endPoint y: 192, distance: 90.7
click at [572, 205] on ngb-modal-window "INVOICE View Invoice Close" at bounding box center [357, 176] width 715 height 353
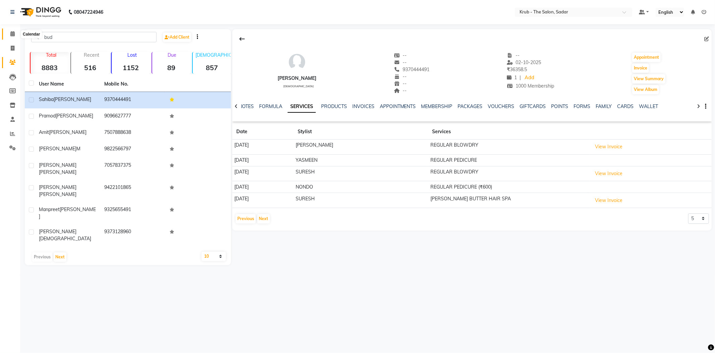
click at [16, 32] on span at bounding box center [13, 34] width 12 height 8
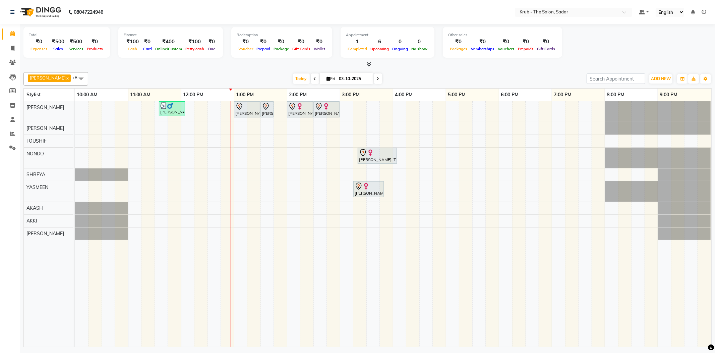
click at [349, 76] on input "03-10-2025" at bounding box center [354, 79] width 34 height 10
select select "10"
select select "2025"
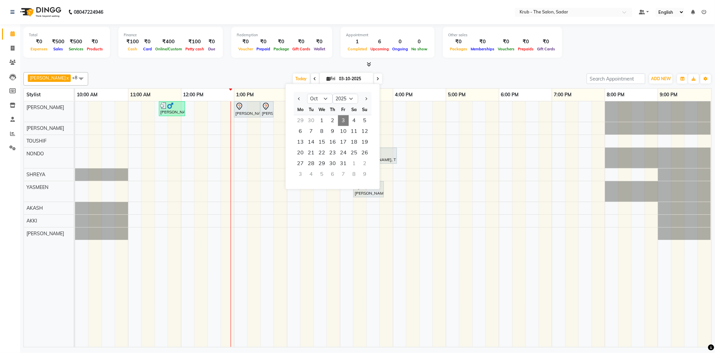
click at [416, 74] on div "[DATE] [DATE] Jan Feb Mar Apr May Jun [DATE] Aug Sep Oct Nov [DATE] 2016 2017 2…" at bounding box center [338, 79] width 492 height 10
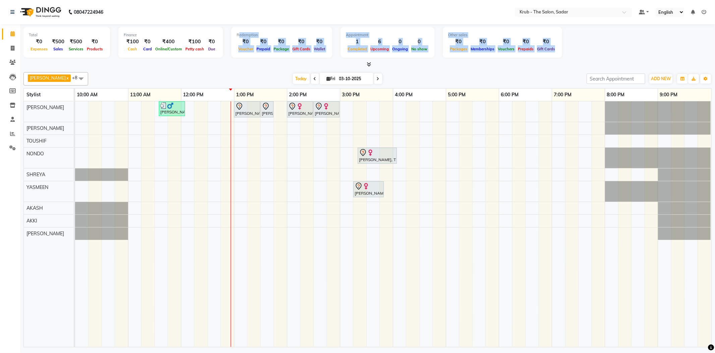
drag, startPoint x: 243, startPoint y: 34, endPoint x: 647, endPoint y: 51, distance: 403.7
click at [647, 51] on div "Total ₹0 Expenses ₹500 Sales ₹500 Services ₹0 Products Finance ₹100 Cash ₹0 Car…" at bounding box center [367, 43] width 688 height 33
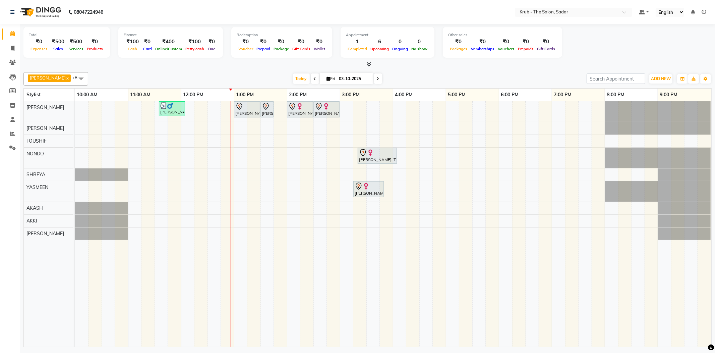
click at [475, 76] on div "[DATE] [DATE]" at bounding box center [338, 79] width 492 height 10
click at [311, 74] on span at bounding box center [315, 78] width 8 height 10
type input "02-10-2025"
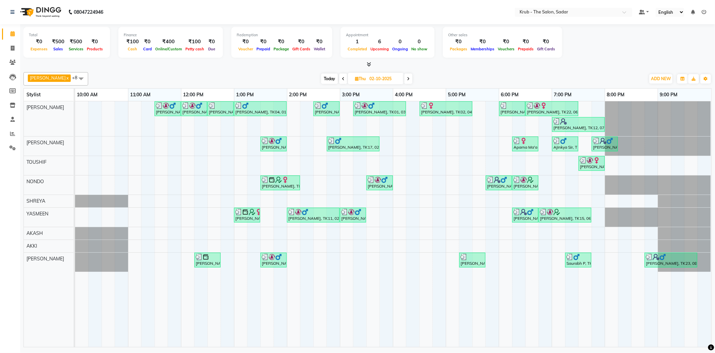
click at [391, 78] on input "02-10-2025" at bounding box center [384, 79] width 34 height 10
select select "10"
select select "2025"
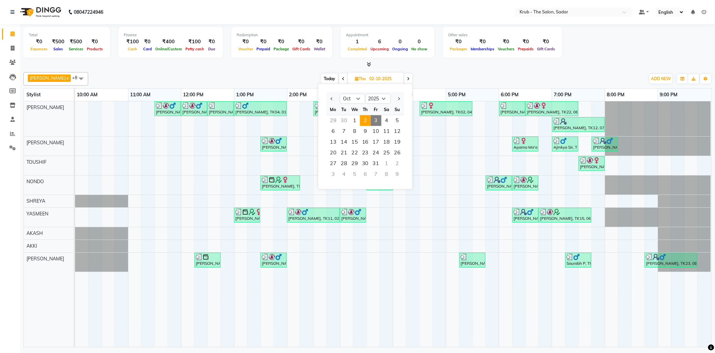
click at [371, 115] on span "3" at bounding box center [376, 120] width 11 height 11
type input "03-10-2025"
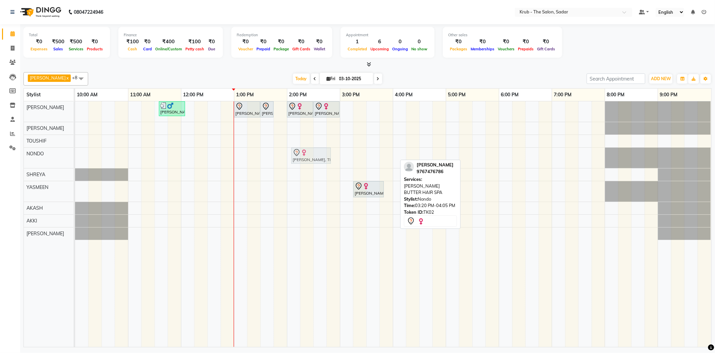
drag, startPoint x: 369, startPoint y: 160, endPoint x: 302, endPoint y: 162, distance: 67.8
click at [75, 162] on div "[PERSON_NAME], TK02, 03:20 PM-04:05 PM, [PERSON_NAME] BUTTER HAIR SPA [PERSON_N…" at bounding box center [75, 158] width 0 height 20
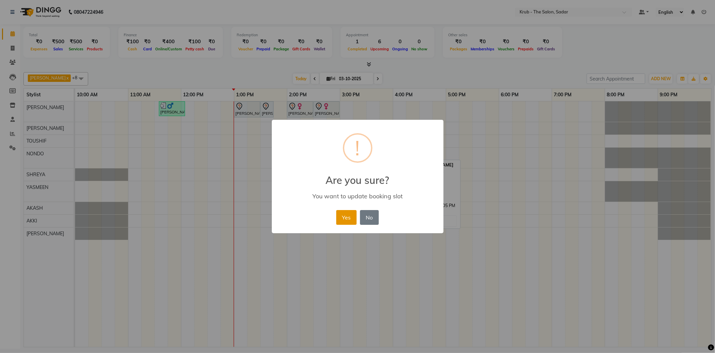
click at [342, 211] on button "Yes" at bounding box center [346, 217] width 20 height 15
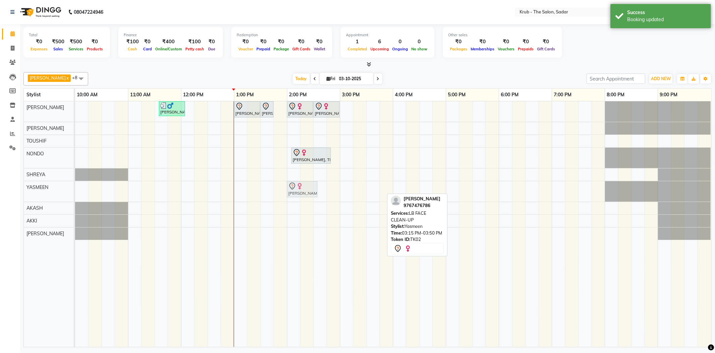
drag, startPoint x: 372, startPoint y: 191, endPoint x: 303, endPoint y: 189, distance: 69.1
click at [75, 189] on div "[PERSON_NAME], TK02, 03:15 PM-03:50 PM, LB FACE CLEAN-UP [PERSON_NAME], TK02, 0…" at bounding box center [75, 191] width 0 height 20
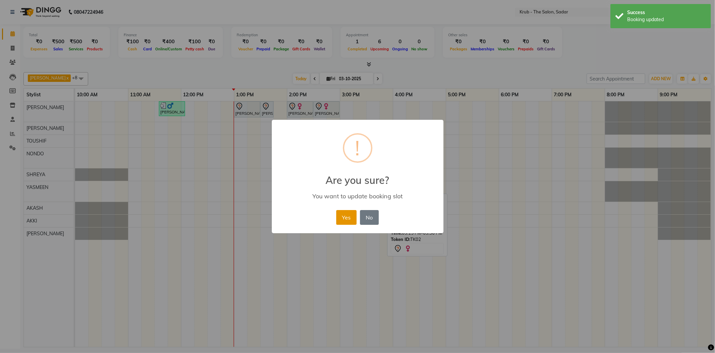
click at [345, 210] on button "Yes" at bounding box center [346, 217] width 20 height 15
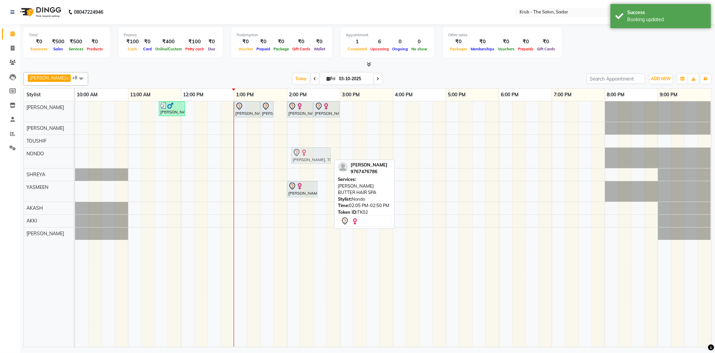
drag, startPoint x: 314, startPoint y: 154, endPoint x: 308, endPoint y: 162, distance: 9.5
click at [75, 162] on div "[PERSON_NAME], TK02, 02:05 PM-02:50 PM, [PERSON_NAME] BUTTER HAIR SPA [PERSON_N…" at bounding box center [75, 158] width 0 height 20
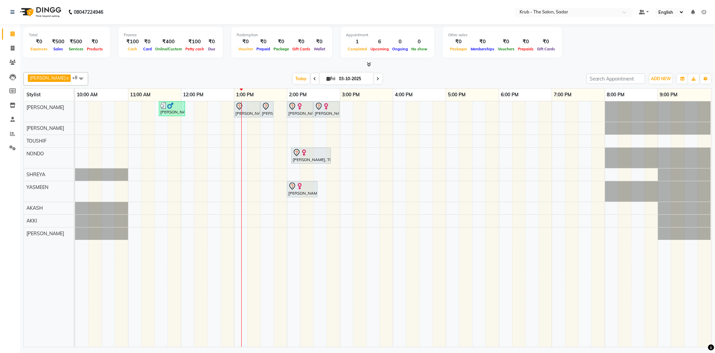
click at [503, 104] on div "[PERSON_NAME], TK03, 11:35 AM-12:05 PM, [DEMOGRAPHIC_DATA] HAIR CUT Dev [PERSON…" at bounding box center [393, 223] width 636 height 245
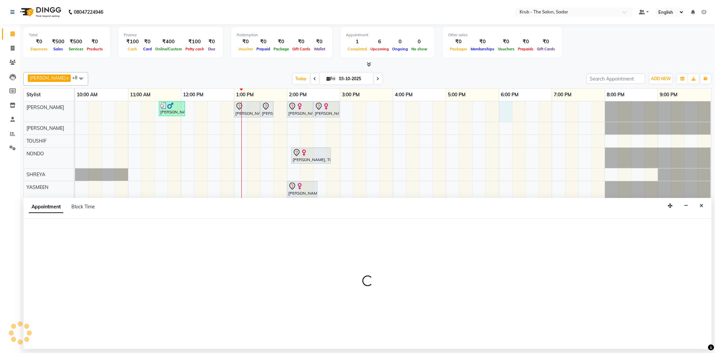
select select "24979"
select select "tentative"
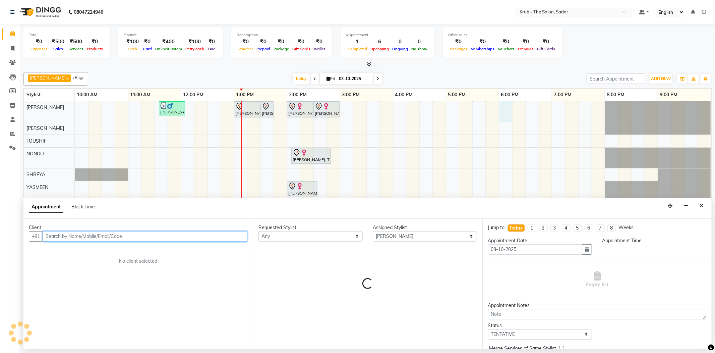
select select "1080"
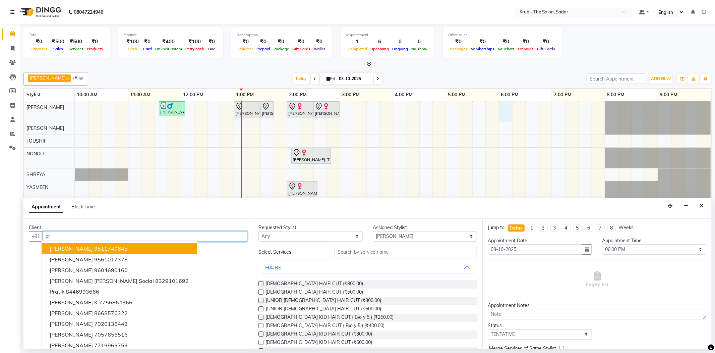
type input "p"
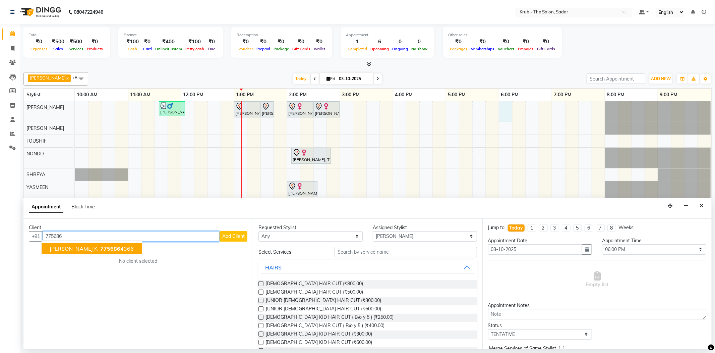
click at [100, 246] on span "775686" at bounding box center [110, 248] width 20 height 7
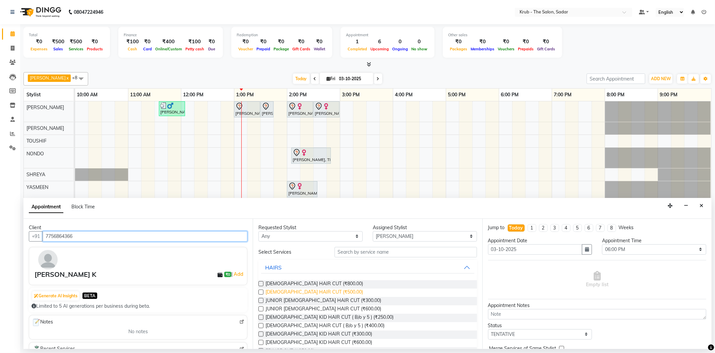
type input "7756864366"
click at [270, 288] on span "[DEMOGRAPHIC_DATA] HAIR CUT (₹500.00)" at bounding box center [315, 292] width 98 height 8
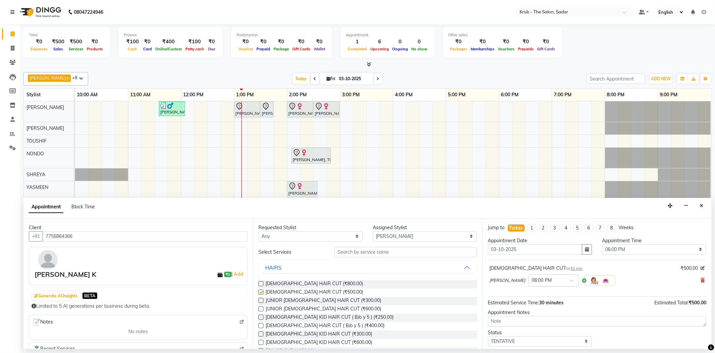
checkbox input "false"
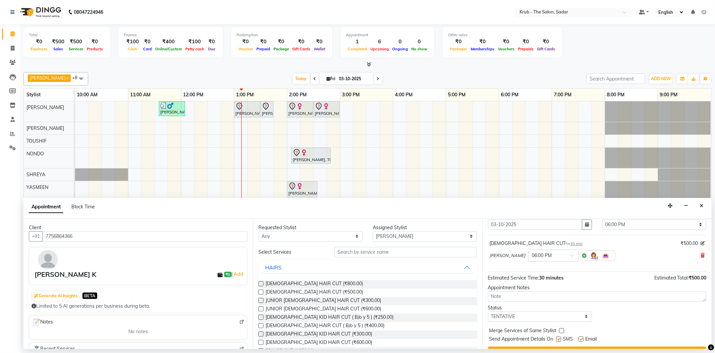
scroll to position [35, 0]
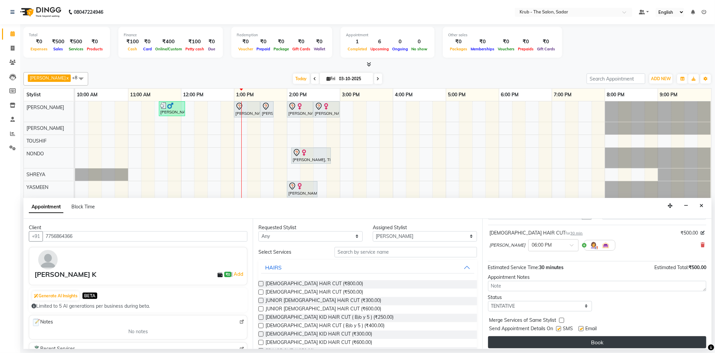
click at [607, 336] on button "Book" at bounding box center [597, 342] width 218 height 12
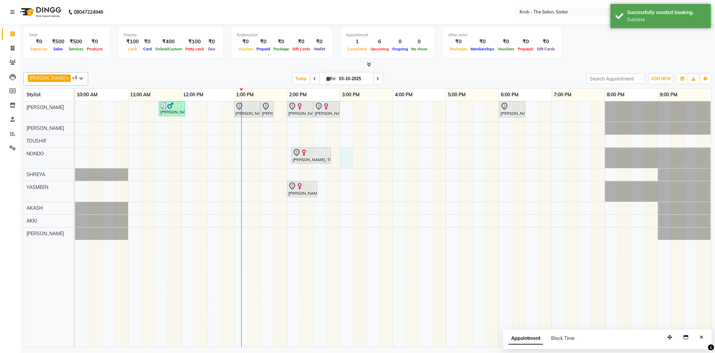
click at [341, 158] on div "[PERSON_NAME], TK03, 11:35 AM-12:05 PM, [DEMOGRAPHIC_DATA] HAIR CUT Dev [PERSON…" at bounding box center [393, 223] width 636 height 245
select select "24986"
select select "900"
select select "tentative"
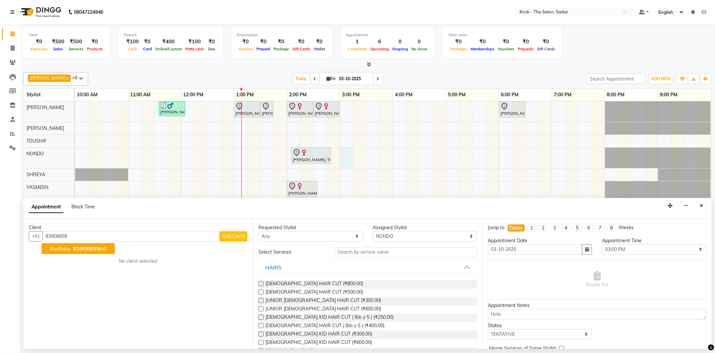
click at [60, 245] on span "Radhika" at bounding box center [60, 248] width 21 height 7
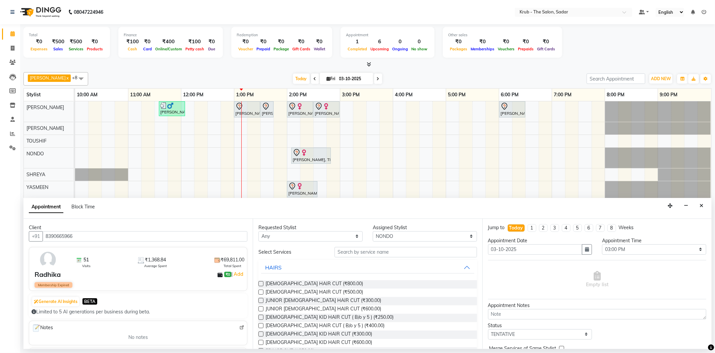
type input "8390665966"
click at [363, 247] on input "text" at bounding box center [406, 252] width 142 height 10
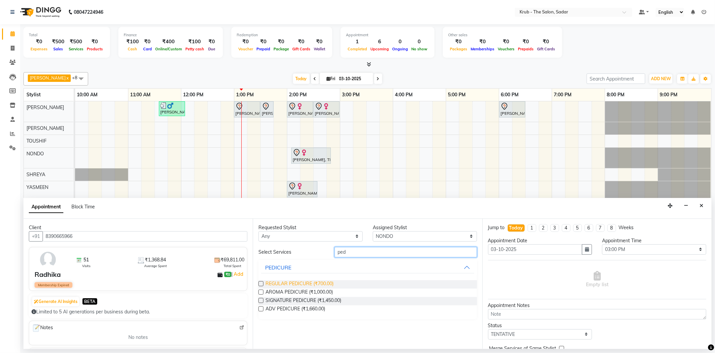
type input "ped"
drag, startPoint x: 315, startPoint y: 271, endPoint x: 380, endPoint y: 242, distance: 70.2
click at [315, 280] on span "REGULAR PEDICURE (₹700.00)" at bounding box center [300, 284] width 68 height 8
checkbox input "false"
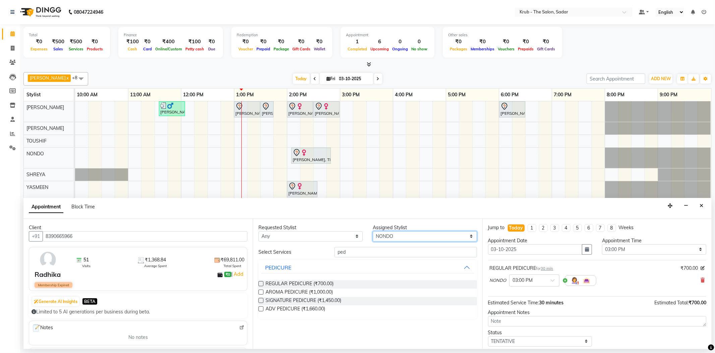
click at [393, 231] on select "Select AKASH AKKI AMIT [PERSON_NAME] KUNAL NONDO [PERSON_NAME] [PERSON_NAME] [P…" at bounding box center [425, 236] width 104 height 10
select select "24979"
click at [373, 231] on select "Select AKASH AKKI AMIT [PERSON_NAME] KUNAL NONDO [PERSON_NAME] [PERSON_NAME] [P…" at bounding box center [425, 236] width 104 height 10
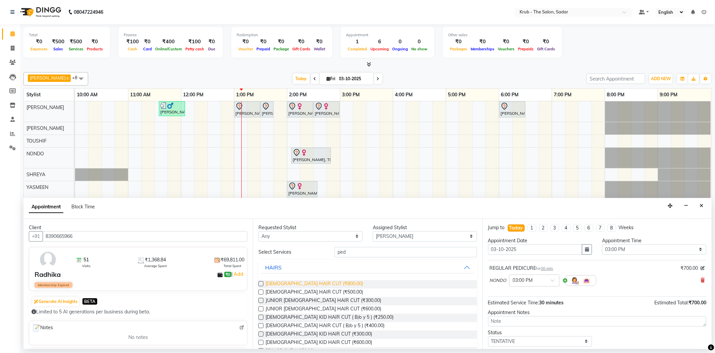
click at [307, 280] on span "[DEMOGRAPHIC_DATA] HAIR CUT (₹800.00)" at bounding box center [315, 284] width 98 height 8
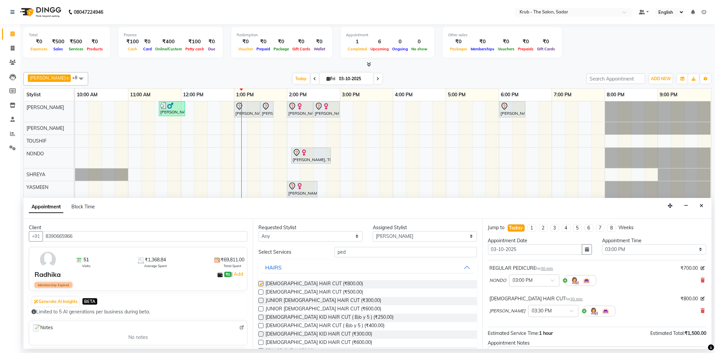
checkbox input "false"
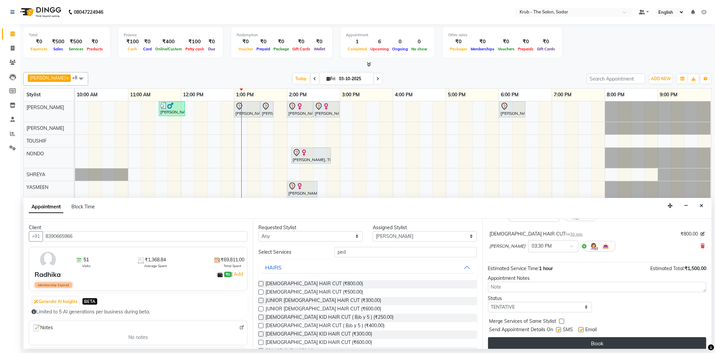
click at [616, 337] on button "Book" at bounding box center [597, 343] width 218 height 12
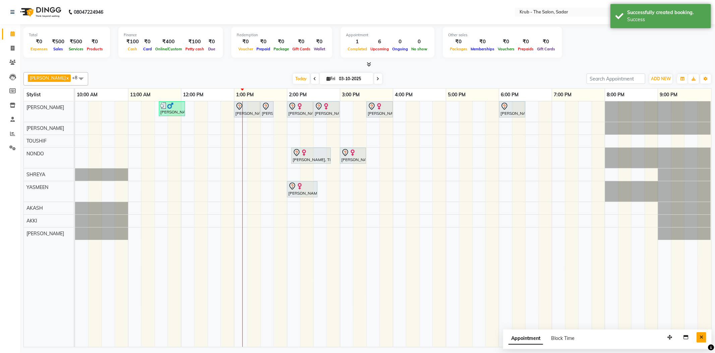
click at [702, 337] on icon "Close" at bounding box center [702, 337] width 4 height 5
click at [593, 110] on div "[PERSON_NAME], TK03, 11:35 AM-12:05 PM, [DEMOGRAPHIC_DATA] HAIR CUT Dev [PERSON…" at bounding box center [393, 223] width 636 height 245
select select "24979"
select select "tentative"
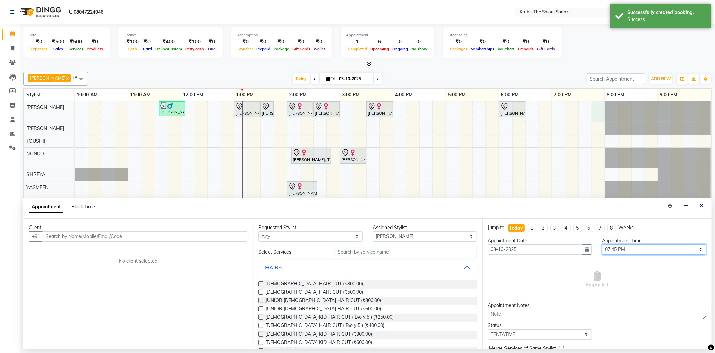
click at [646, 247] on select "Select 11:00 AM 11:05 AM 11:10 AM 11:15 AM 11:20 AM 11:25 AM 11:30 AM 11:35 AM …" at bounding box center [654, 249] width 104 height 10
select select "1170"
click at [602, 244] on select "Select 11:00 AM 11:05 AM 11:10 AM 11:15 AM 11:20 AM 11:25 AM 11:30 AM 11:35 AM …" at bounding box center [654, 249] width 104 height 10
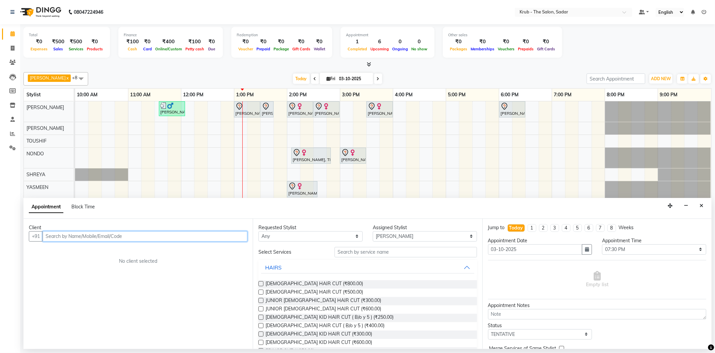
click at [193, 231] on input "text" at bounding box center [145, 236] width 205 height 10
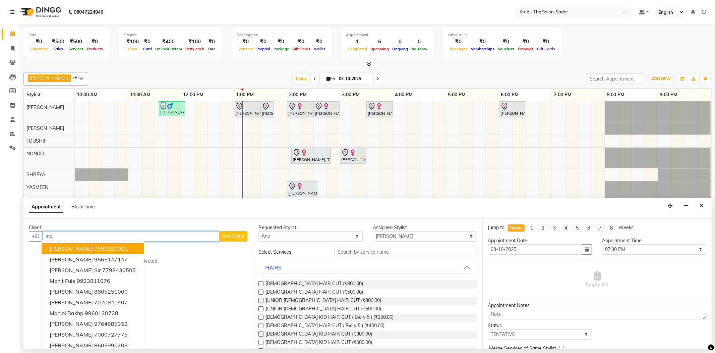
type input "m"
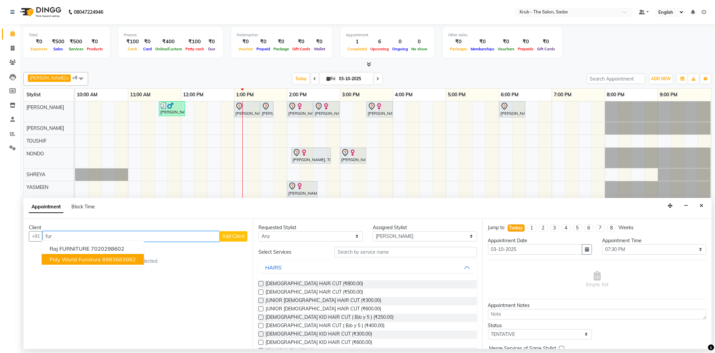
click at [88, 256] on span "Poly world furniture" at bounding box center [75, 259] width 51 height 7
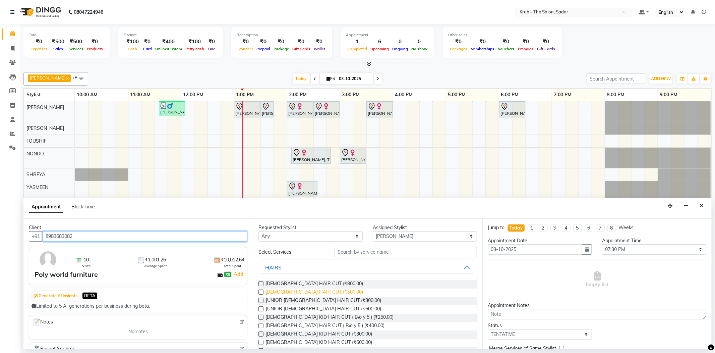
type input "8983683082"
click at [299, 288] on span "[DEMOGRAPHIC_DATA] HAIR CUT (₹500.00)" at bounding box center [315, 292] width 98 height 8
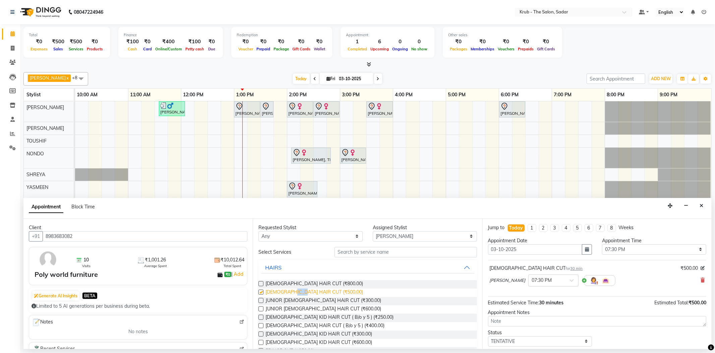
click at [299, 288] on span "[DEMOGRAPHIC_DATA] HAIR CUT (₹500.00)" at bounding box center [315, 292] width 98 height 8
checkbox input "false"
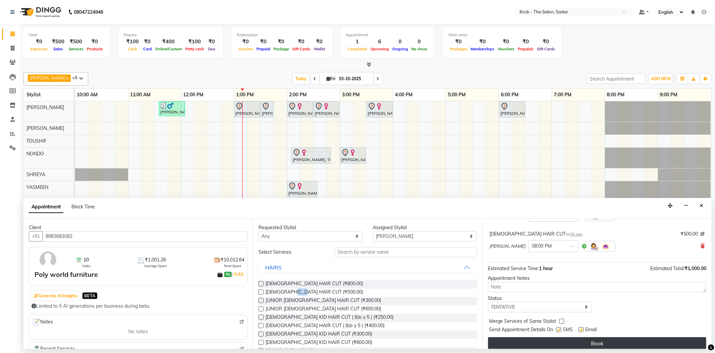
click at [598, 337] on button "Book" at bounding box center [597, 343] width 218 height 12
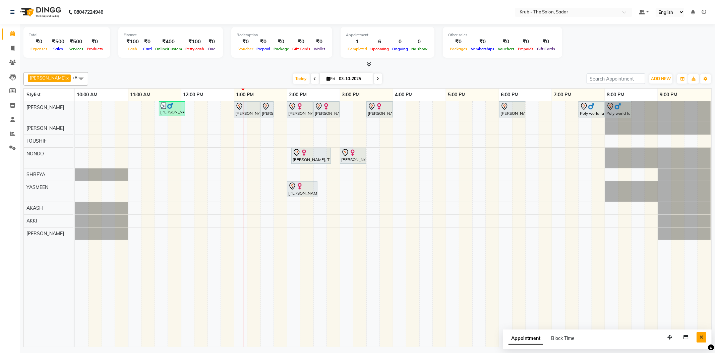
click at [706, 334] on button "Close" at bounding box center [702, 337] width 10 height 10
click at [310, 159] on div "[PERSON_NAME], TK02, 02:05 PM-02:50 PM, [PERSON_NAME] BUTTER HAIR SPA" at bounding box center [311, 156] width 38 height 14
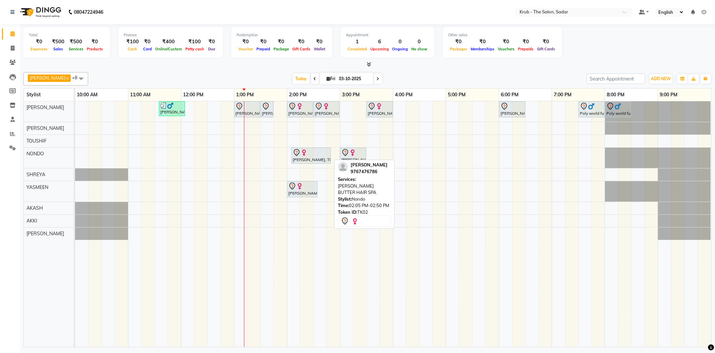
click at [312, 162] on div "[PERSON_NAME], TK02, 02:05 PM-02:50 PM, [PERSON_NAME] BUTTER HAIR SPA" at bounding box center [311, 156] width 38 height 14
select select "7"
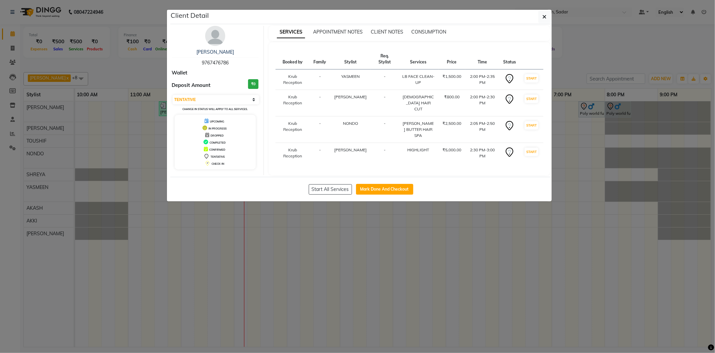
click at [603, 66] on ngb-modal-window "Client Detail [PERSON_NAME] 9767476786 Wallet Deposit Amount ₹0 Select IN SERVI…" at bounding box center [357, 176] width 715 height 353
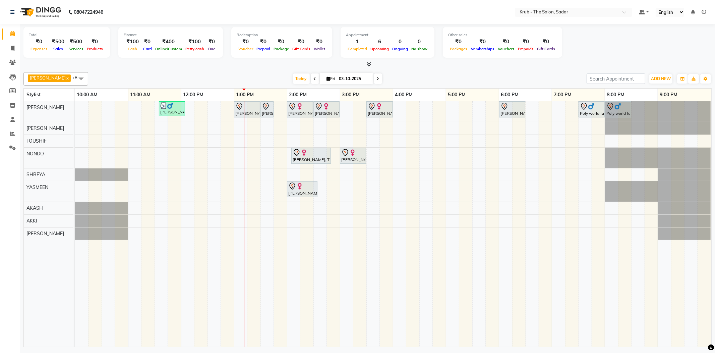
click at [314, 78] on icon at bounding box center [315, 79] width 3 height 4
type input "02-10-2025"
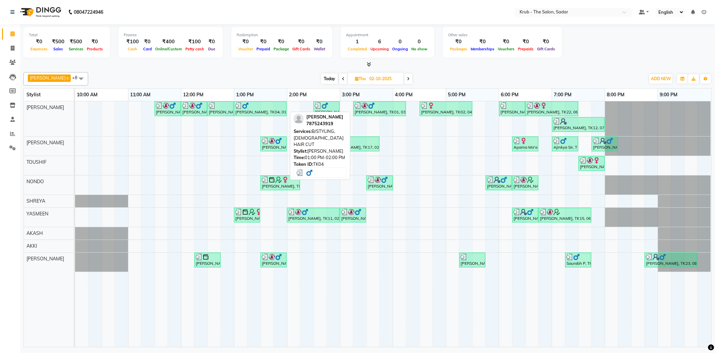
click at [256, 106] on div at bounding box center [260, 105] width 50 height 7
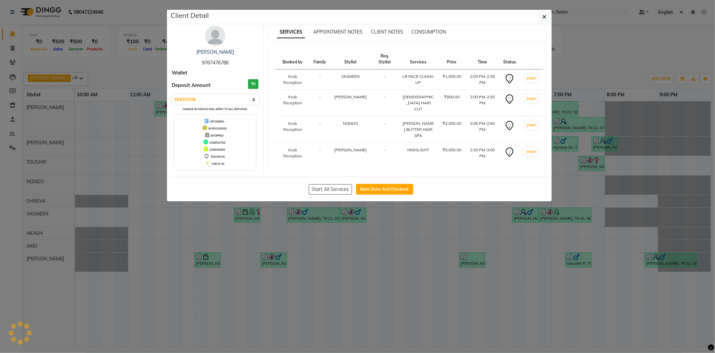
select select "3"
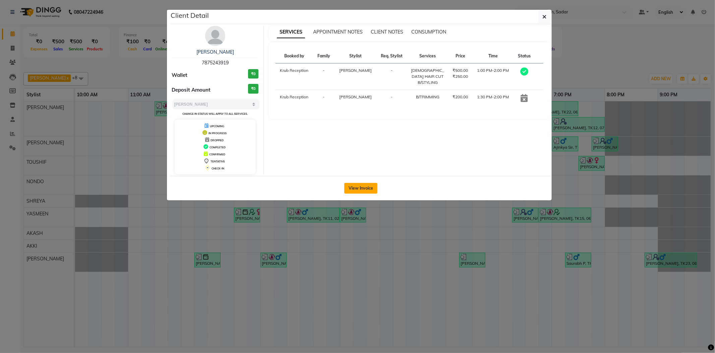
click at [364, 185] on button "View Invoice" at bounding box center [360, 188] width 33 height 11
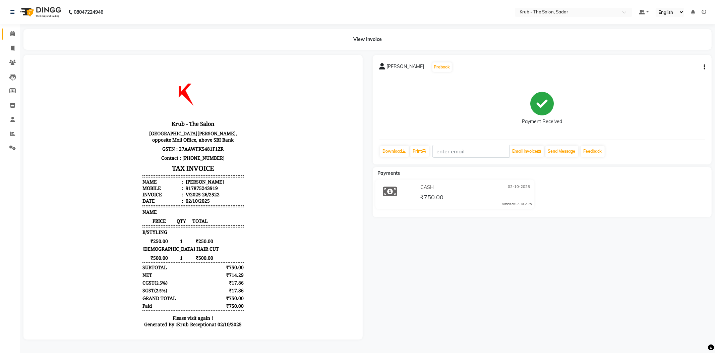
click at [12, 39] on link "Calendar" at bounding box center [10, 33] width 16 height 11
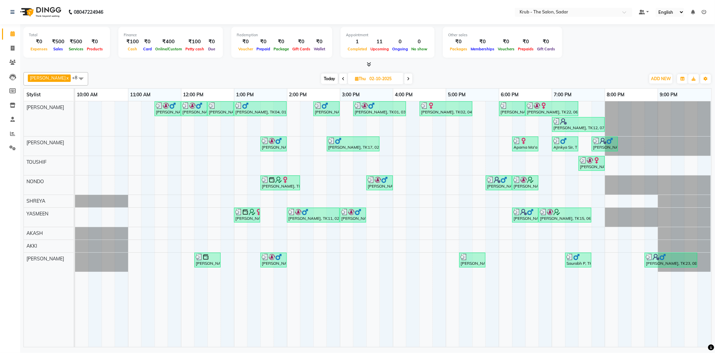
click at [407, 77] on icon at bounding box center [408, 79] width 3 height 4
type input "03-10-2025"
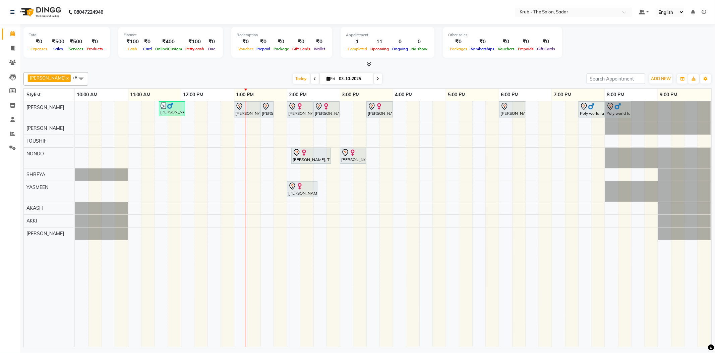
click at [400, 110] on div "[PERSON_NAME], TK03, 11:35 AM-12:05 PM, [DEMOGRAPHIC_DATA] HAIR CUT Dev [PERSON…" at bounding box center [393, 223] width 636 height 245
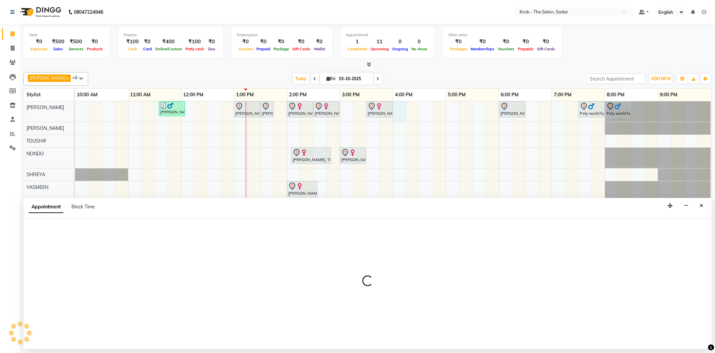
select select "24979"
select select "tentative"
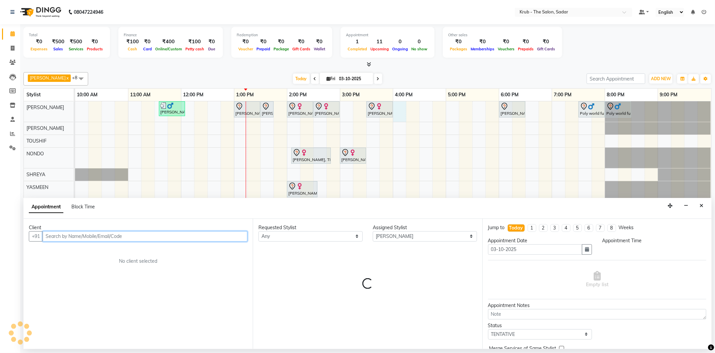
select select "960"
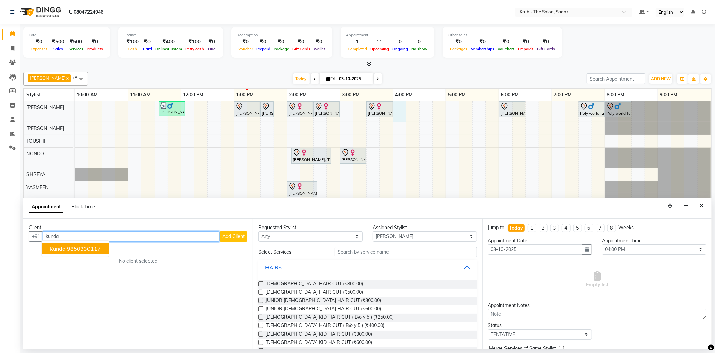
click at [67, 247] on button "Kunda 9850330117" at bounding box center [75, 248] width 67 height 11
type input "9850330117"
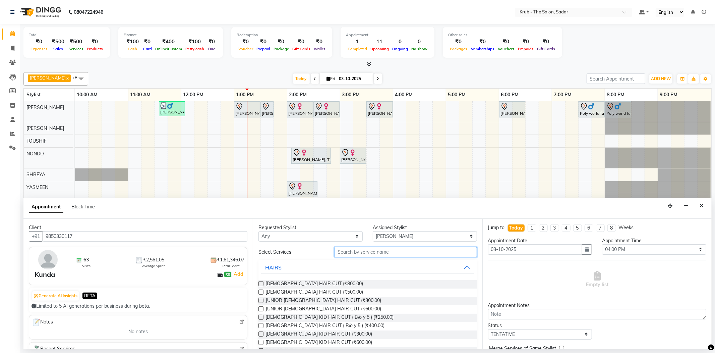
click at [353, 247] on input "text" at bounding box center [406, 252] width 142 height 10
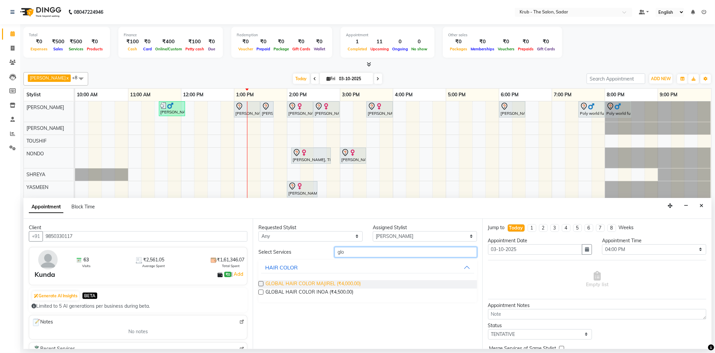
type input "glo"
click at [317, 280] on span "GLOBAL HAIR COLOR MAJIREL (₹4,000.00)" at bounding box center [313, 284] width 95 height 8
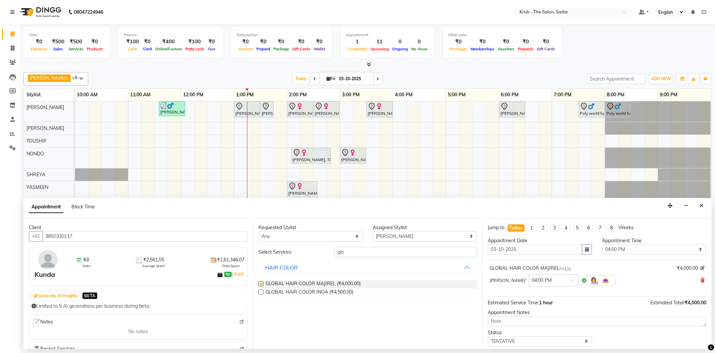
checkbox input "false"
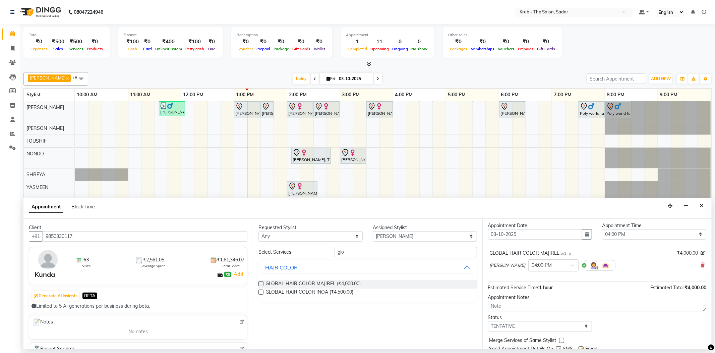
scroll to position [35, 0]
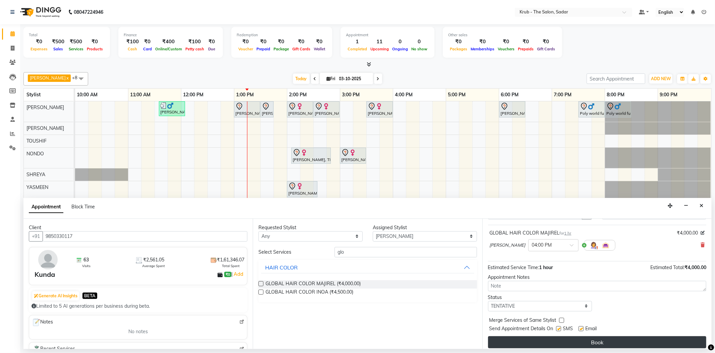
click at [610, 336] on button "Book" at bounding box center [597, 342] width 218 height 12
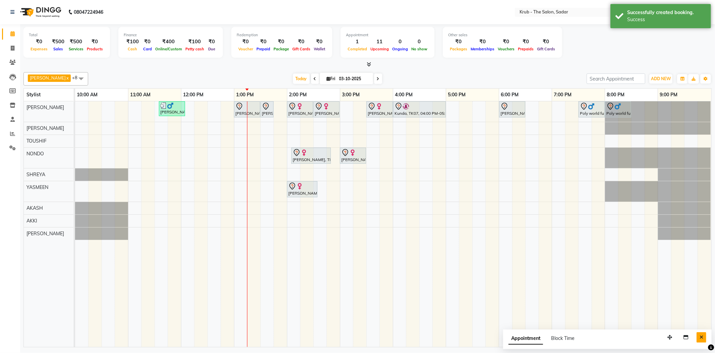
click at [701, 335] on icon "Close" at bounding box center [702, 337] width 4 height 5
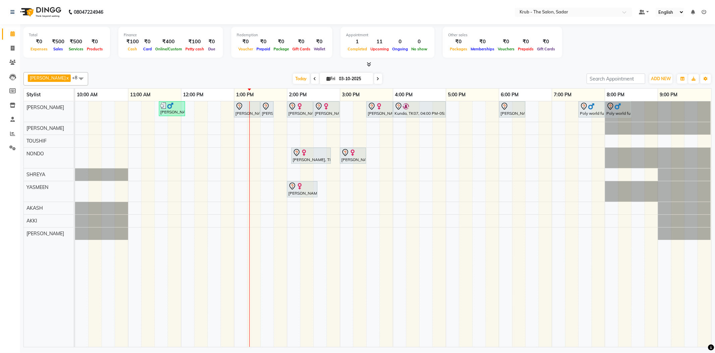
click at [531, 57] on div "Total ₹0 Expenses ₹500 Sales ₹500 Services ₹0 Products Finance ₹100 Cash ₹0 Car…" at bounding box center [367, 43] width 688 height 33
click at [371, 62] on icon at bounding box center [369, 64] width 4 height 5
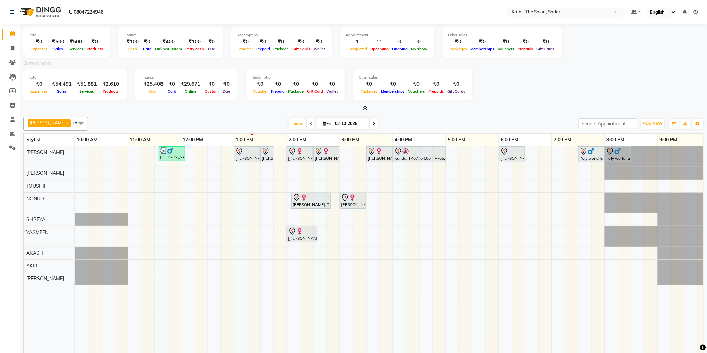
click at [364, 108] on icon at bounding box center [365, 107] width 4 height 5
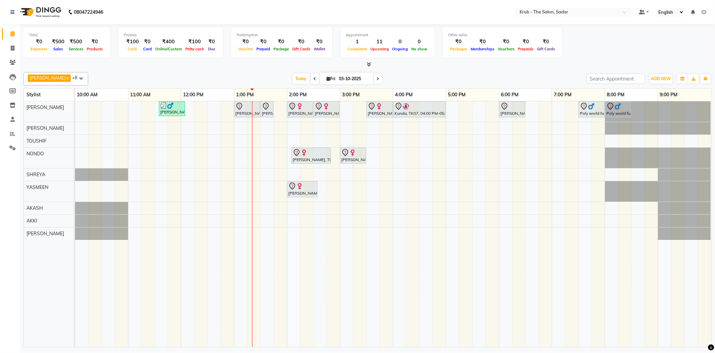
drag, startPoint x: 474, startPoint y: 62, endPoint x: 474, endPoint y: 24, distance: 37.9
click at [474, 62] on div at bounding box center [367, 64] width 688 height 7
click at [494, 76] on div "[DATE] [DATE]" at bounding box center [338, 79] width 492 height 10
click at [562, 55] on div "Other sales ₹0 Packages ₹0 Memberships ₹0 Vouchers ₹0 Prepaids ₹0 Gift Cards" at bounding box center [502, 42] width 119 height 31
click at [455, 154] on div "[PERSON_NAME], TK03, 11:35 AM-12:05 PM, [DEMOGRAPHIC_DATA] HAIR CUT Dev [PERSON…" at bounding box center [393, 223] width 636 height 245
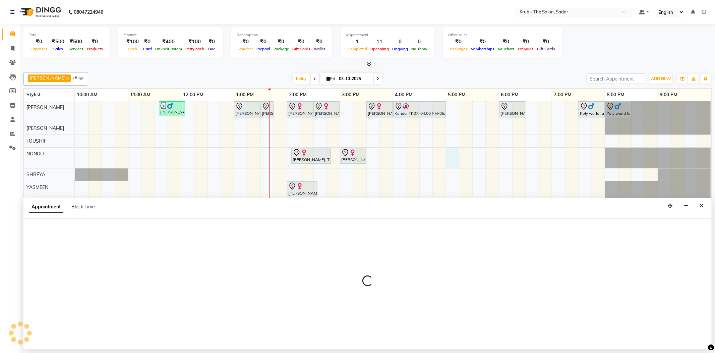
select select "24986"
select select "1020"
select select "tentative"
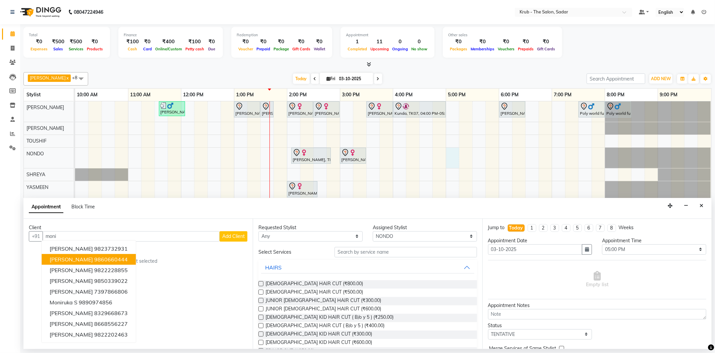
click at [105, 256] on ngb-highlight "9860660444" at bounding box center [111, 259] width 34 height 7
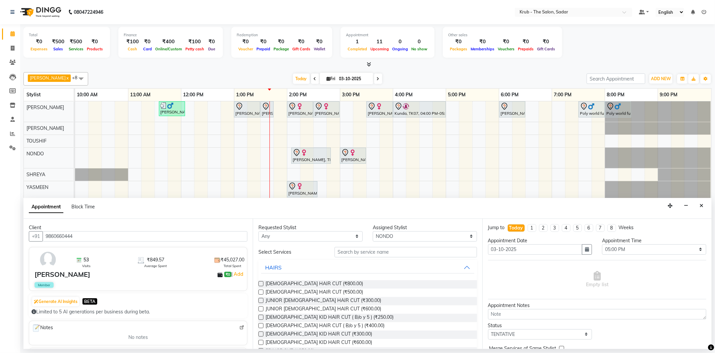
type input "9860660444"
click at [375, 247] on input "text" at bounding box center [406, 252] width 142 height 10
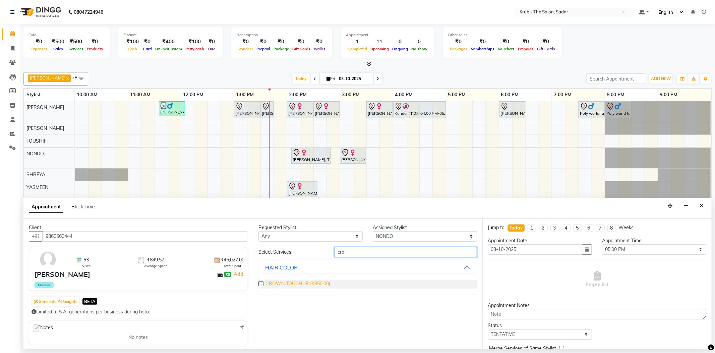
type input "cro"
drag, startPoint x: 287, startPoint y: 273, endPoint x: 357, endPoint y: 288, distance: 71.3
click at [287, 280] on span "CROWN TOUCHUP (₹850.00)" at bounding box center [298, 284] width 65 height 8
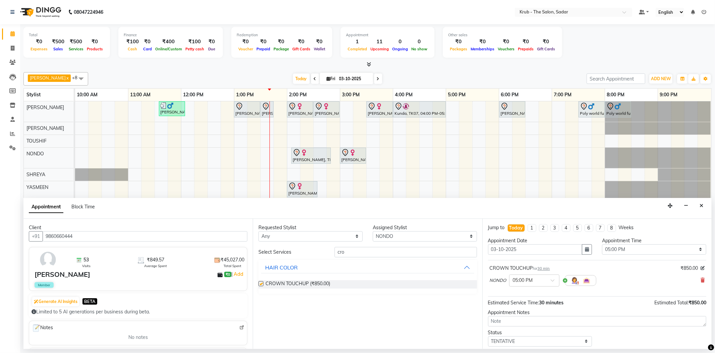
checkbox input "false"
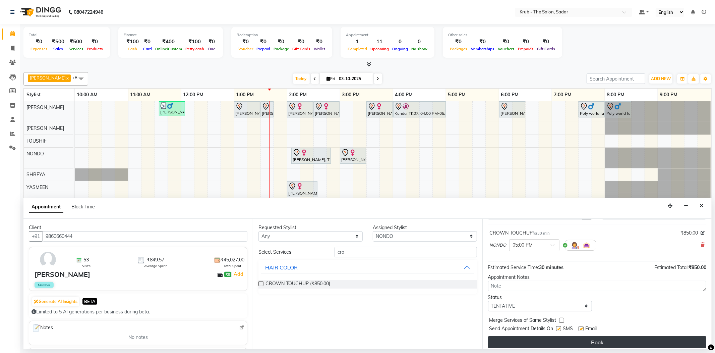
click at [603, 336] on button "Book" at bounding box center [597, 342] width 218 height 12
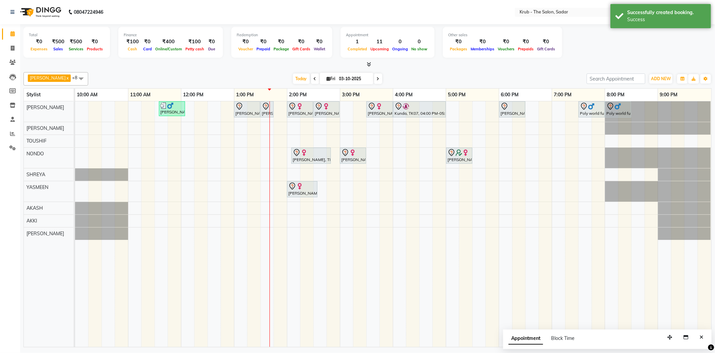
click at [441, 57] on div "Total ₹0 Expenses ₹500 Sales ₹500 Services ₹0 Products Finance ₹100 Cash ₹0 Car…" at bounding box center [367, 43] width 688 height 33
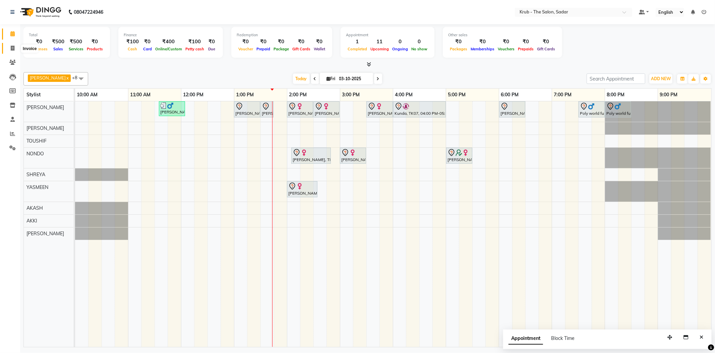
click at [17, 49] on span at bounding box center [13, 49] width 12 height 8
select select "service"
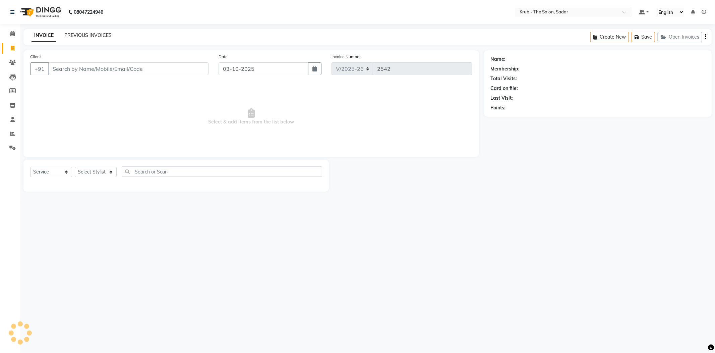
click at [74, 34] on link "PREVIOUS INVOICES" at bounding box center [87, 35] width 47 height 6
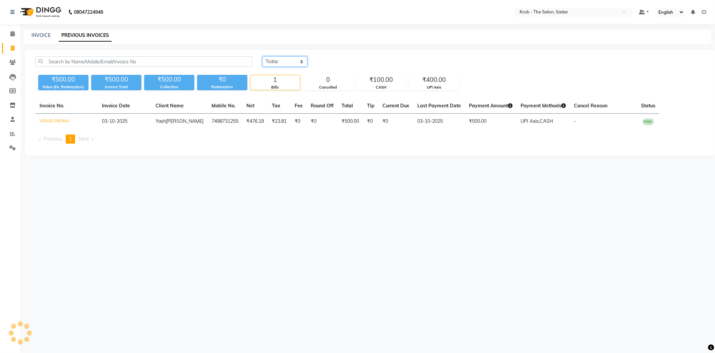
click at [302, 62] on select "[DATE] [DATE] Custom Range" at bounding box center [285, 61] width 45 height 10
select select "range"
click at [263, 56] on select "[DATE] [DATE] Custom Range" at bounding box center [285, 61] width 45 height 10
click at [333, 59] on input "03-10-2025" at bounding box center [339, 61] width 47 height 9
select select "10"
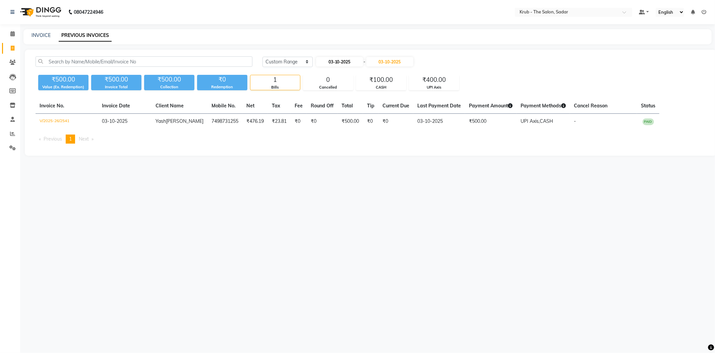
select select "2025"
click at [316, 70] on div at bounding box center [322, 73] width 13 height 11
click at [319, 69] on button "Previous month" at bounding box center [322, 73] width 6 height 11
click at [321, 72] on span "Previous month" at bounding box center [322, 73] width 3 height 3
select select "8"
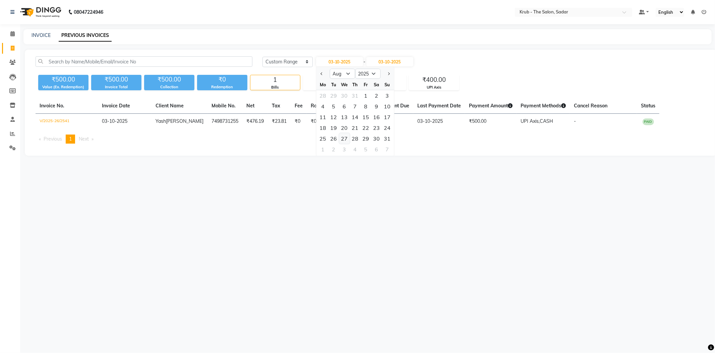
click at [341, 133] on div "27" at bounding box center [344, 138] width 11 height 11
type input "[DATE]"
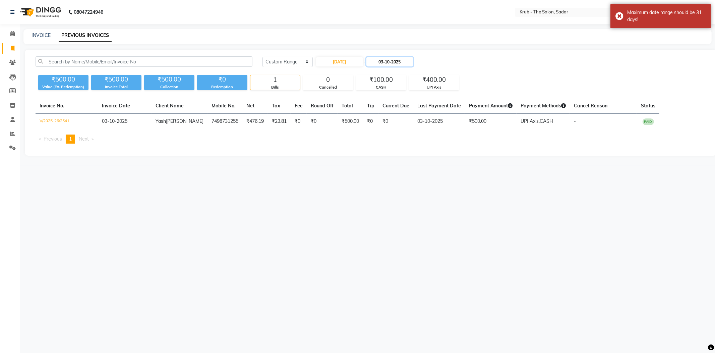
click at [411, 57] on input "03-10-2025" at bounding box center [389, 61] width 47 height 9
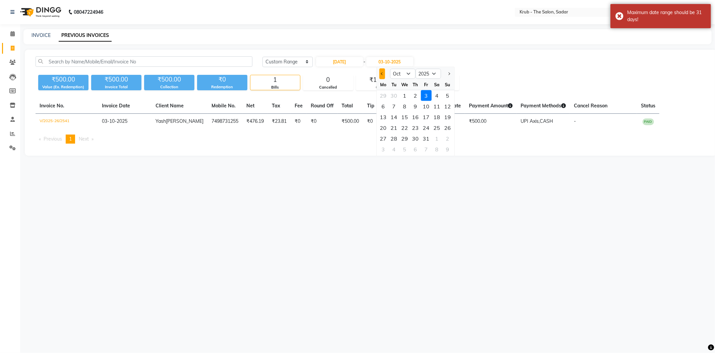
click at [380, 71] on button "Previous month" at bounding box center [382, 73] width 6 height 11
select select "9"
click at [431, 122] on div "27" at bounding box center [436, 127] width 11 height 11
type input "27-09-2025"
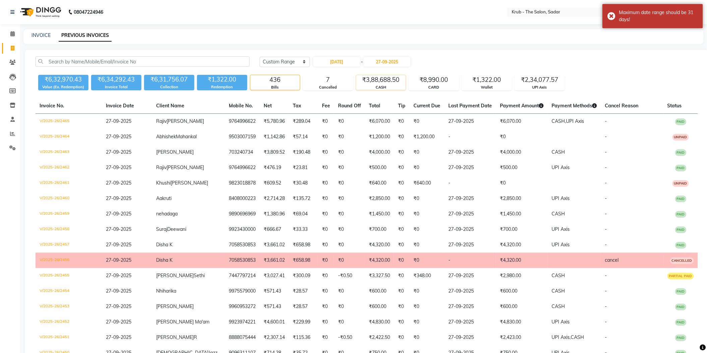
click at [381, 77] on div "₹3,88,688.50" at bounding box center [381, 79] width 50 height 9
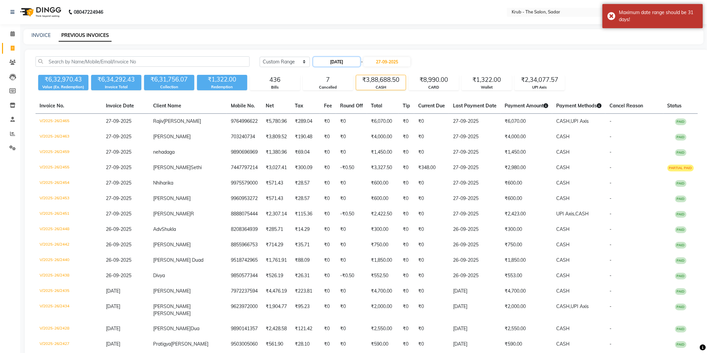
click at [349, 60] on input "[DATE]" at bounding box center [336, 61] width 47 height 9
select select "8"
select select "2025"
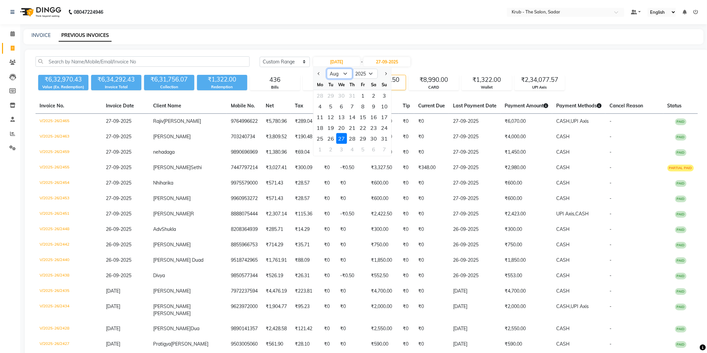
click at [340, 70] on select "Jan Feb Mar Apr May Jun [DATE] Aug Sep Oct Nov Dec" at bounding box center [339, 74] width 25 height 10
select select "9"
click at [327, 69] on select "Jan Feb Mar Apr May Jun [DATE] Aug Sep Oct Nov Dec" at bounding box center [339, 74] width 25 height 10
click at [369, 122] on div "27" at bounding box center [374, 127] width 11 height 11
type input "27-09-2025"
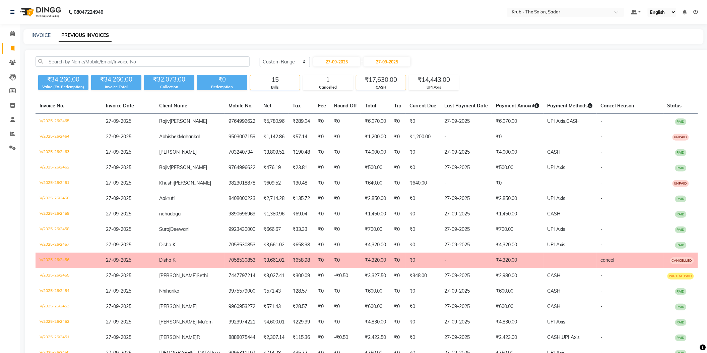
click at [374, 76] on div "₹17,630.00" at bounding box center [381, 79] width 50 height 9
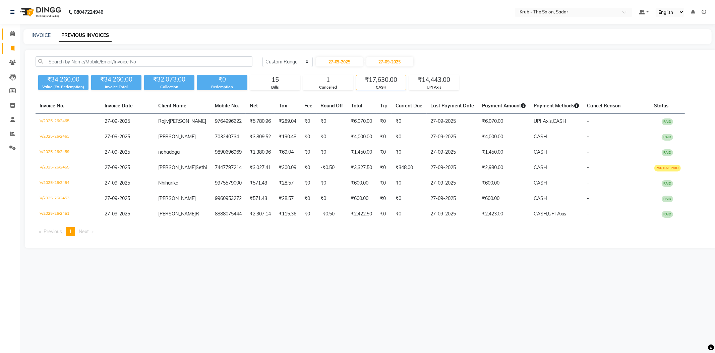
click at [13, 33] on icon at bounding box center [12, 33] width 4 height 5
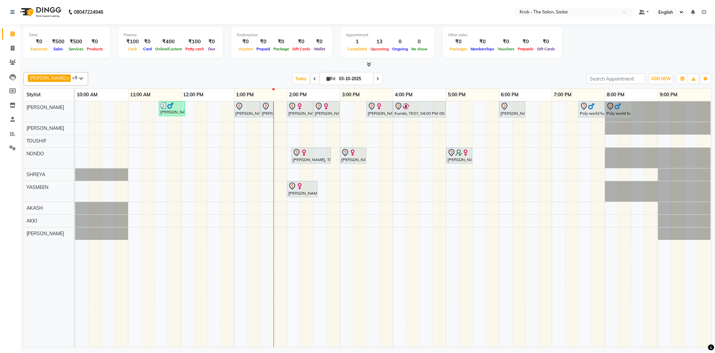
click at [434, 62] on div at bounding box center [367, 64] width 688 height 7
click at [7, 50] on span at bounding box center [13, 49] width 12 height 8
select select "4449"
select select "service"
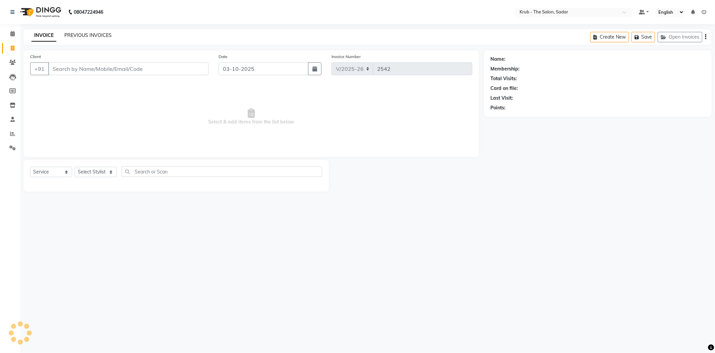
click at [83, 34] on link "PREVIOUS INVOICES" at bounding box center [87, 35] width 47 height 6
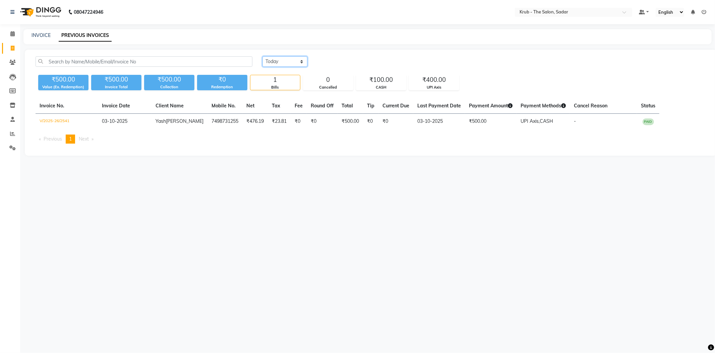
click at [287, 60] on select "[DATE] [DATE] Custom Range" at bounding box center [285, 61] width 45 height 10
select select "range"
click at [263, 56] on select "[DATE] [DATE] Custom Range" at bounding box center [285, 61] width 45 height 10
click at [336, 57] on input "03-10-2025" at bounding box center [339, 61] width 47 height 9
select select "10"
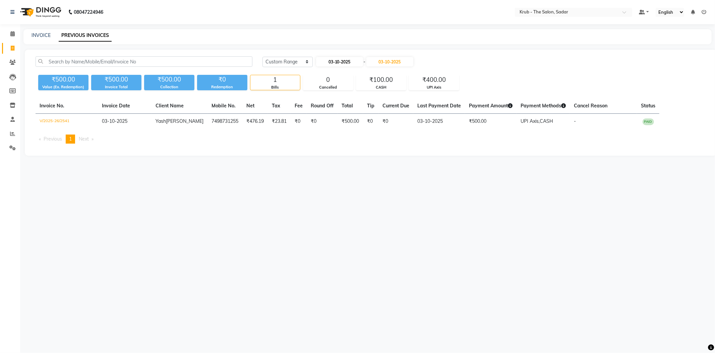
select select "2025"
click at [320, 68] on button "Previous month" at bounding box center [322, 73] width 6 height 11
select select "9"
drag, startPoint x: 367, startPoint y: 117, endPoint x: 382, endPoint y: 65, distance: 53.8
click at [371, 122] on div "27" at bounding box center [376, 127] width 11 height 11
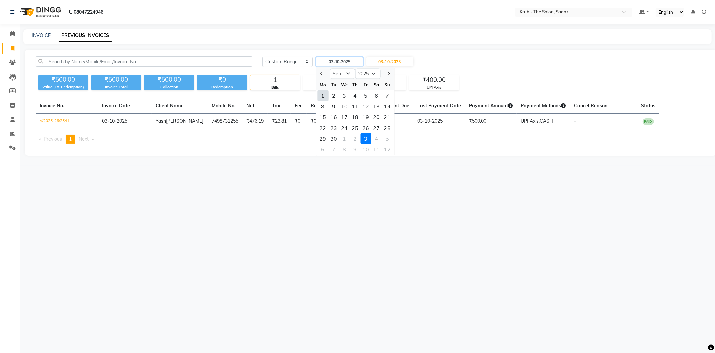
type input "27-09-2025"
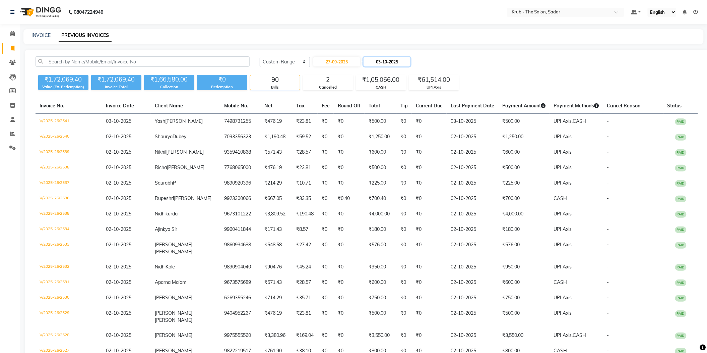
click at [392, 57] on input "03-10-2025" at bounding box center [387, 61] width 47 height 9
click at [374, 71] on ngb-datepicker "Sep Oct Nov [DATE] 2026 2027 2028 2029 2030 2031 2032 2033 2034 2035 Mo Tu We T…" at bounding box center [413, 112] width 78 height 90
click at [378, 69] on button "Previous month" at bounding box center [380, 73] width 6 height 11
select select "9"
click at [429, 122] on div "27" at bounding box center [434, 127] width 11 height 11
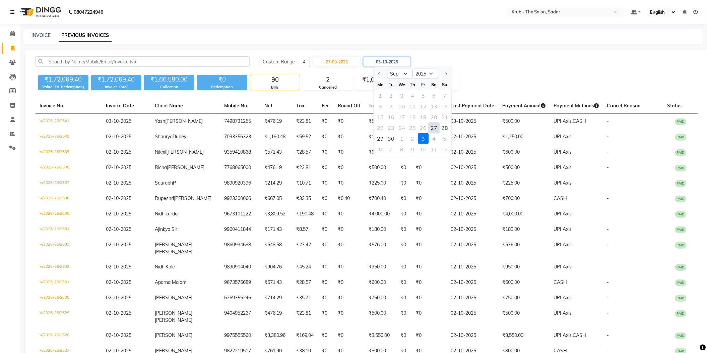
type input "27-09-2025"
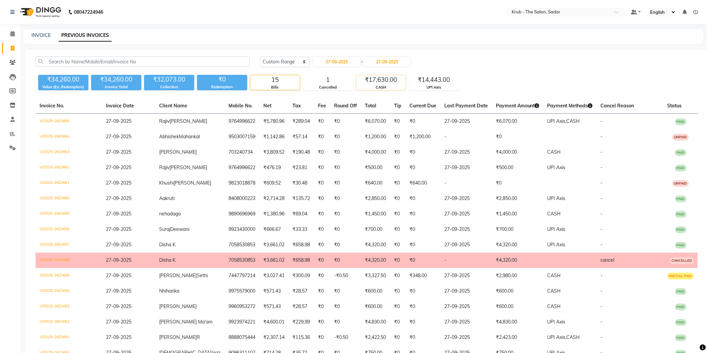
click at [373, 84] on div "CASH" at bounding box center [381, 87] width 50 height 6
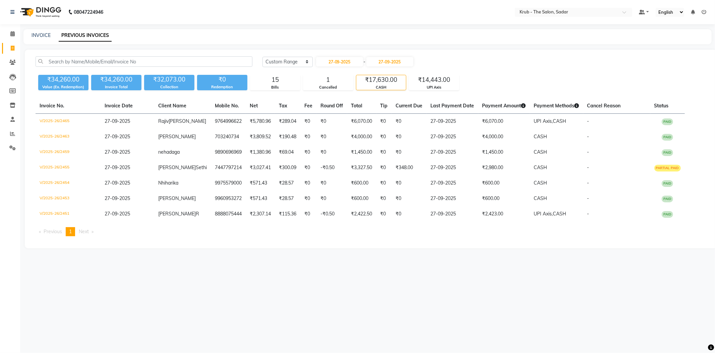
click at [499, 50] on div "[DATE] [DATE] Custom Range [DATE] - [DATE] ₹34,260.00 Value (Ex. Redemption) ₹3…" at bounding box center [371, 149] width 692 height 198
click at [17, 30] on span at bounding box center [13, 34] width 12 height 8
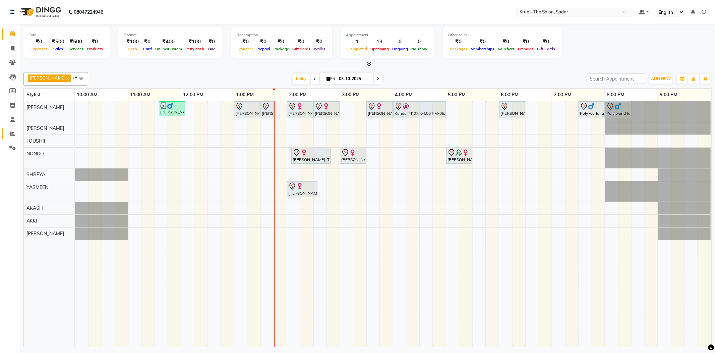
click at [6, 133] on link "Reports" at bounding box center [10, 133] width 16 height 11
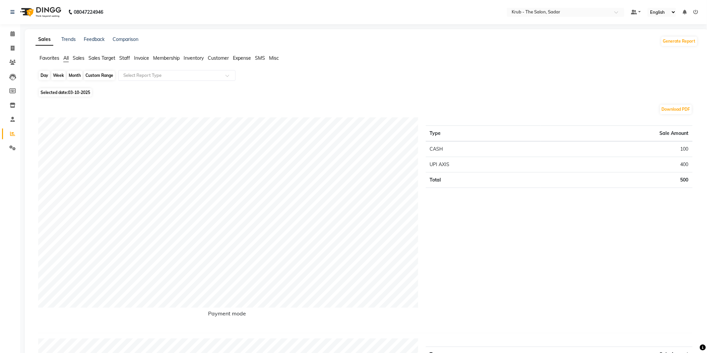
click at [46, 76] on div "Day" at bounding box center [44, 75] width 11 height 9
select select "10"
select select "2025"
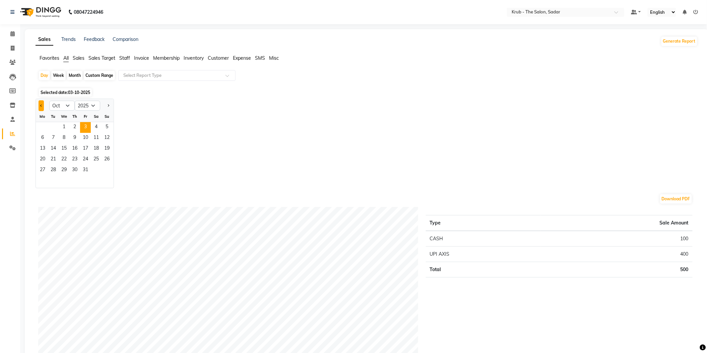
click at [40, 102] on button "Previous month" at bounding box center [41, 105] width 5 height 11
select select "9"
click at [40, 165] on span "29" at bounding box center [42, 170] width 11 height 11
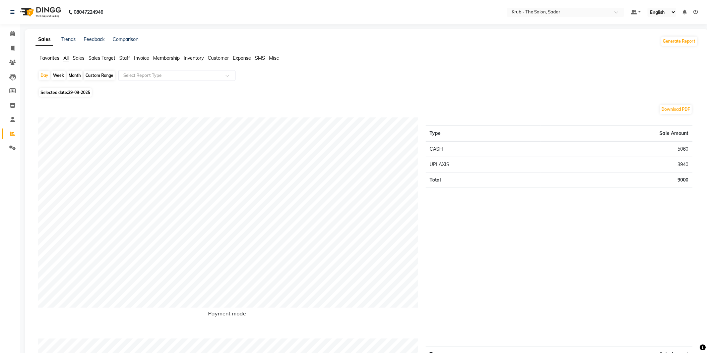
click at [239, 56] on span "Expense" at bounding box center [242, 58] width 18 height 6
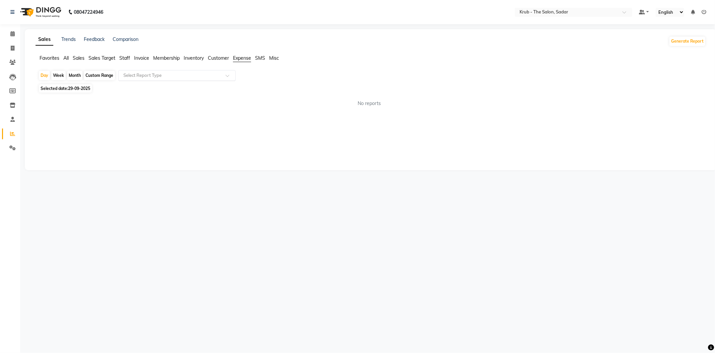
click at [167, 73] on input "text" at bounding box center [170, 75] width 97 height 7
click at [152, 102] on div "Expense" at bounding box center [177, 100] width 117 height 13
select select "filtered_report"
select select "pdf"
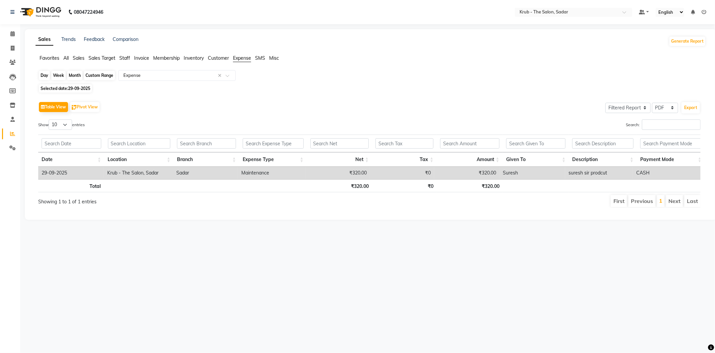
click at [48, 72] on div "Day" at bounding box center [44, 75] width 11 height 9
select select "9"
select select "2025"
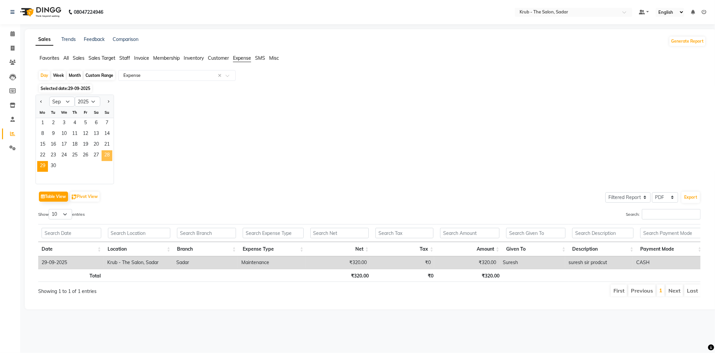
click at [102, 150] on span "28" at bounding box center [107, 155] width 11 height 11
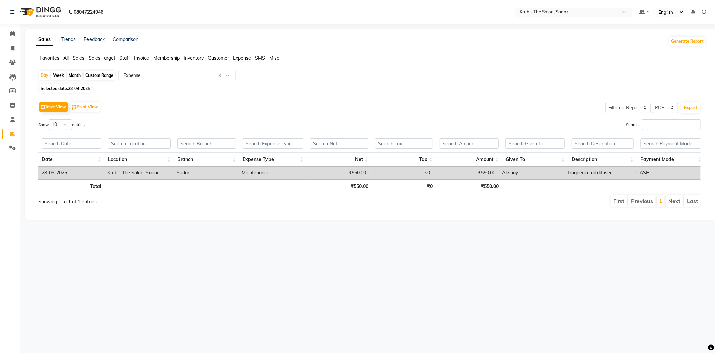
click at [10, 26] on div "Calendar Invoice Clients Leads Members Inventory Staff Reports Settings Complet…" at bounding box center [45, 180] width 91 height 324
click at [11, 31] on icon at bounding box center [12, 33] width 4 height 5
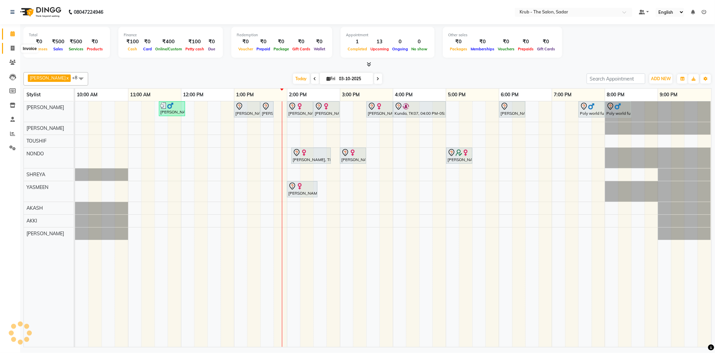
click at [11, 49] on icon at bounding box center [13, 48] width 4 height 5
select select "service"
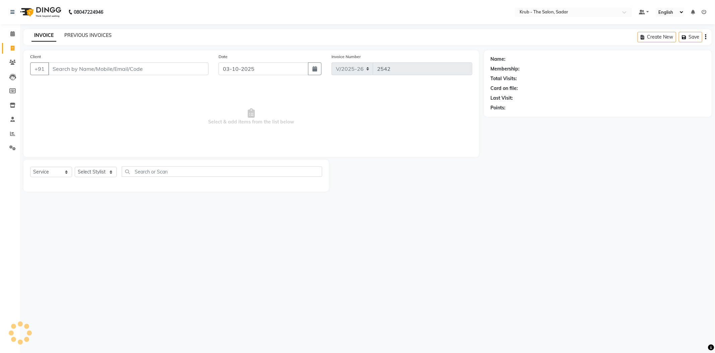
click at [73, 32] on link "PREVIOUS INVOICES" at bounding box center [87, 35] width 47 height 6
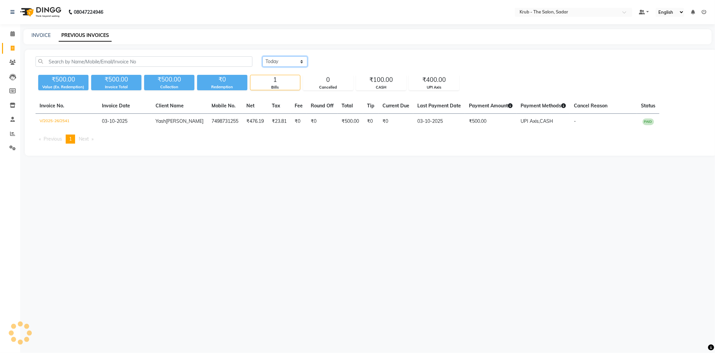
click at [290, 58] on select "[DATE] [DATE] Custom Range" at bounding box center [285, 61] width 45 height 10
select select "range"
click at [263, 56] on select "[DATE] [DATE] Custom Range" at bounding box center [285, 61] width 45 height 10
click at [359, 60] on input "03-10-2025" at bounding box center [339, 61] width 47 height 9
select select "10"
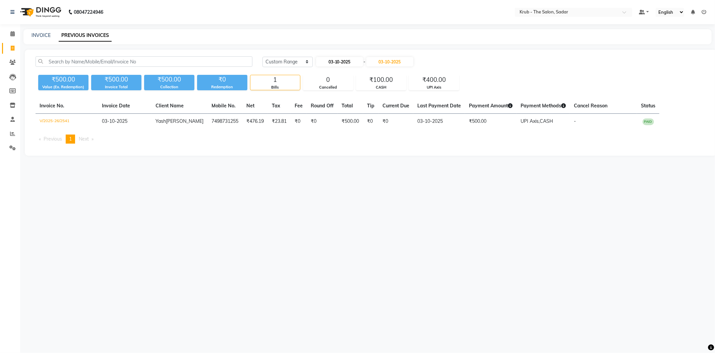
select select "2025"
click at [319, 73] on button "Previous month" at bounding box center [322, 73] width 6 height 11
select select "9"
click at [382, 122] on div "28" at bounding box center [387, 127] width 11 height 11
type input "28-09-2025"
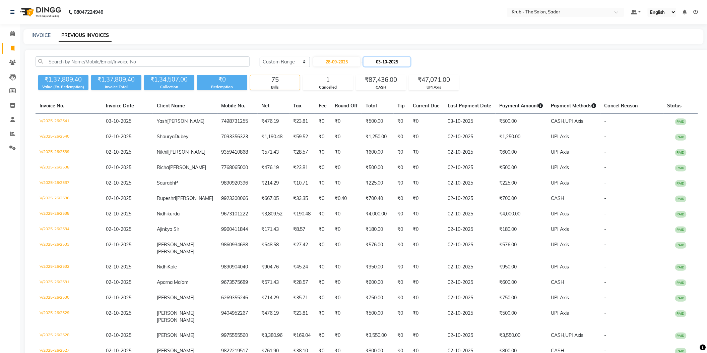
click at [411, 60] on input "03-10-2025" at bounding box center [387, 61] width 47 height 9
click at [377, 71] on button "Previous month" at bounding box center [380, 73] width 6 height 11
select select "9"
click at [440, 122] on div "28" at bounding box center [445, 127] width 11 height 11
type input "28-09-2025"
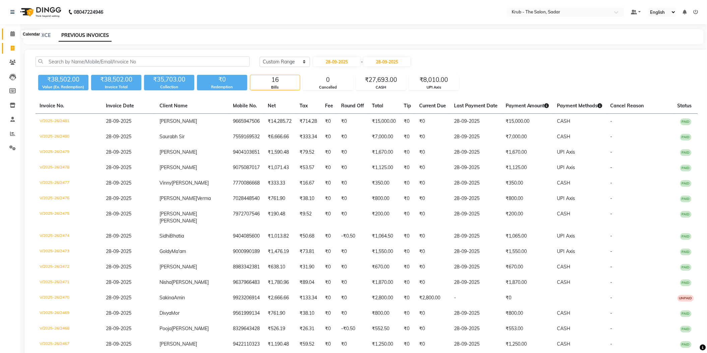
click at [13, 32] on icon at bounding box center [12, 33] width 4 height 5
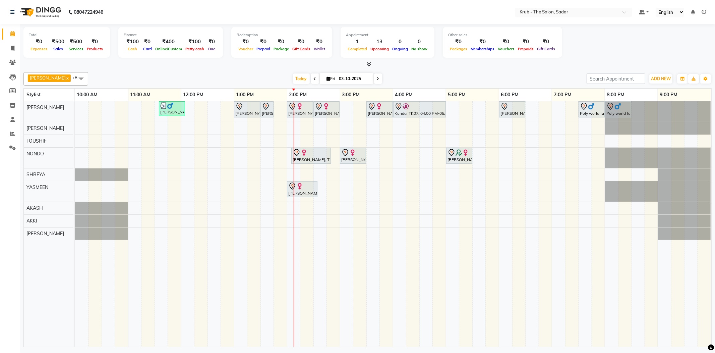
click at [561, 70] on div "[PERSON_NAME] x [PERSON_NAME] x TOUSHIF x NONDO x [PERSON_NAME] x AKASH x AKKI …" at bounding box center [367, 208] width 688 height 278
click at [479, 74] on div "[DATE] [DATE]" at bounding box center [338, 79] width 492 height 10
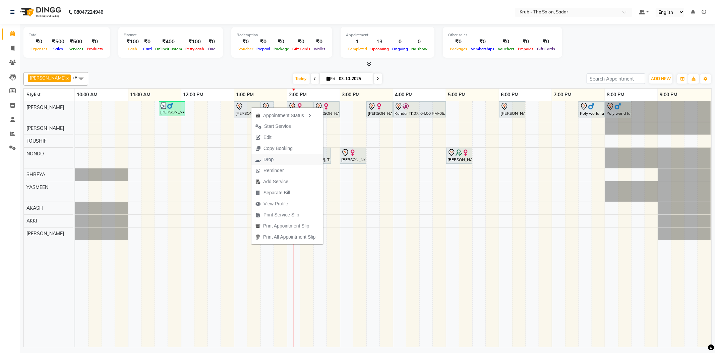
click at [267, 160] on span "Drop" at bounding box center [269, 159] width 10 height 7
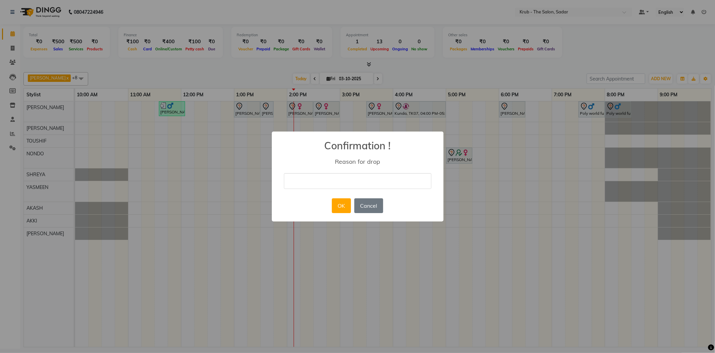
drag, startPoint x: 355, startPoint y: 179, endPoint x: 355, endPoint y: 183, distance: 4.1
click at [355, 180] on input "text" at bounding box center [358, 181] width 148 height 16
type input "cancel"
click at [349, 201] on button "OK" at bounding box center [341, 205] width 19 height 15
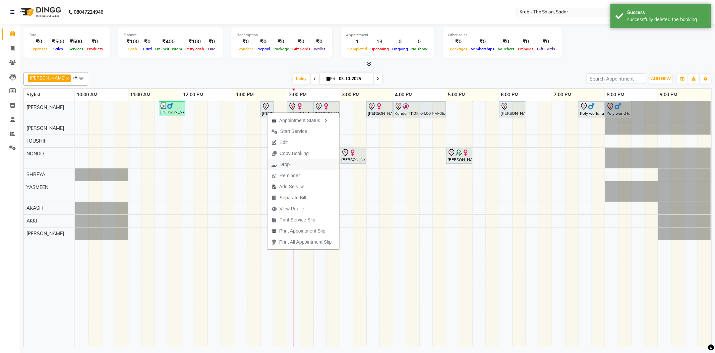
click at [288, 165] on span "Drop" at bounding box center [285, 164] width 10 height 7
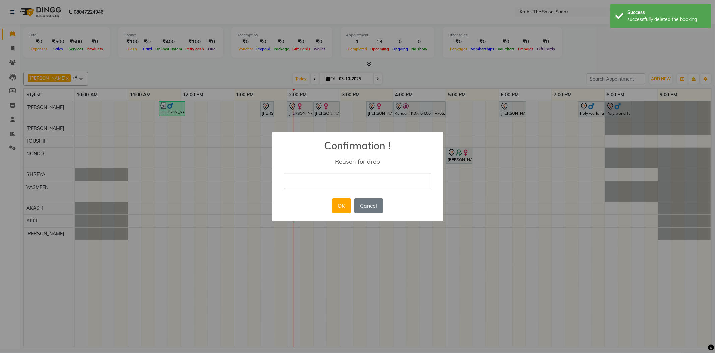
click at [345, 180] on input "text" at bounding box center [358, 181] width 148 height 16
type input "cancel"
click at [347, 202] on button "OK" at bounding box center [341, 205] width 19 height 15
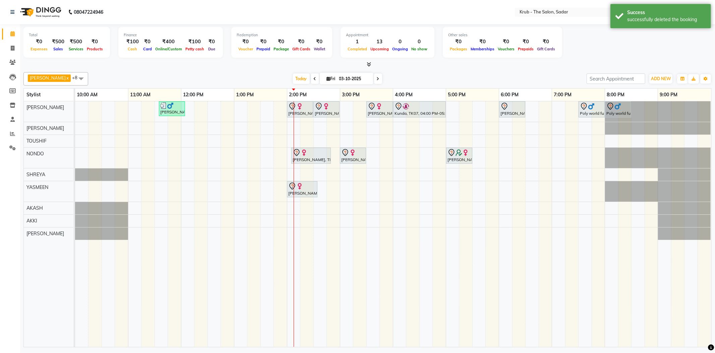
click at [472, 74] on div "[DATE] [DATE]" at bounding box center [338, 79] width 492 height 10
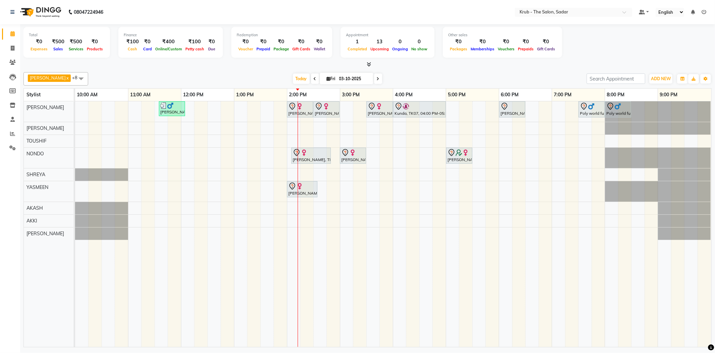
click at [573, 82] on div "[DATE] [DATE]" at bounding box center [338, 79] width 492 height 10
click at [207, 69] on div "[PERSON_NAME] x [PERSON_NAME] x TOUSHIF x NONDO x [PERSON_NAME] x AKASH x AKKI …" at bounding box center [367, 208] width 688 height 278
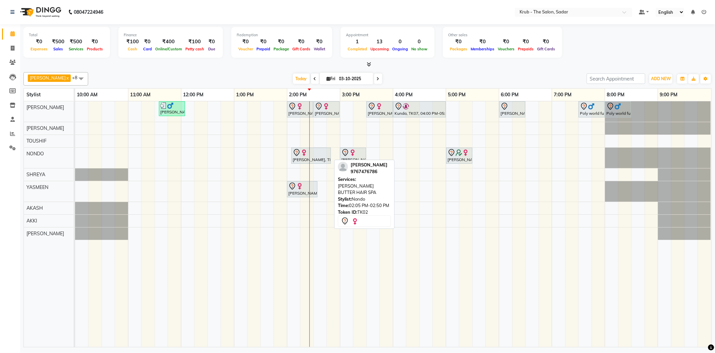
click at [312, 153] on div at bounding box center [311, 153] width 37 height 8
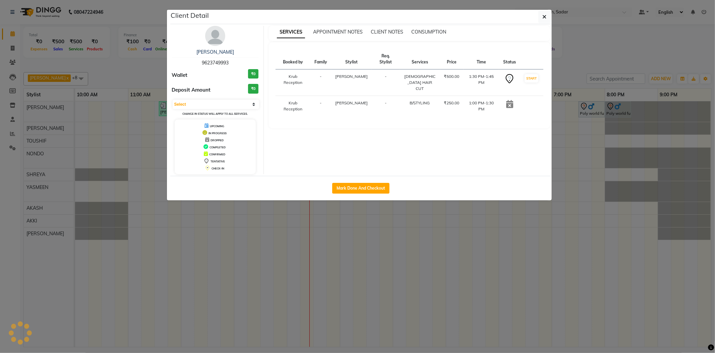
select select "7"
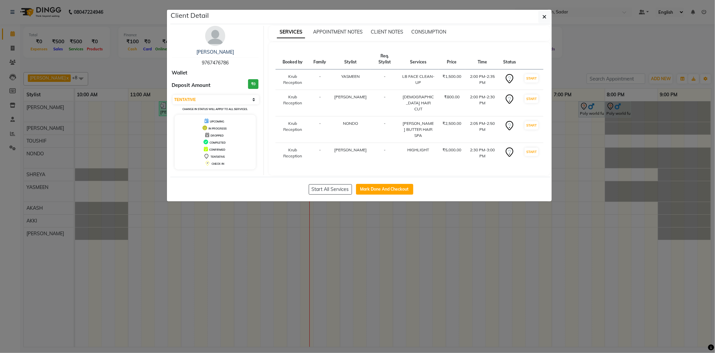
click at [249, 79] on h3 "₹0" at bounding box center [253, 84] width 10 height 10
click at [105, 54] on ngb-modal-window "Client Detail [PERSON_NAME] 9767476786 Wallet Deposit Amount ₹0 Select IN SERVI…" at bounding box center [357, 176] width 715 height 353
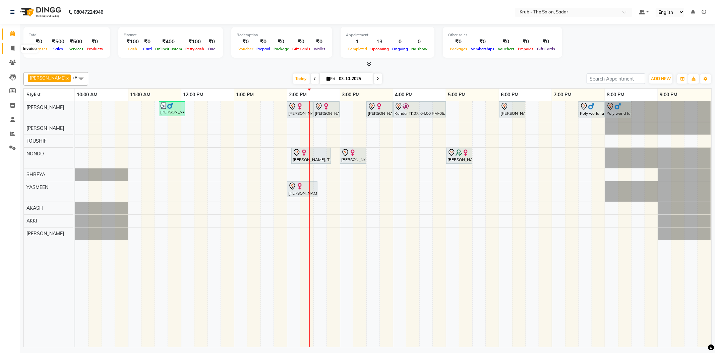
click at [15, 50] on span at bounding box center [13, 49] width 12 height 8
select select "4449"
select select "service"
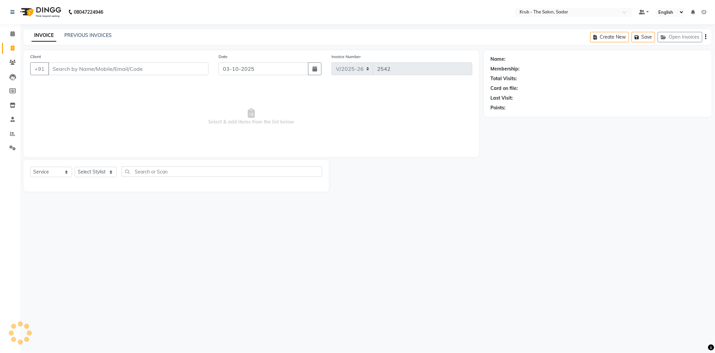
click at [90, 29] on div "INVOICE PREVIOUS INVOICES Create New Save Open Invoices" at bounding box center [367, 37] width 688 height 16
click at [98, 33] on link "PREVIOUS INVOICES" at bounding box center [87, 35] width 47 height 6
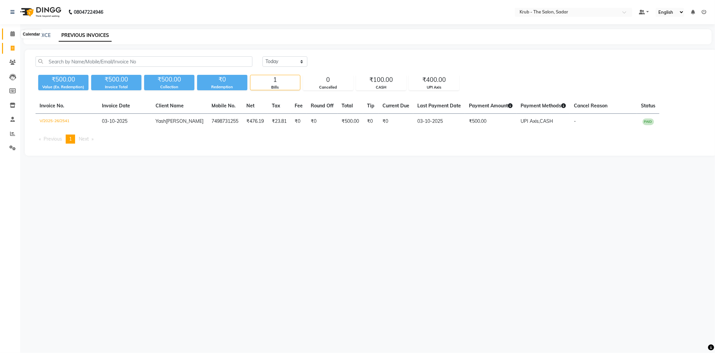
click at [15, 34] on span at bounding box center [13, 34] width 12 height 8
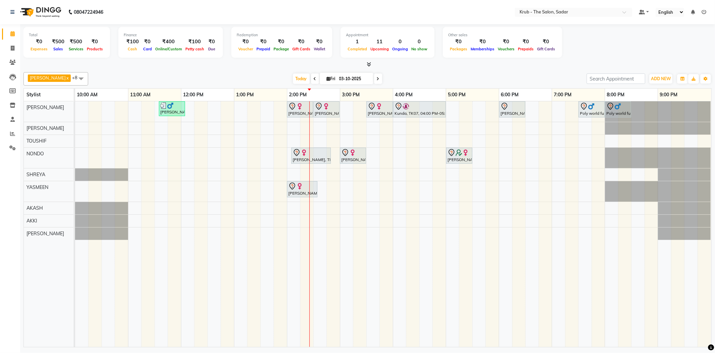
click at [703, 9] on link at bounding box center [704, 12] width 5 height 6
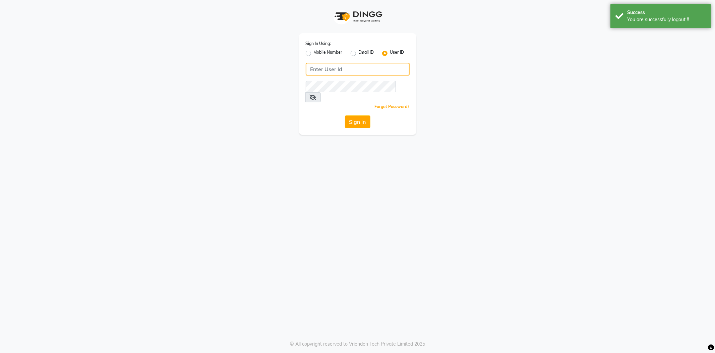
type input "8600687890"
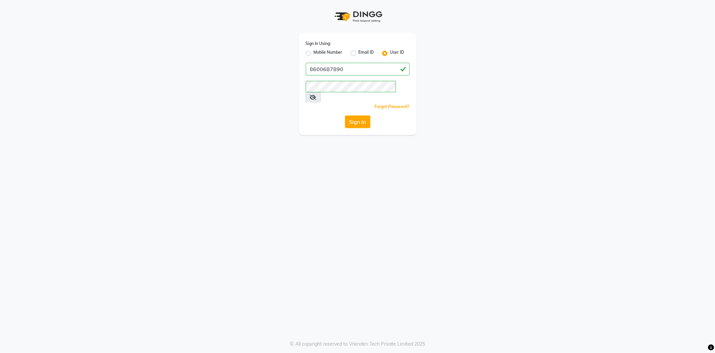
click at [307, 49] on div "Mobile Number" at bounding box center [324, 53] width 37 height 8
click at [310, 56] on div "Sign In Using: Mobile Number Email ID User ID 8600687890 Remember me Forgot Pas…" at bounding box center [357, 84] width 117 height 102
click at [314, 52] on label "Mobile Number" at bounding box center [328, 53] width 29 height 8
click at [314, 52] on input "Mobile Number" at bounding box center [316, 51] width 4 height 4
radio input "true"
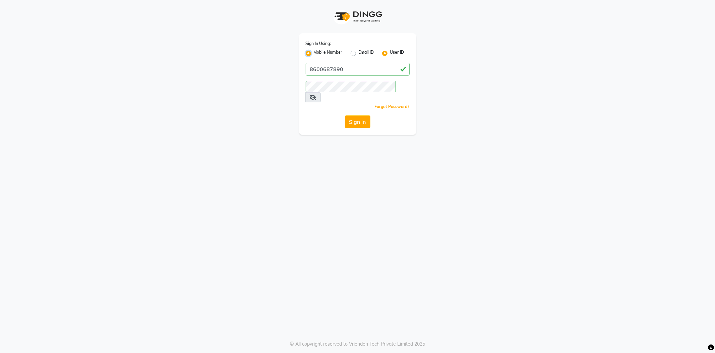
radio input "false"
click at [352, 63] on input "Username" at bounding box center [368, 69] width 81 height 13
type input "8600687890"
click at [354, 115] on button "Sign In" at bounding box center [357, 121] width 25 height 13
